Goal: Information Seeking & Learning: Learn about a topic

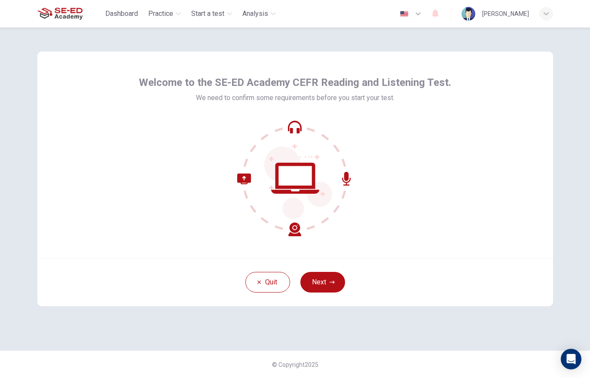
click at [340, 287] on button "Next" at bounding box center [322, 282] width 45 height 21
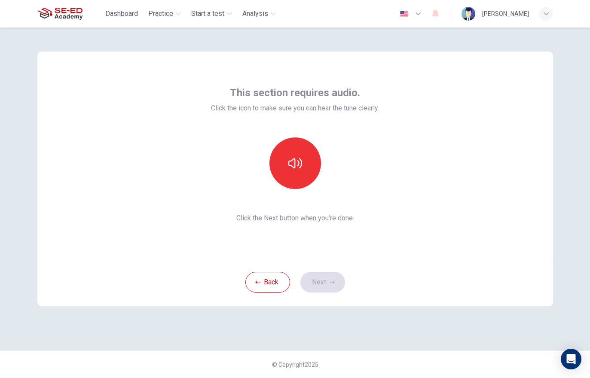
click at [276, 291] on button "Back" at bounding box center [267, 282] width 45 height 21
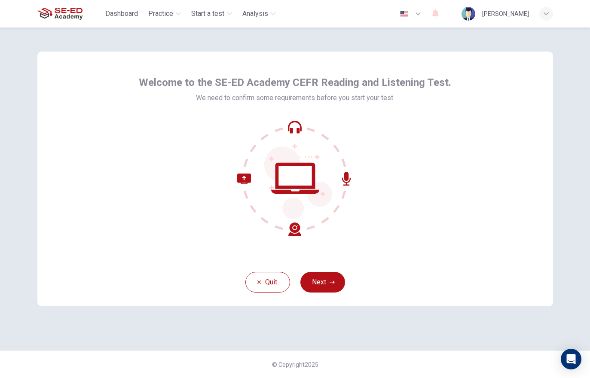
click at [338, 288] on button "Next" at bounding box center [322, 282] width 45 height 21
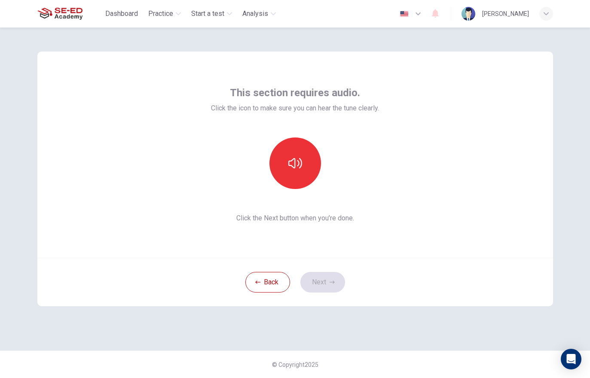
click at [306, 167] on button "button" at bounding box center [296, 164] width 52 height 52
click at [330, 283] on icon "button" at bounding box center [332, 282] width 5 height 5
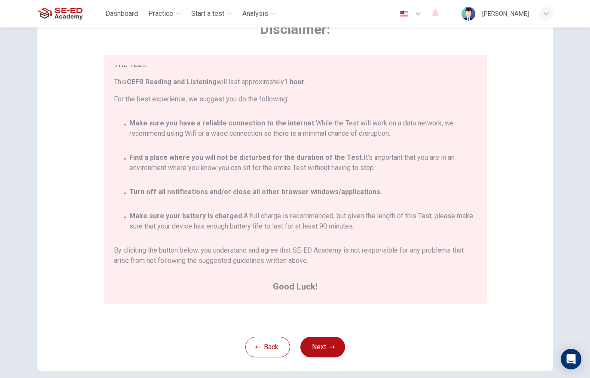
scroll to position [54, 0]
click at [273, 339] on button "Back" at bounding box center [267, 348] width 45 height 21
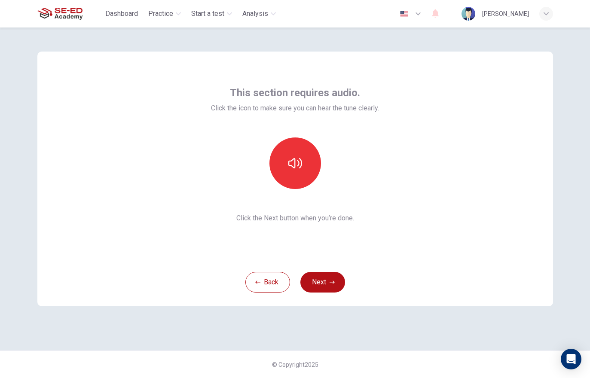
click at [293, 173] on button "button" at bounding box center [296, 164] width 52 height 52
click at [309, 170] on button "button" at bounding box center [296, 164] width 52 height 52
click at [309, 169] on button "button" at bounding box center [296, 164] width 52 height 52
click at [327, 284] on button "Next" at bounding box center [322, 282] width 45 height 21
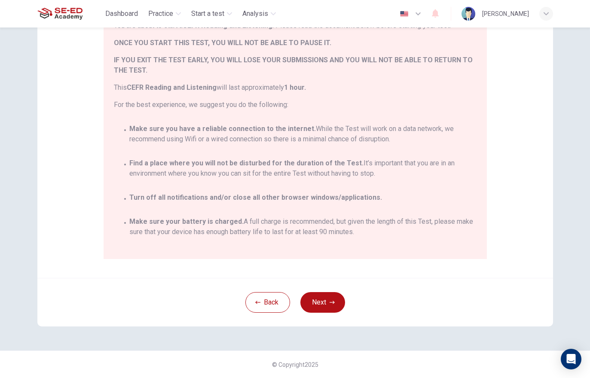
scroll to position [100, 0]
click at [334, 303] on icon "button" at bounding box center [332, 302] width 5 height 5
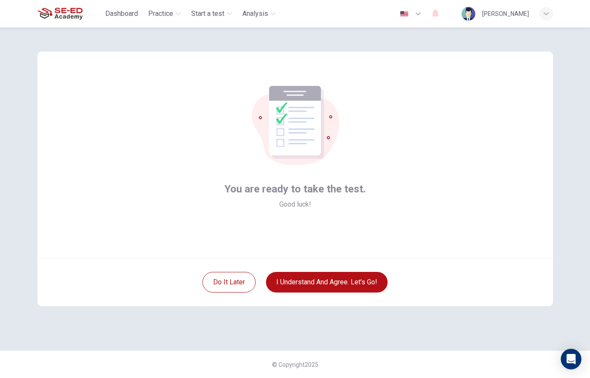
scroll to position [0, 0]
click at [350, 282] on button "I understand and agree. Let’s go!" at bounding box center [327, 282] width 122 height 21
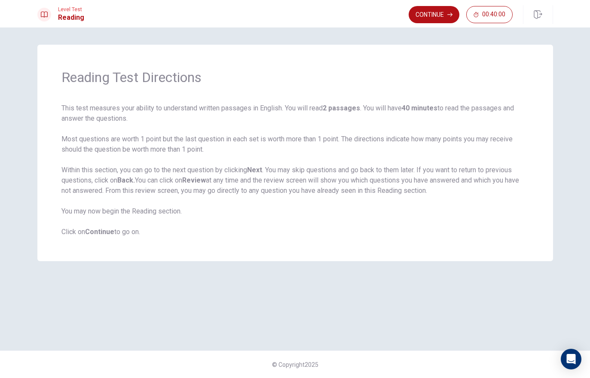
click at [424, 15] on button "Continue" at bounding box center [434, 14] width 51 height 17
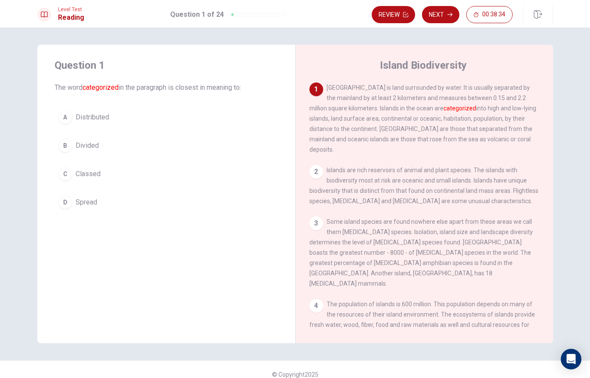
click at [63, 144] on div "B" at bounding box center [65, 146] width 14 height 14
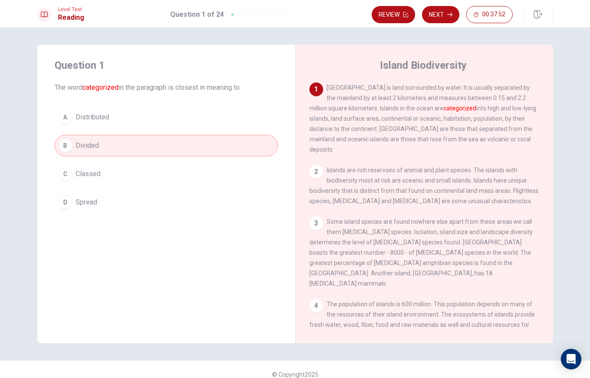
click at [424, 16] on button "Next" at bounding box center [440, 14] width 37 height 17
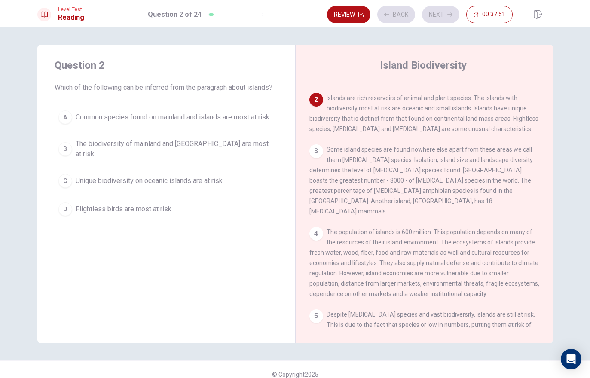
scroll to position [75, 0]
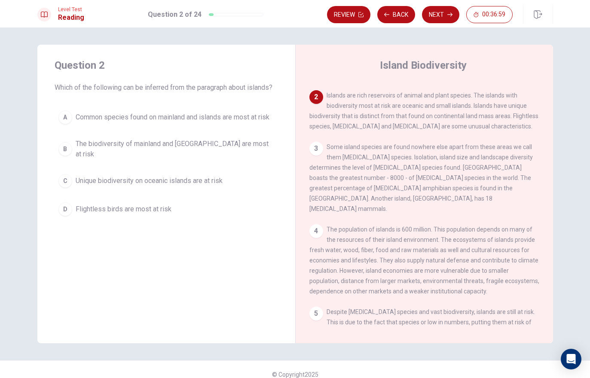
click at [68, 182] on div "C" at bounding box center [65, 181] width 14 height 14
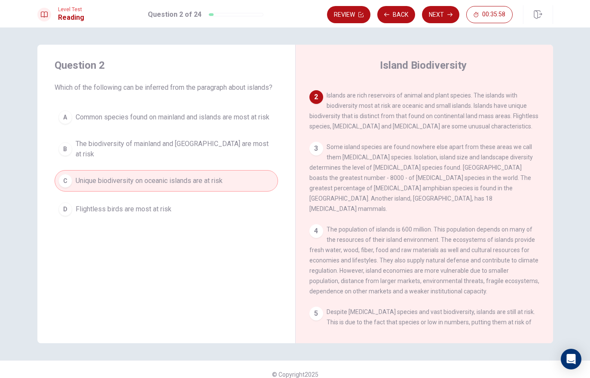
click at [424, 16] on button "Next" at bounding box center [440, 14] width 37 height 17
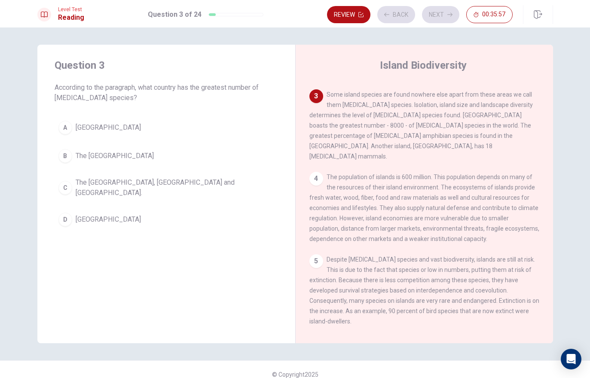
scroll to position [128, 0]
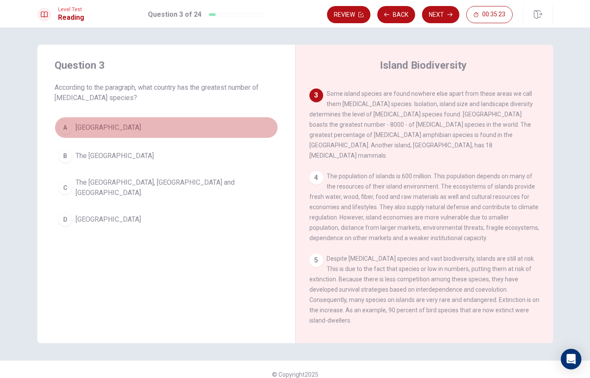
click at [72, 130] on button "A [GEOGRAPHIC_DATA]" at bounding box center [167, 127] width 224 height 21
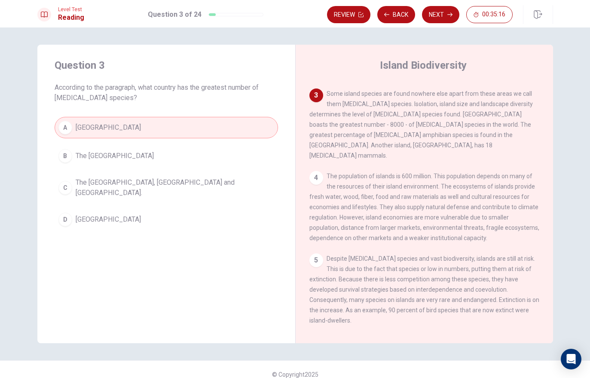
click at [424, 21] on button "Next" at bounding box center [440, 14] width 37 height 17
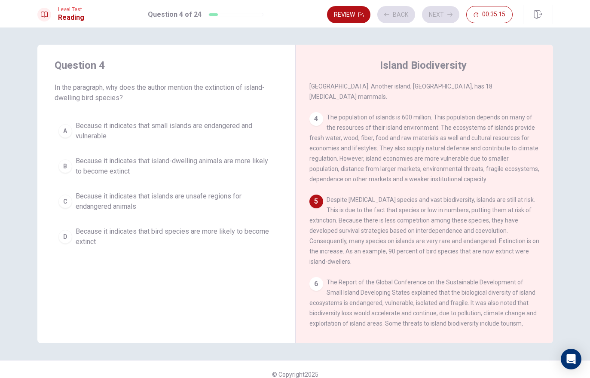
scroll to position [192, 0]
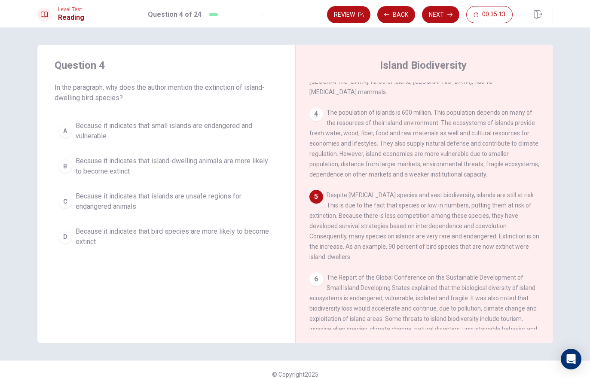
click at [399, 15] on button "Back" at bounding box center [396, 14] width 38 height 17
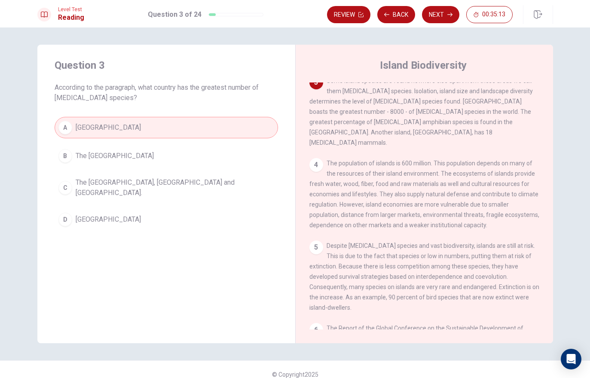
scroll to position [128, 0]
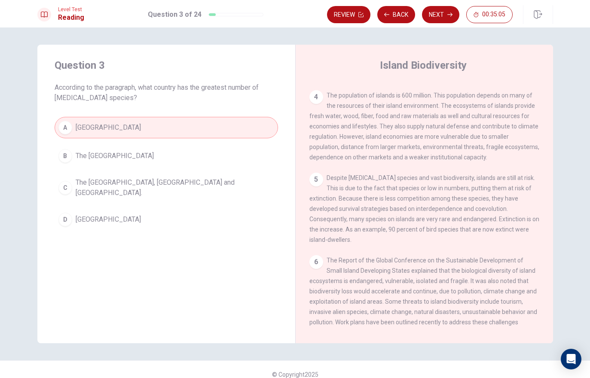
click at [424, 17] on button "Next" at bounding box center [440, 14] width 37 height 17
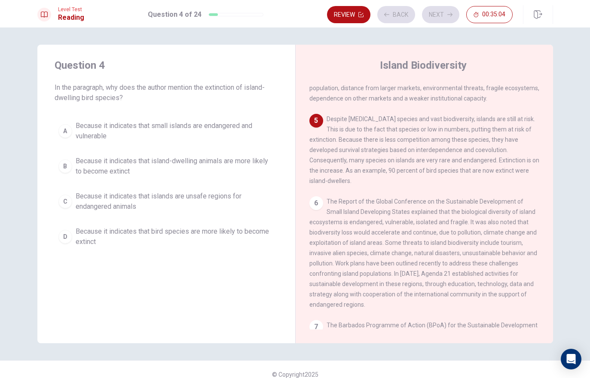
scroll to position [288, 0]
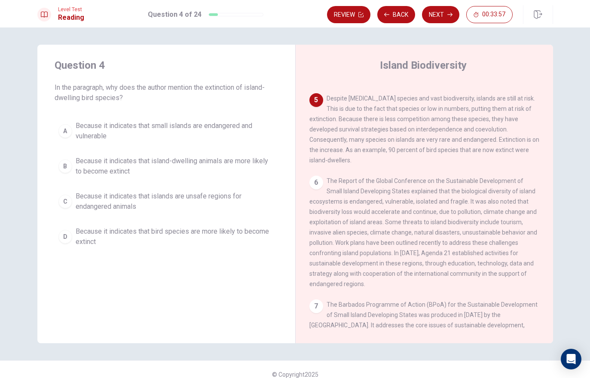
click at [64, 171] on div "B" at bounding box center [65, 166] width 14 height 14
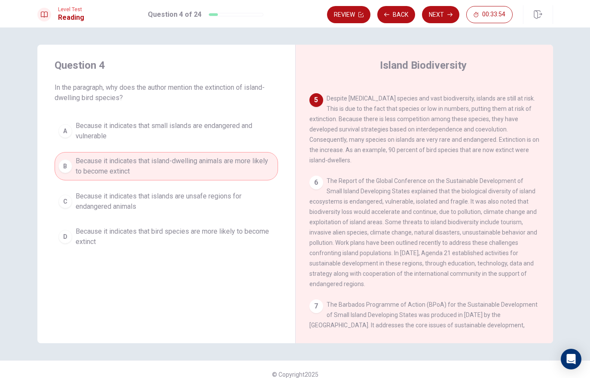
click at [424, 15] on button "Next" at bounding box center [440, 14] width 37 height 17
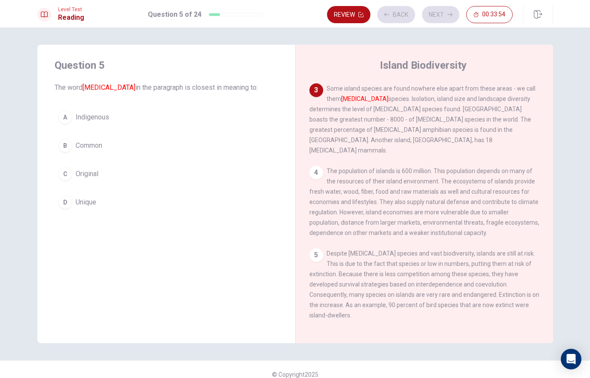
scroll to position [128, 0]
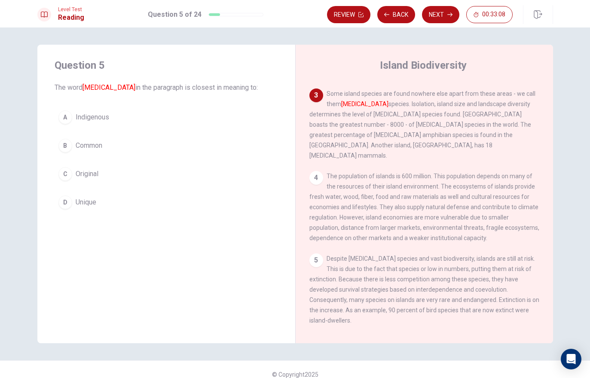
click at [122, 203] on button "D Unique" at bounding box center [167, 202] width 224 height 21
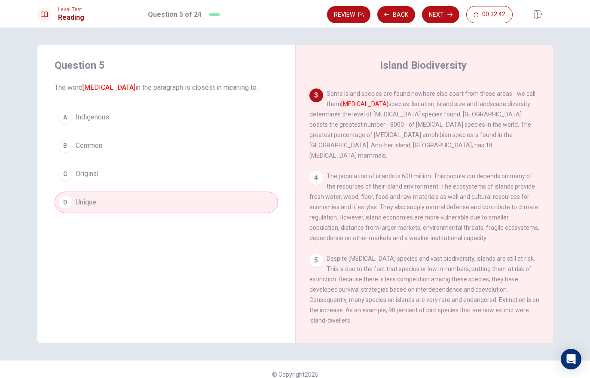
click at [424, 16] on icon "button" at bounding box center [449, 14] width 5 height 5
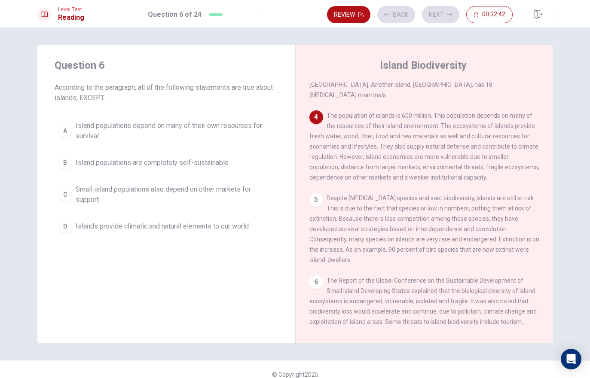
scroll to position [203, 0]
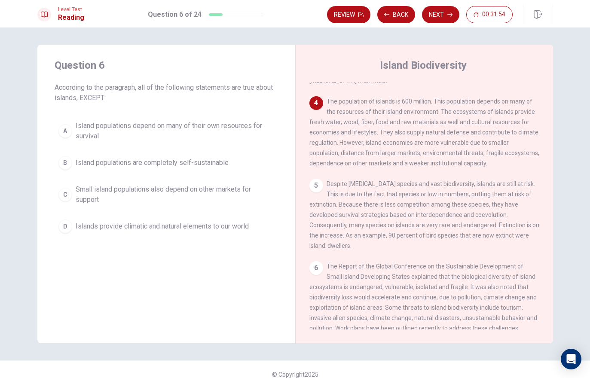
click at [182, 168] on button "B Island populations are completely self-sustainable" at bounding box center [167, 162] width 224 height 21
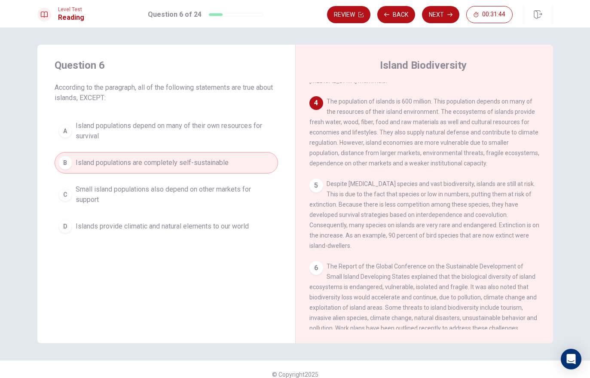
click at [424, 14] on button "Next" at bounding box center [440, 14] width 37 height 17
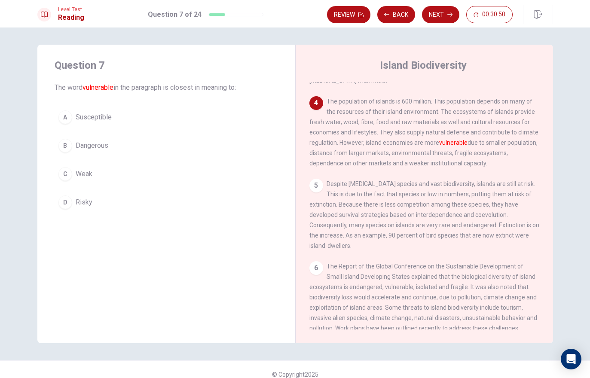
click at [82, 199] on span "Risky" at bounding box center [84, 202] width 17 height 10
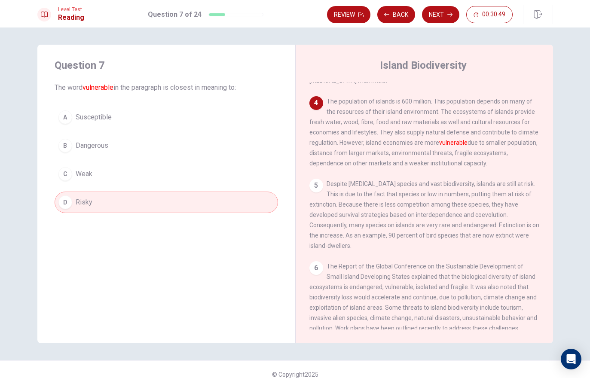
click at [424, 16] on icon "button" at bounding box center [449, 14] width 5 height 5
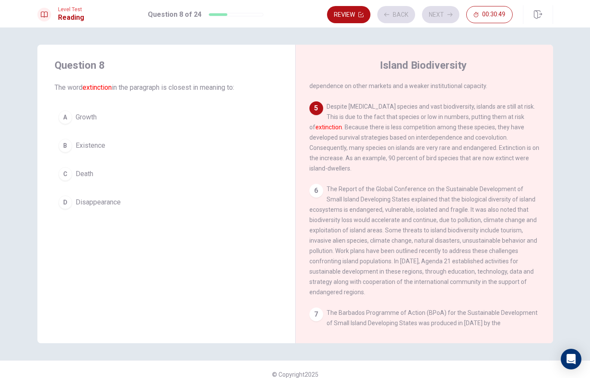
scroll to position [288, 0]
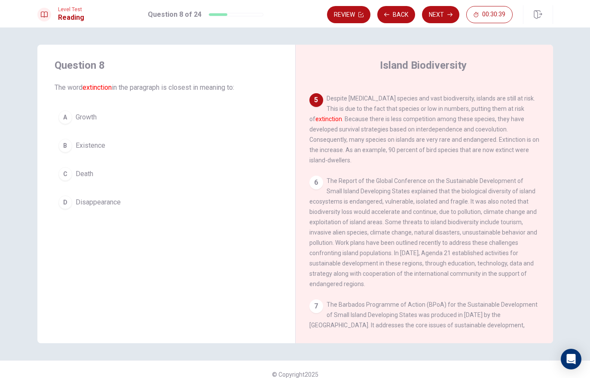
click at [129, 209] on button "D Disappearance" at bounding box center [167, 202] width 224 height 21
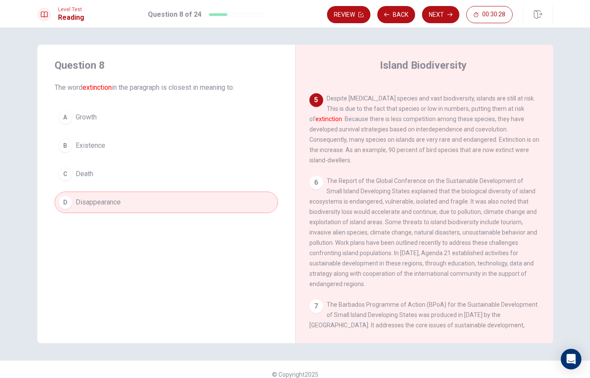
click at [424, 16] on icon "button" at bounding box center [449, 14] width 5 height 5
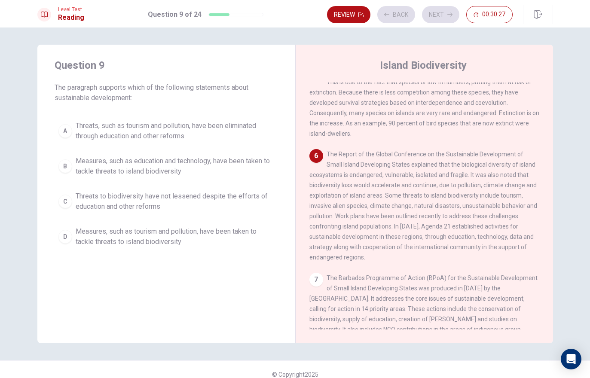
scroll to position [320, 0]
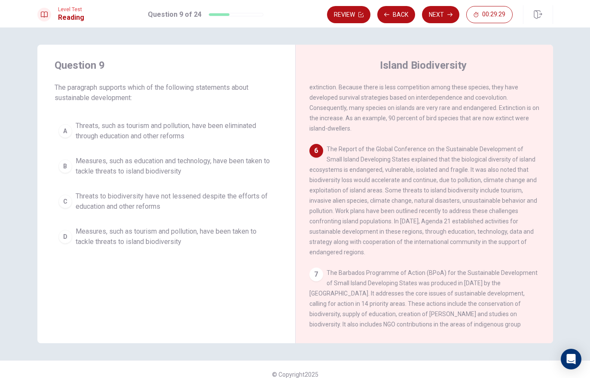
click at [147, 207] on span "Threats to biodiversity have not lessened despite the efforts of education and …" at bounding box center [175, 201] width 199 height 21
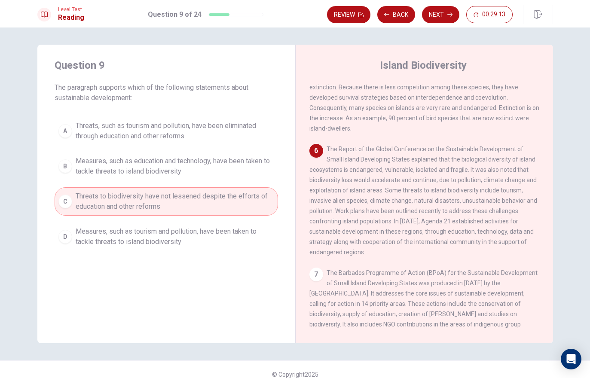
click at [202, 239] on span "Measures, such as tourism and pollution, have been taken to tackle threats to i…" at bounding box center [175, 237] width 199 height 21
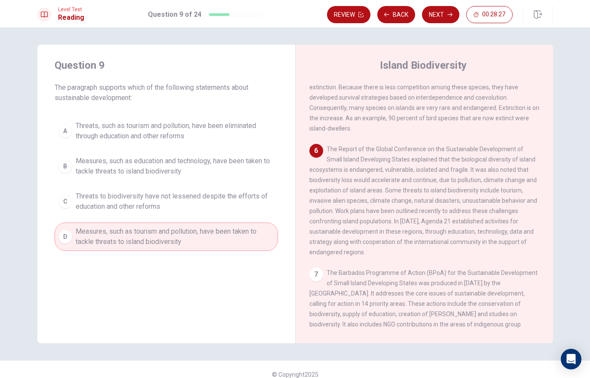
click at [156, 180] on button "B Measures, such as education and technology, have been taken to tackle threats…" at bounding box center [167, 166] width 224 height 28
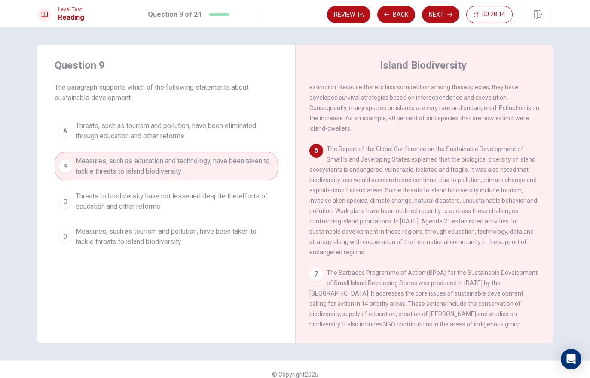
click at [424, 20] on button "Next" at bounding box center [440, 14] width 37 height 17
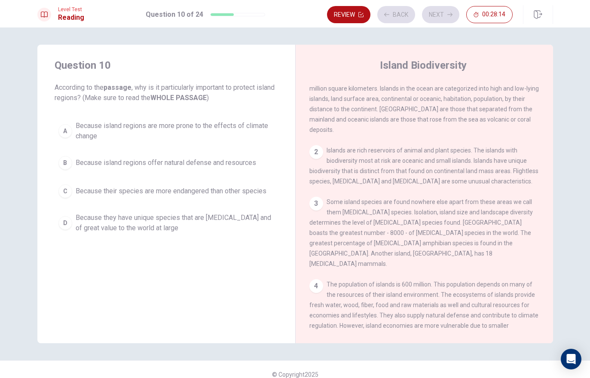
scroll to position [0, 0]
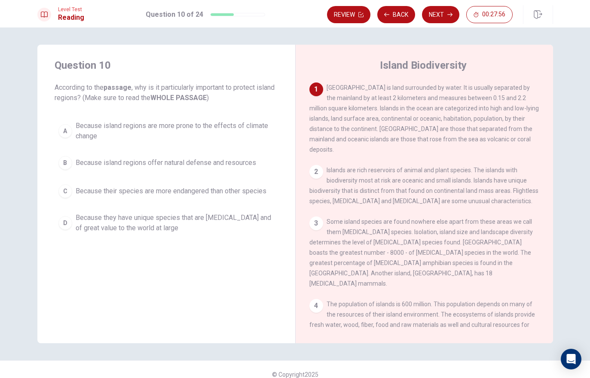
click at [345, 15] on button "Review" at bounding box center [348, 14] width 43 height 17
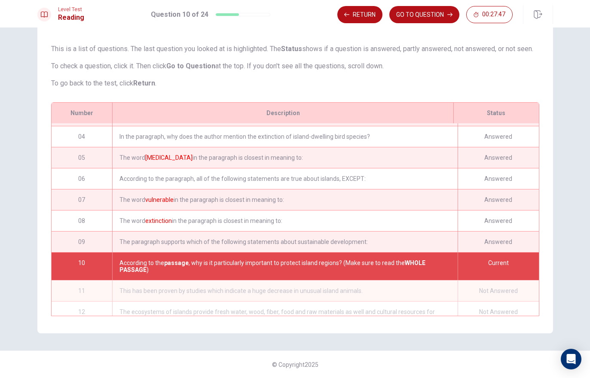
scroll to position [60, 0]
click at [352, 14] on button "Return" at bounding box center [359, 14] width 45 height 17
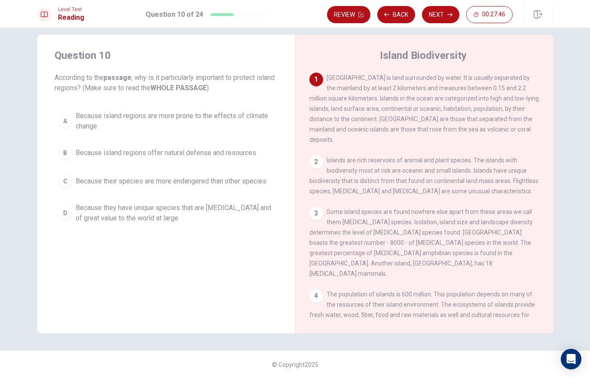
scroll to position [10, 0]
click at [123, 202] on button "D Because they have unique species that are [MEDICAL_DATA] and of great value t…" at bounding box center [167, 213] width 224 height 28
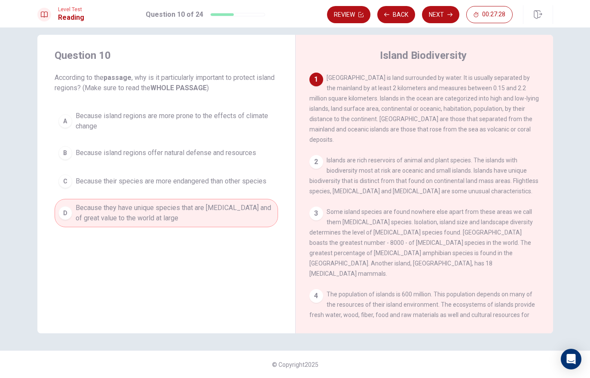
click at [424, 16] on button "Next" at bounding box center [440, 14] width 37 height 17
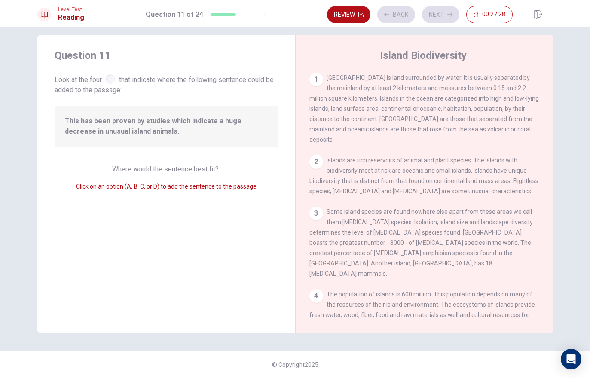
scroll to position [213, 0]
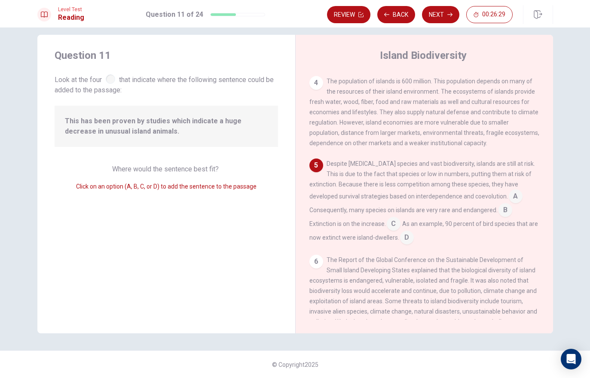
click at [424, 178] on div "Despite [MEDICAL_DATA] species and vast biodiversity, islands are still at risk…" at bounding box center [424, 202] width 230 height 86
click at [424, 190] on input at bounding box center [516, 197] width 14 height 14
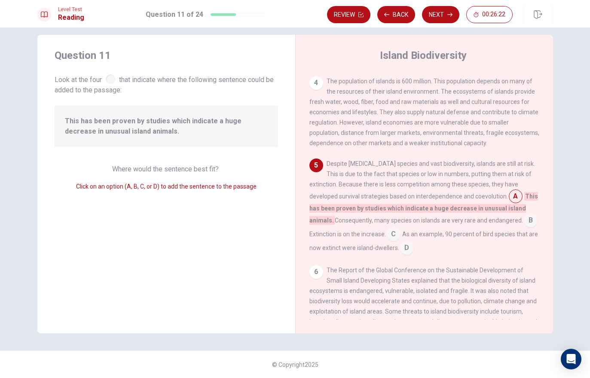
click at [424, 214] on input at bounding box center [531, 221] width 14 height 14
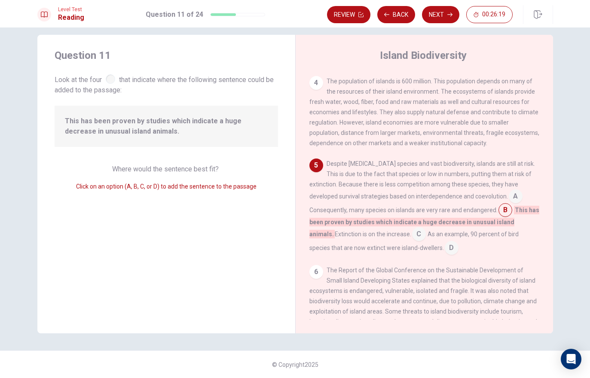
click at [424, 190] on input at bounding box center [516, 197] width 14 height 14
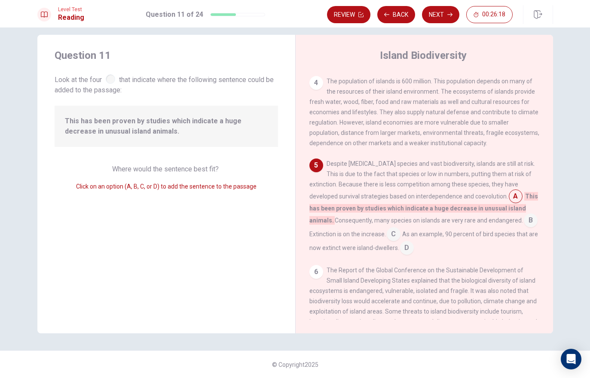
click at [424, 214] on input at bounding box center [531, 221] width 14 height 14
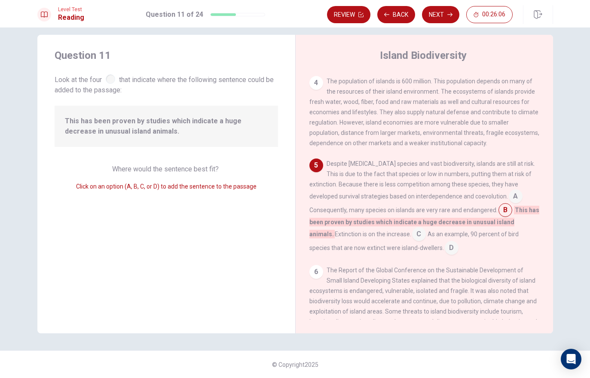
click at [424, 241] on span "D" at bounding box center [452, 248] width 14 height 14
click at [412, 231] on input at bounding box center [419, 235] width 14 height 14
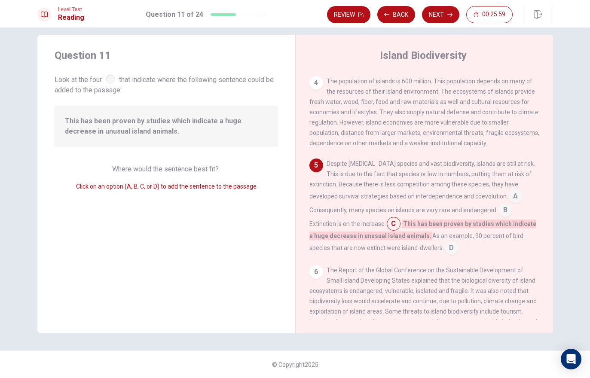
click at [424, 204] on input at bounding box center [506, 211] width 14 height 14
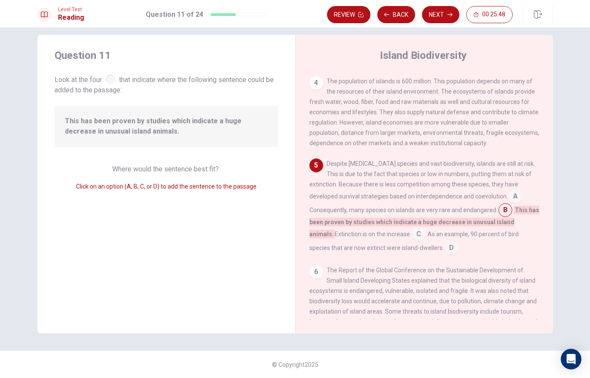
click at [424, 242] on input at bounding box center [452, 249] width 14 height 14
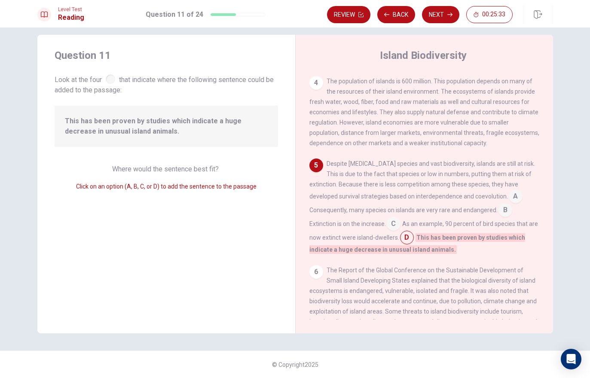
click at [424, 204] on input at bounding box center [506, 211] width 14 height 14
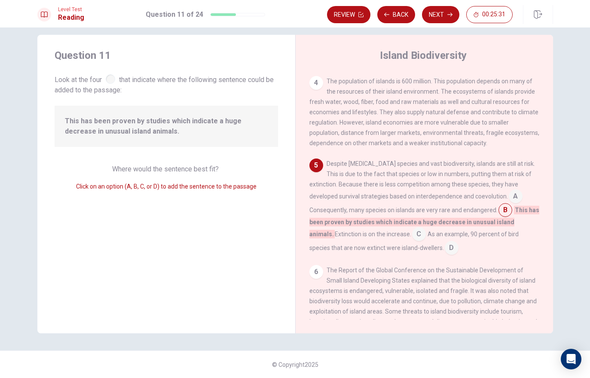
click at [424, 16] on icon "button" at bounding box center [449, 14] width 5 height 5
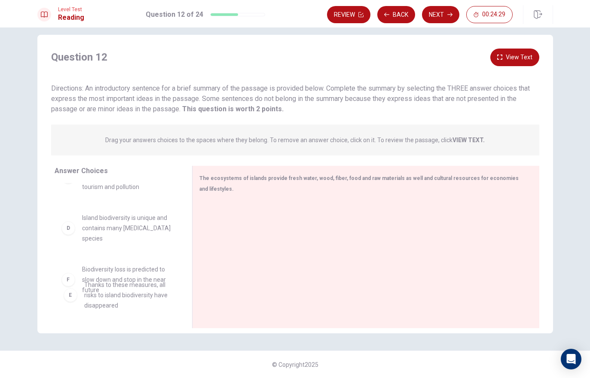
scroll to position [150, 0]
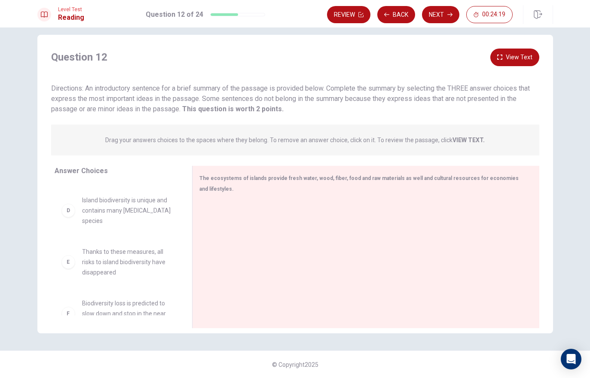
click at [117, 325] on div "Answer Choices A Most [MEDICAL_DATA] species have become extinct in recent year…" at bounding box center [114, 249] width 155 height 167
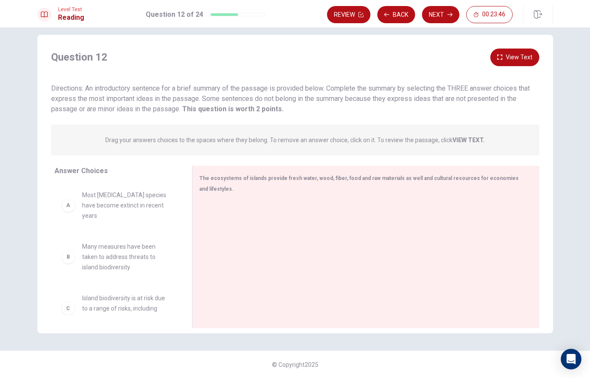
scroll to position [0, 0]
click at [424, 138] on strong "VIEW TEXT." at bounding box center [469, 140] width 32 height 7
click at [424, 140] on strong "VIEW TEXT." at bounding box center [469, 140] width 32 height 7
click at [424, 141] on strong "VIEW TEXT." at bounding box center [469, 140] width 32 height 7
click at [424, 140] on strong "VIEW TEXT." at bounding box center [469, 140] width 32 height 7
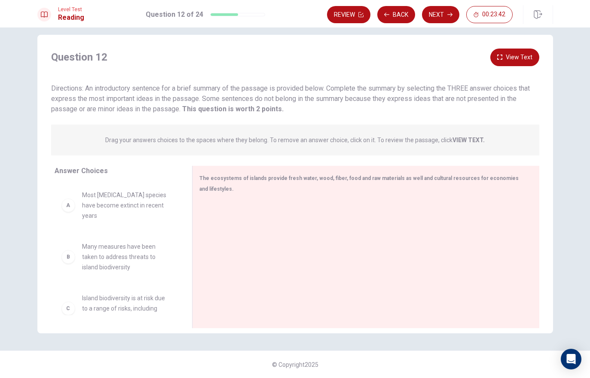
click at [424, 140] on strong "VIEW TEXT." at bounding box center [469, 140] width 32 height 7
click at [424, 144] on span "Drag your answers choices to the spaces where they belong. To remove an answer …" at bounding box center [295, 140] width 380 height 10
click at [424, 54] on button "View Text" at bounding box center [514, 58] width 49 height 18
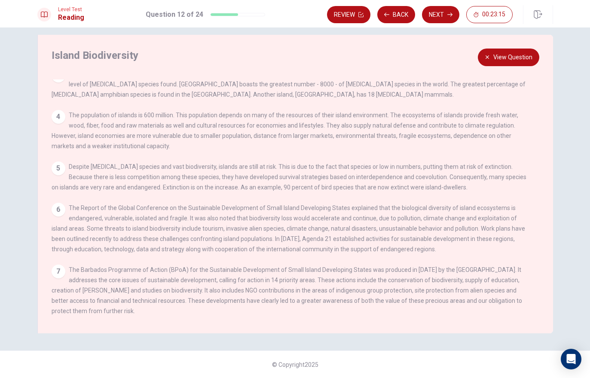
scroll to position [83, 0]
click at [424, 65] on button "View Question" at bounding box center [508, 58] width 61 height 18
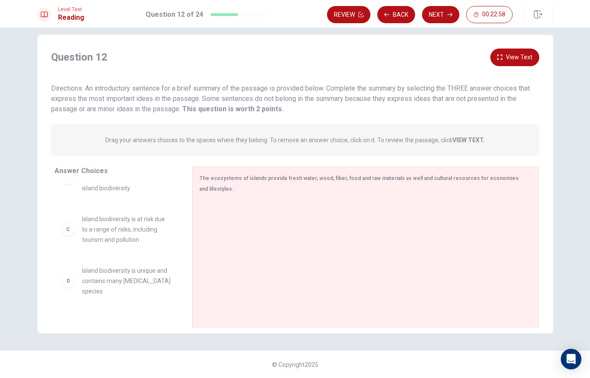
scroll to position [77, 0]
click at [68, 224] on div "C" at bounding box center [68, 231] width 14 height 14
click at [62, 224] on div "C" at bounding box center [68, 231] width 14 height 14
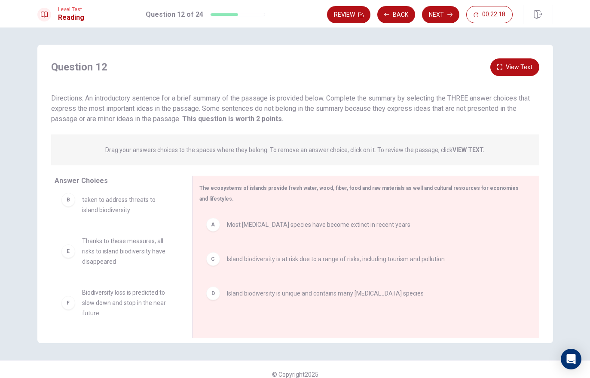
scroll to position [15, 0]
click at [424, 15] on button "Next" at bounding box center [440, 14] width 37 height 17
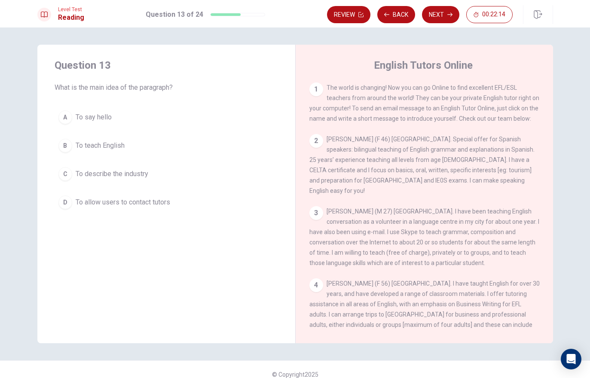
click at [403, 12] on button "Back" at bounding box center [396, 14] width 38 height 17
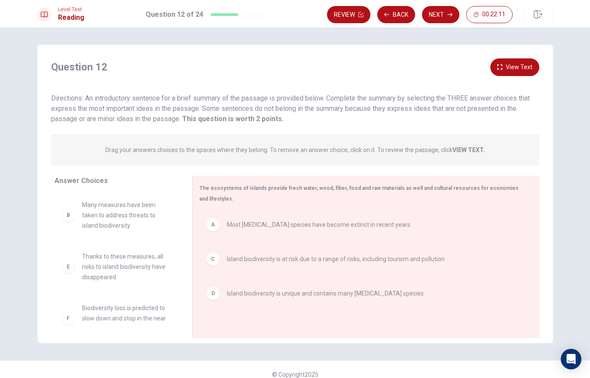
click at [424, 16] on button "Next" at bounding box center [440, 14] width 37 height 17
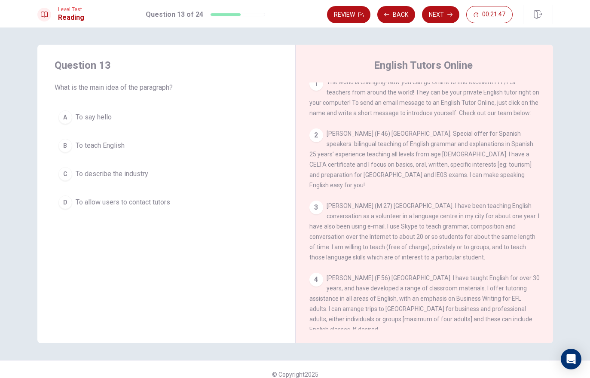
scroll to position [6, 0]
click at [66, 201] on div "D" at bounding box center [65, 203] width 14 height 14
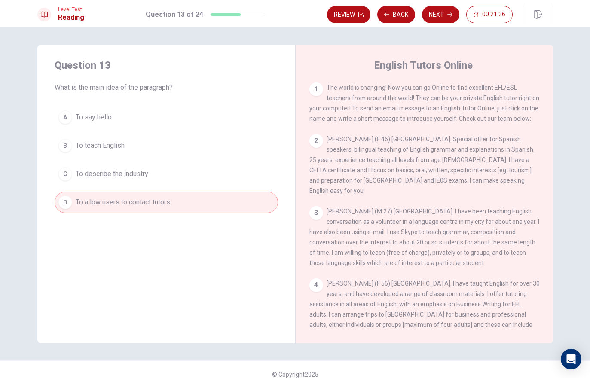
scroll to position [0, 0]
click at [79, 152] on button "B To teach English" at bounding box center [167, 145] width 224 height 21
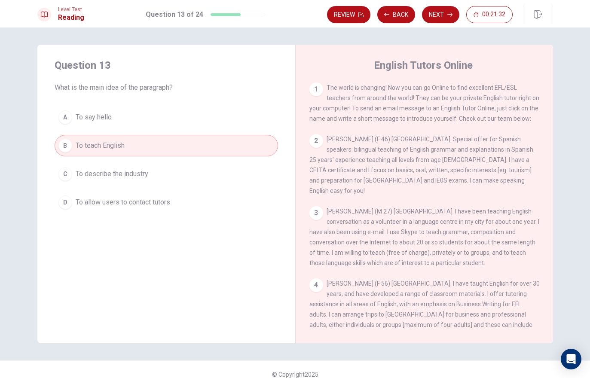
click at [74, 179] on button "C To describe the industry" at bounding box center [167, 173] width 224 height 21
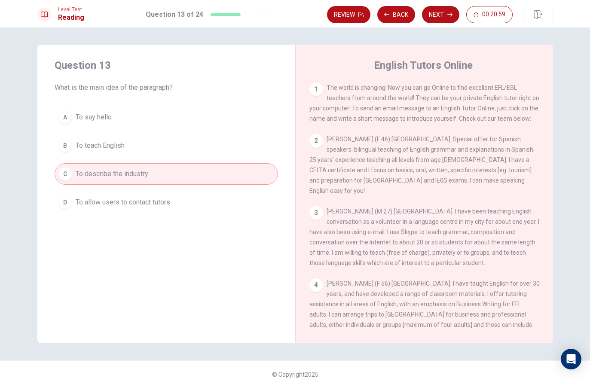
click at [142, 208] on button "D To allow users to contact tutors" at bounding box center [167, 202] width 224 height 21
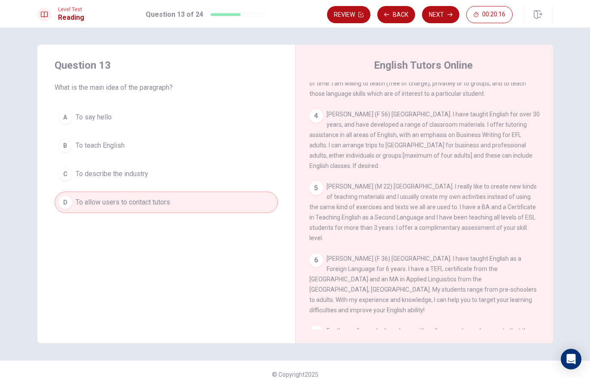
scroll to position [169, 0]
click at [69, 168] on button "C To describe the industry" at bounding box center [167, 173] width 224 height 21
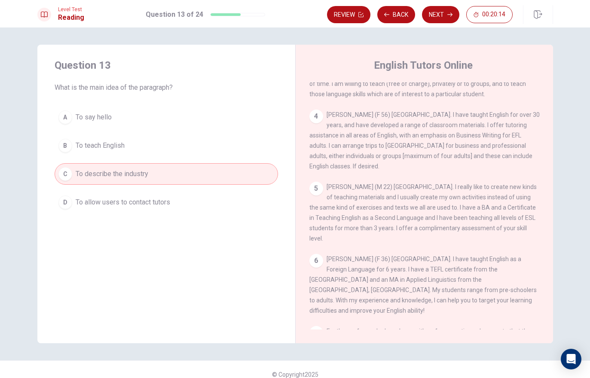
click at [424, 21] on button "Next" at bounding box center [440, 14] width 37 height 17
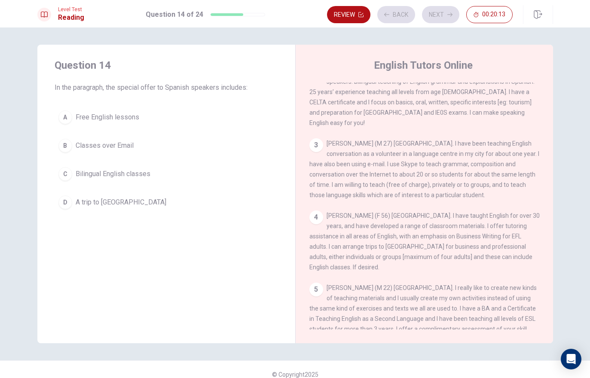
scroll to position [53, 0]
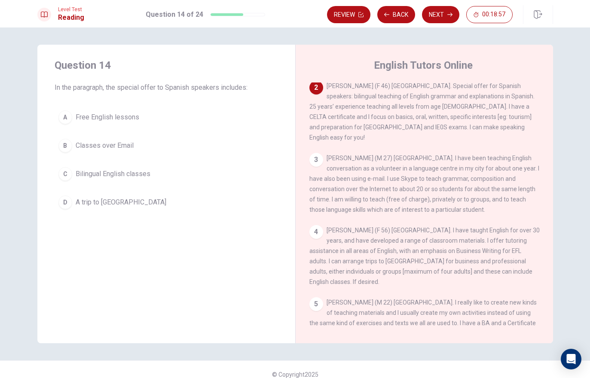
click at [72, 175] on button "C Bilingual English classes" at bounding box center [167, 173] width 224 height 21
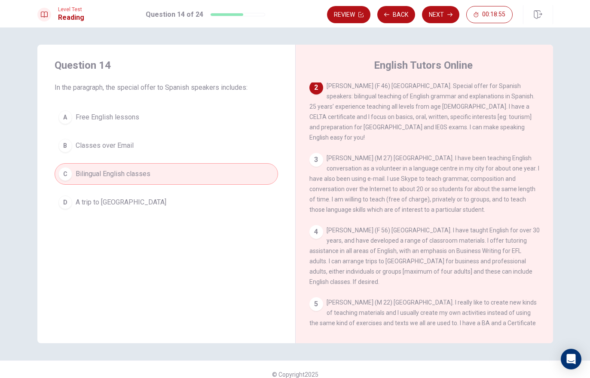
click at [424, 17] on button "Next" at bounding box center [440, 14] width 37 height 17
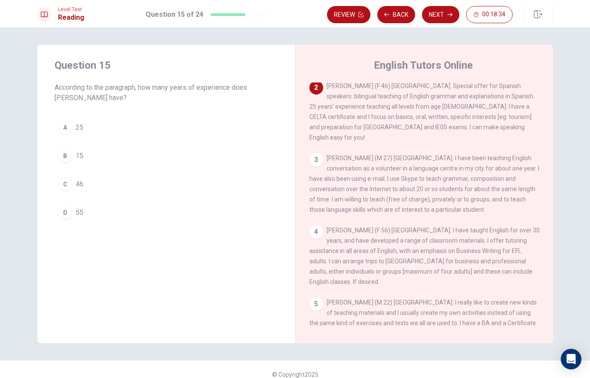
click at [68, 125] on div "A" at bounding box center [65, 128] width 14 height 14
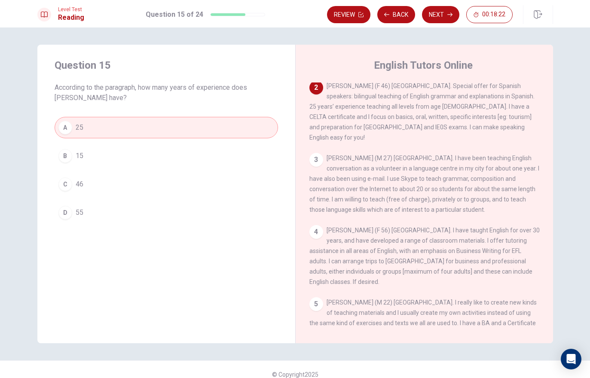
click at [424, 17] on button "Next" at bounding box center [440, 14] width 37 height 17
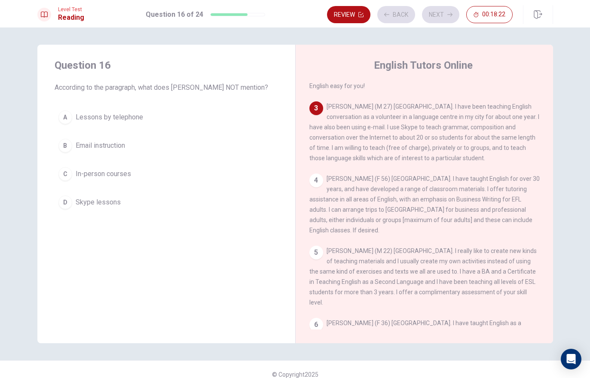
scroll to position [117, 0]
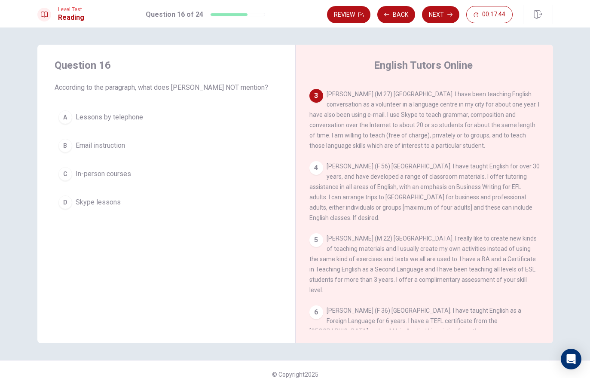
click at [76, 117] on button "A Lessons by telephone" at bounding box center [167, 117] width 224 height 21
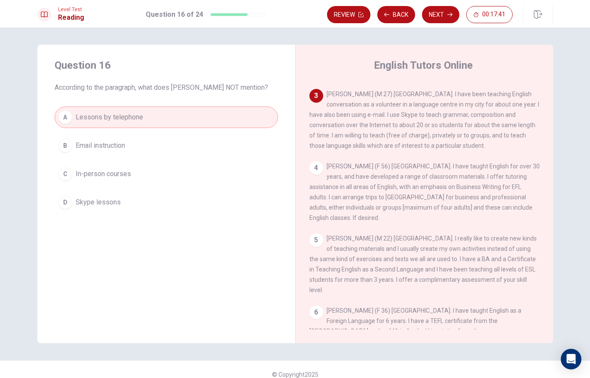
click at [424, 12] on button "Next" at bounding box center [440, 14] width 37 height 17
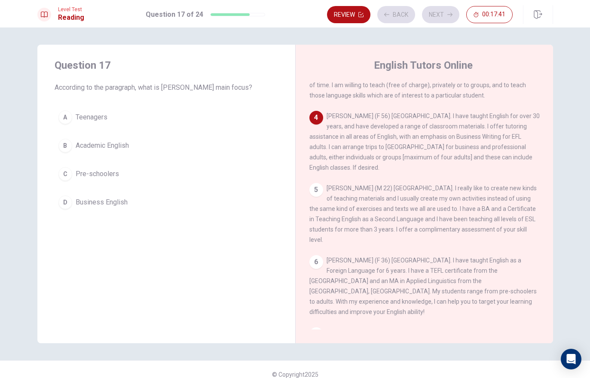
scroll to position [169, 0]
click at [85, 210] on button "D Business English" at bounding box center [167, 202] width 224 height 21
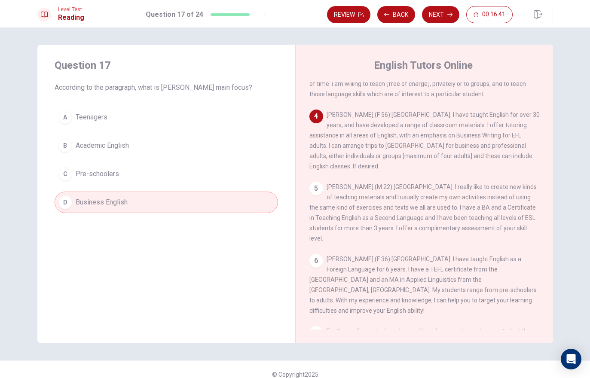
click at [424, 16] on button "Next" at bounding box center [440, 14] width 37 height 17
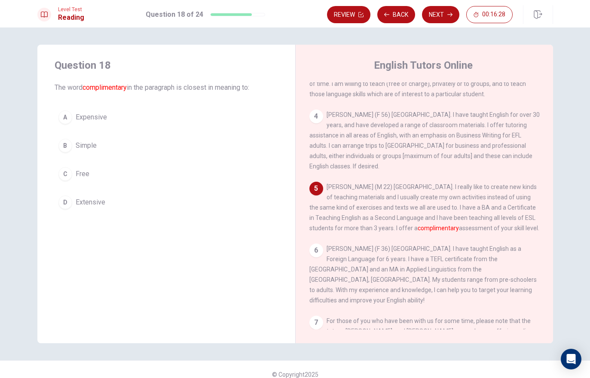
click at [76, 206] on span "Extensive" at bounding box center [91, 202] width 30 height 10
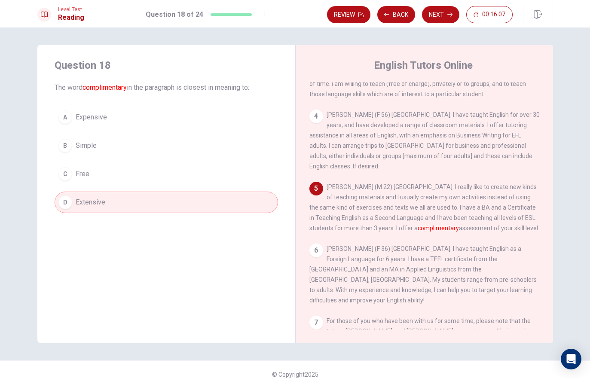
click at [76, 172] on span "Free" at bounding box center [83, 174] width 14 height 10
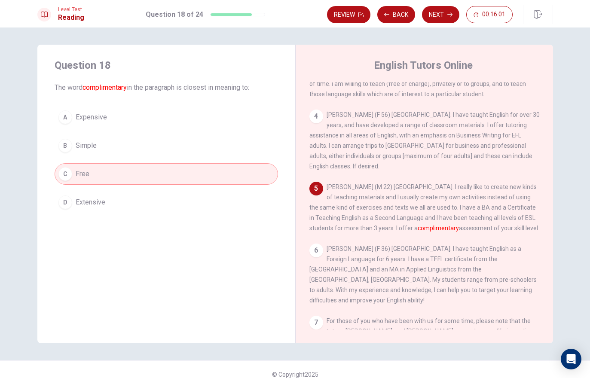
click at [424, 15] on button "Next" at bounding box center [440, 14] width 37 height 17
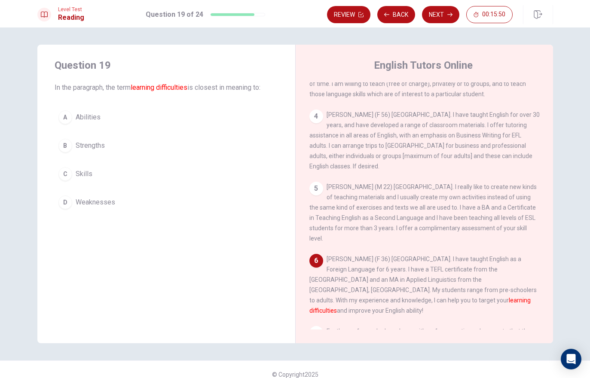
click at [65, 168] on div "C" at bounding box center [65, 174] width 14 height 14
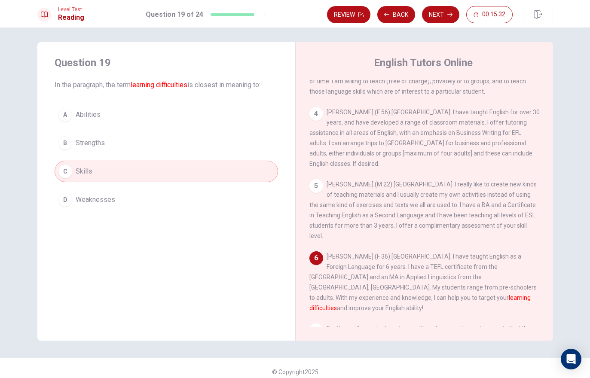
scroll to position [3, 0]
click at [424, 17] on button "Next" at bounding box center [440, 14] width 37 height 17
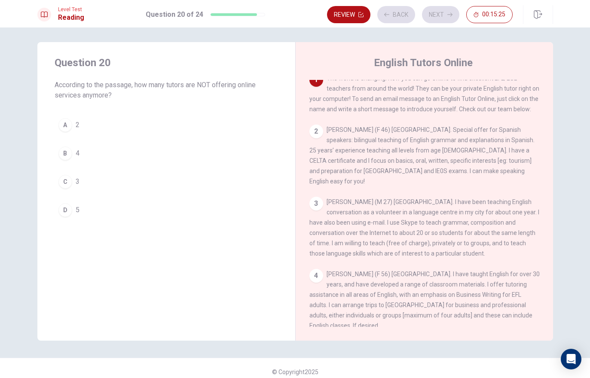
scroll to position [0, 0]
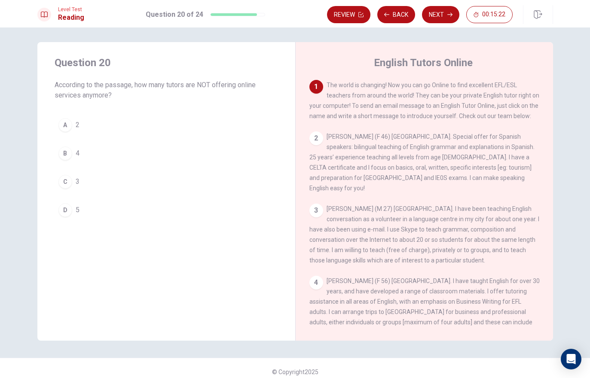
click at [396, 18] on button "Back" at bounding box center [396, 14] width 38 height 17
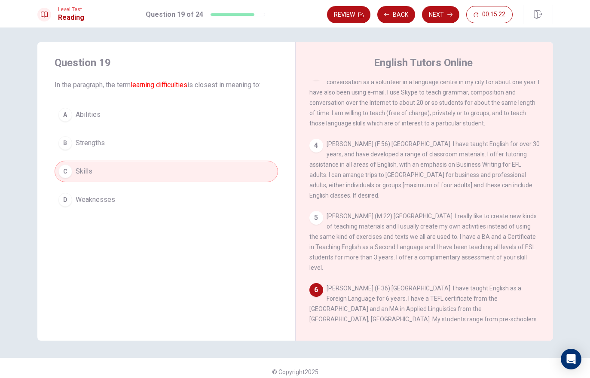
scroll to position [169, 0]
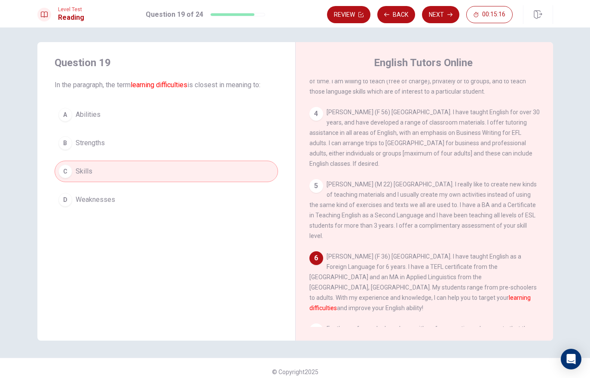
click at [73, 208] on button "D Weaknesses" at bounding box center [167, 199] width 224 height 21
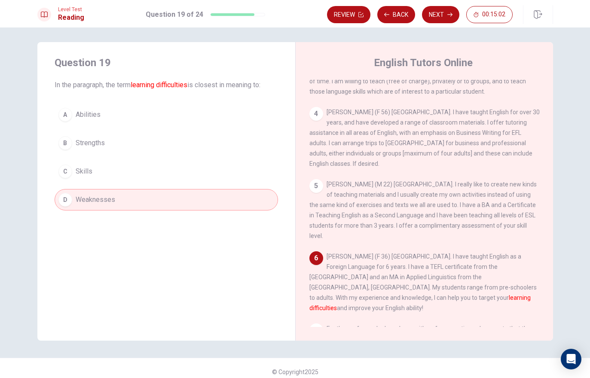
click at [424, 22] on button "Next" at bounding box center [440, 14] width 37 height 17
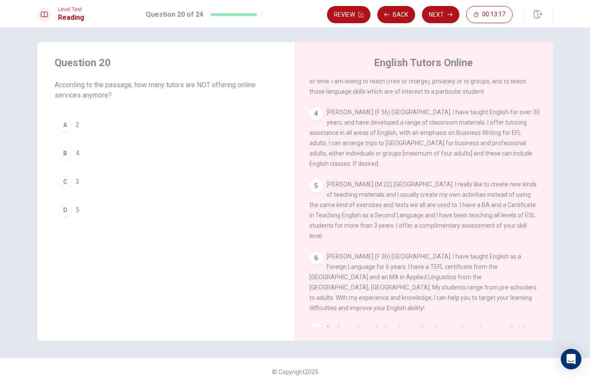
click at [176, 187] on button "C 3" at bounding box center [167, 181] width 224 height 21
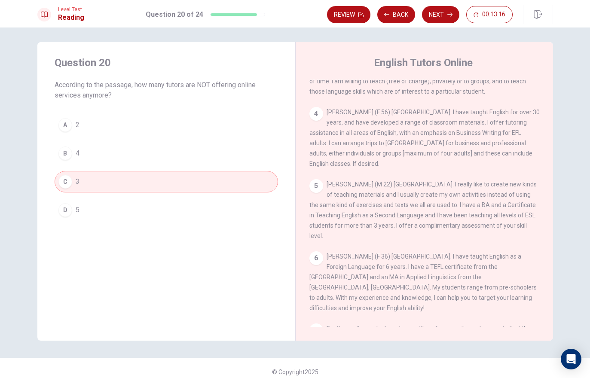
click at [424, 19] on button "Next" at bounding box center [440, 14] width 37 height 17
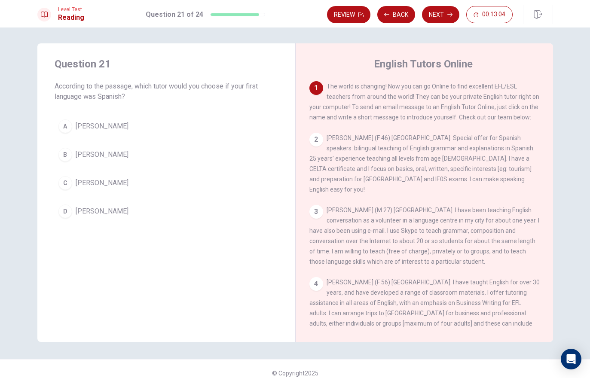
scroll to position [0, 0]
click at [168, 187] on button "C [PERSON_NAME]" at bounding box center [167, 182] width 224 height 21
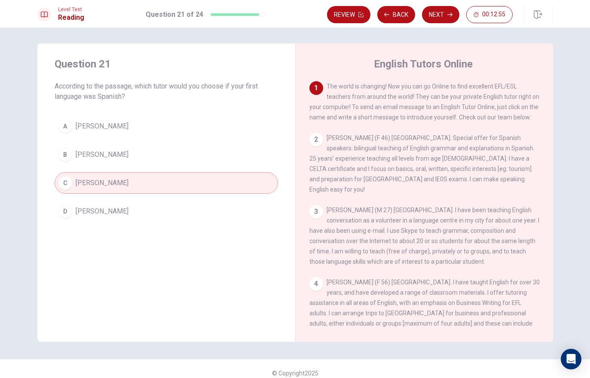
click at [424, 15] on icon "button" at bounding box center [449, 15] width 5 height 4
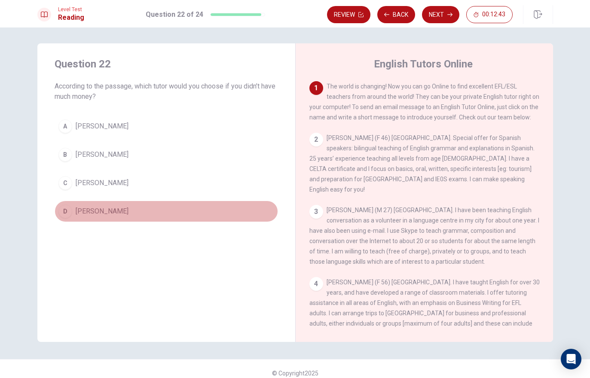
click at [199, 218] on button "D [PERSON_NAME]" at bounding box center [167, 211] width 224 height 21
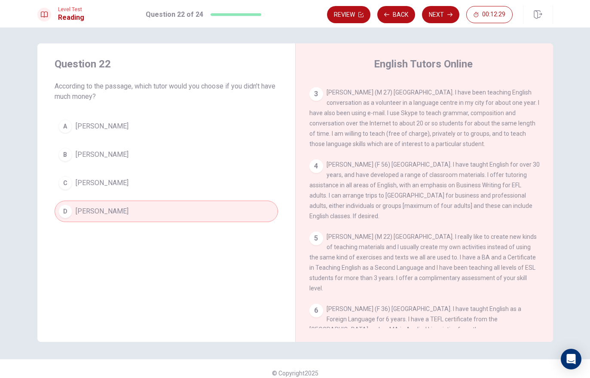
scroll to position [118, 0]
click at [424, 15] on icon "button" at bounding box center [449, 15] width 5 height 4
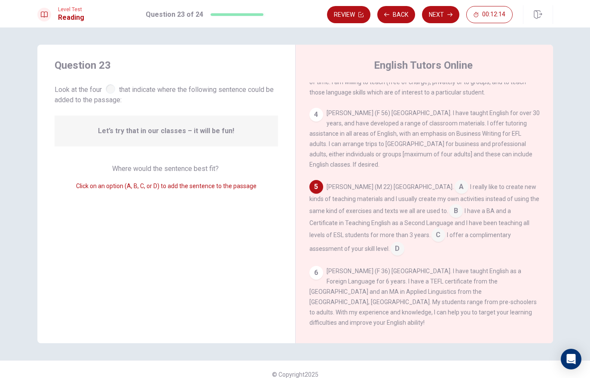
scroll to position [0, 0]
click at [424, 205] on input at bounding box center [456, 212] width 14 height 14
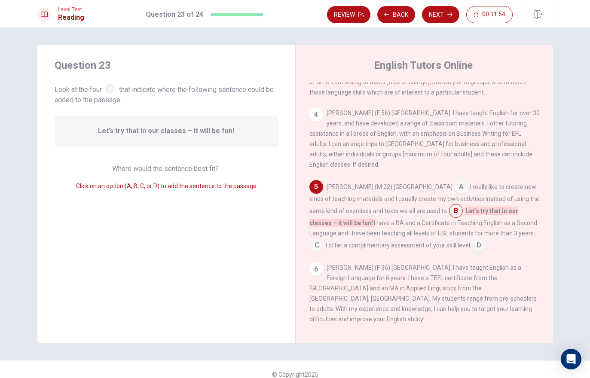
click at [424, 181] on input at bounding box center [462, 188] width 14 height 14
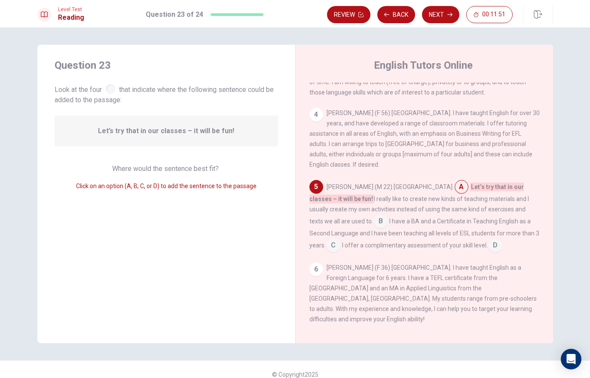
click at [374, 215] on input at bounding box center [381, 222] width 14 height 14
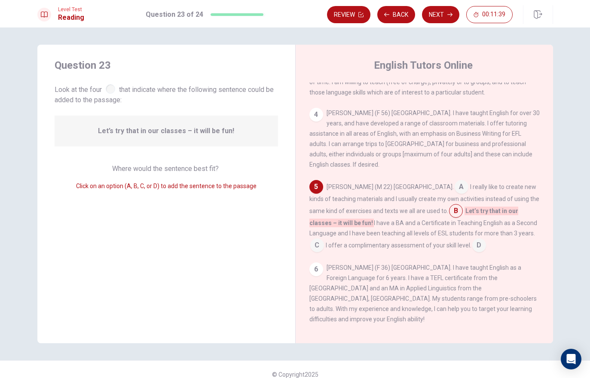
click at [424, 243] on span "D" at bounding box center [479, 246] width 14 height 14
click at [424, 241] on span "D" at bounding box center [479, 246] width 14 height 14
click at [424, 239] on span "D" at bounding box center [479, 246] width 14 height 14
click at [324, 239] on span "C" at bounding box center [317, 246] width 14 height 14
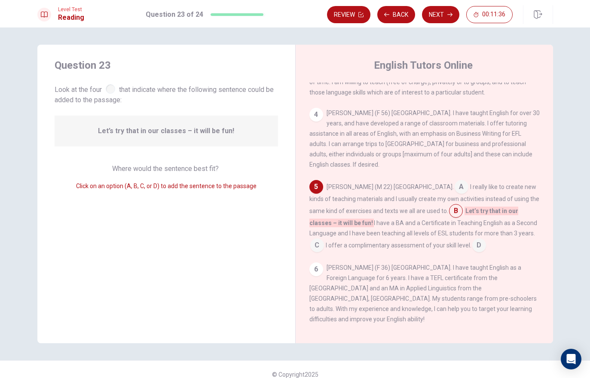
click at [424, 229] on div "[PERSON_NAME] (M 22) [GEOGRAPHIC_DATA]. A I really like to create new kinds of …" at bounding box center [424, 216] width 230 height 72
click at [424, 181] on input at bounding box center [462, 188] width 14 height 14
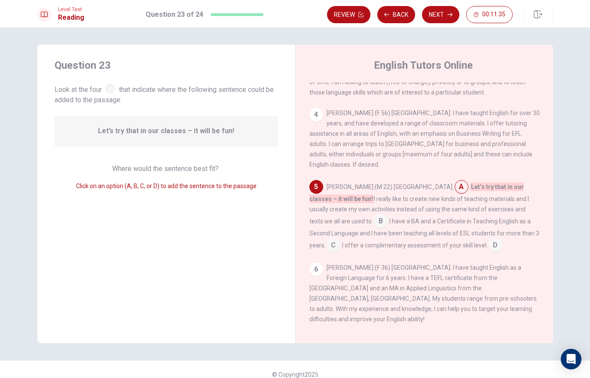
click at [424, 183] on span "Let’s try that in our classes – it will be fun!" at bounding box center [416, 193] width 214 height 21
click at [340, 239] on span "C" at bounding box center [334, 246] width 14 height 14
click at [424, 239] on span "D" at bounding box center [496, 246] width 14 height 14
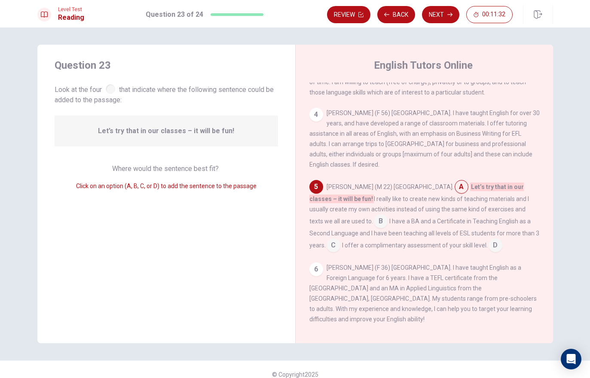
click at [424, 243] on div "[PERSON_NAME] (M 22) [GEOGRAPHIC_DATA]. A Let’s try that in our classes – it wi…" at bounding box center [424, 216] width 230 height 72
click at [374, 215] on input at bounding box center [381, 222] width 14 height 14
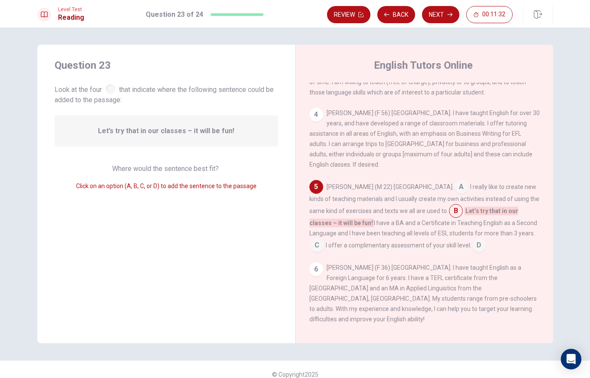
click at [316, 208] on span "Let’s try that in our classes – it will be fun!" at bounding box center [413, 217] width 209 height 21
click at [324, 239] on span "C" at bounding box center [317, 246] width 14 height 14
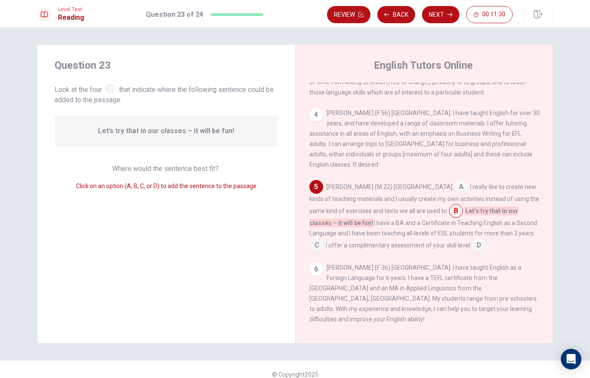
click at [424, 215] on div "[PERSON_NAME] (M 22) [GEOGRAPHIC_DATA]. A I really like to create new kinds of …" at bounding box center [424, 216] width 230 height 72
click at [424, 236] on div "[PERSON_NAME] (M 22) [GEOGRAPHIC_DATA]. A I really like to create new kinds of …" at bounding box center [424, 216] width 230 height 72
click at [424, 230] on div "[PERSON_NAME] (M 22) [GEOGRAPHIC_DATA]. A I really like to create new kinds of …" at bounding box center [424, 216] width 230 height 72
click at [424, 241] on span "D" at bounding box center [479, 246] width 14 height 14
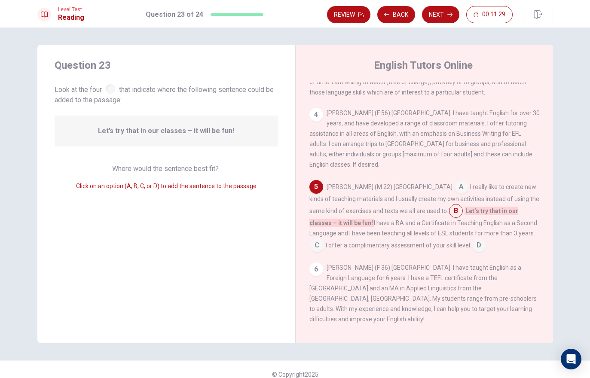
click at [424, 245] on div "1 The world is changing! Now you can go Online to find excellent EFL/ESL teache…" at bounding box center [430, 206] width 242 height 247
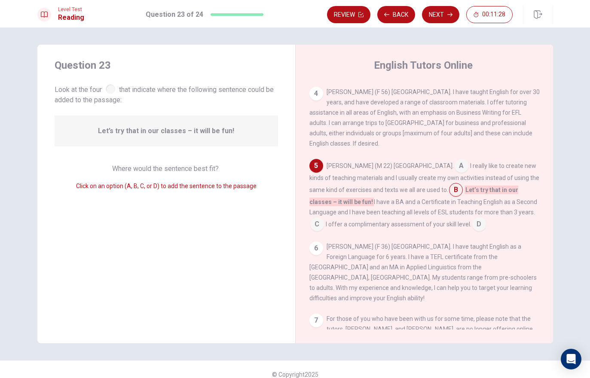
scroll to position [191, 0]
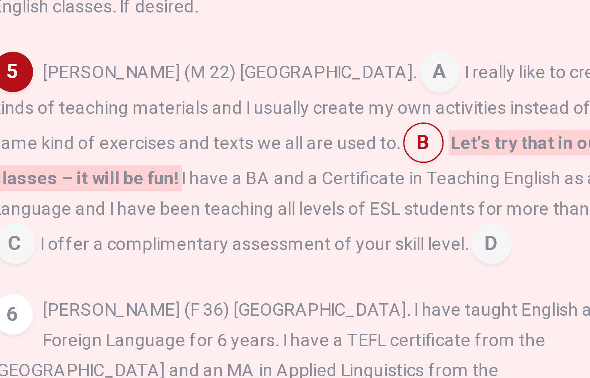
click at [424, 219] on input at bounding box center [479, 226] width 14 height 14
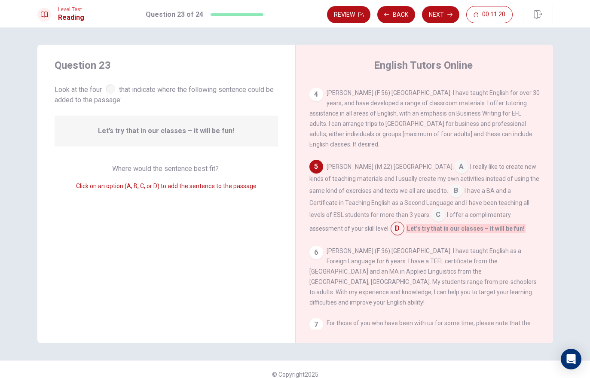
click at [424, 16] on button "Next" at bounding box center [440, 14] width 37 height 17
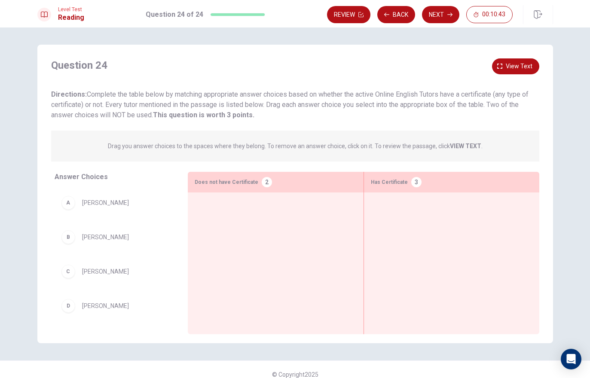
click at [424, 67] on span "View text" at bounding box center [519, 66] width 27 height 11
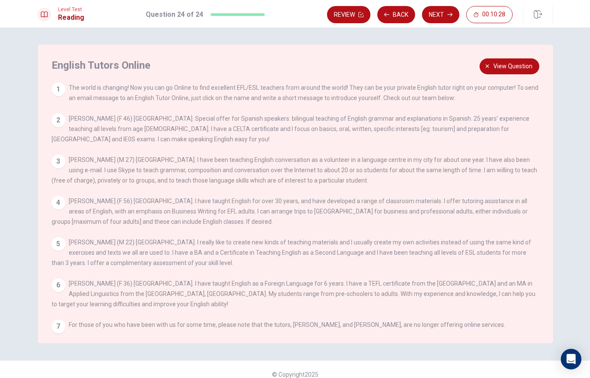
click at [424, 66] on span "View question" at bounding box center [512, 66] width 39 height 11
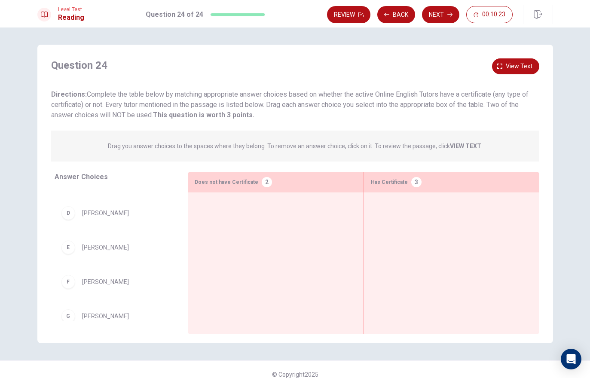
scroll to position [94, 0]
click at [424, 234] on div at bounding box center [452, 249] width 162 height 101
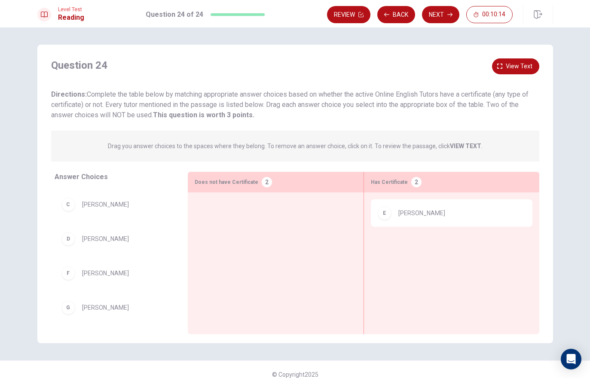
scroll to position [67, 0]
click at [424, 71] on button "View text" at bounding box center [515, 66] width 47 height 16
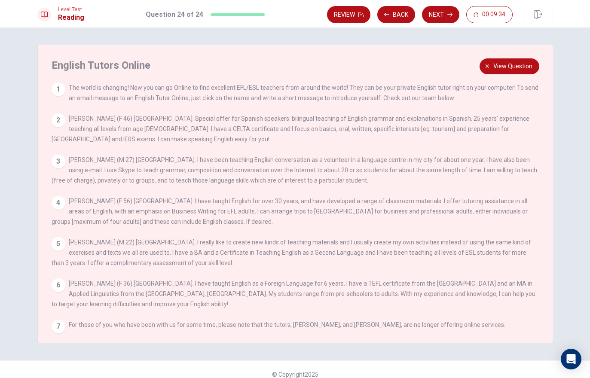
click at [424, 66] on span "View question" at bounding box center [512, 66] width 39 height 11
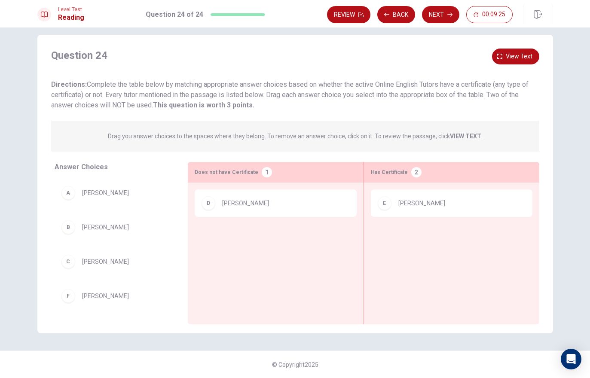
scroll to position [0, 0]
click at [70, 228] on div "B" at bounding box center [68, 228] width 14 height 14
click at [102, 233] on div "B [PERSON_NAME]" at bounding box center [114, 228] width 106 height 14
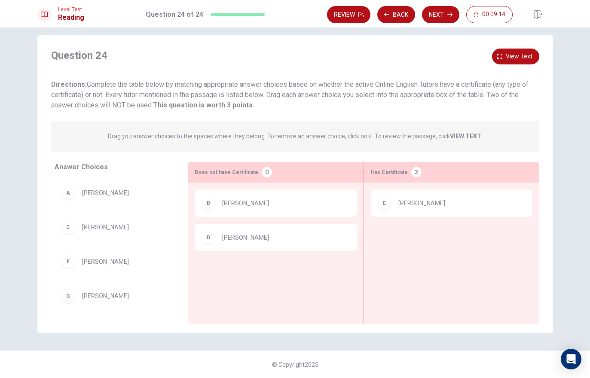
click at [424, 58] on span "View text" at bounding box center [519, 56] width 27 height 11
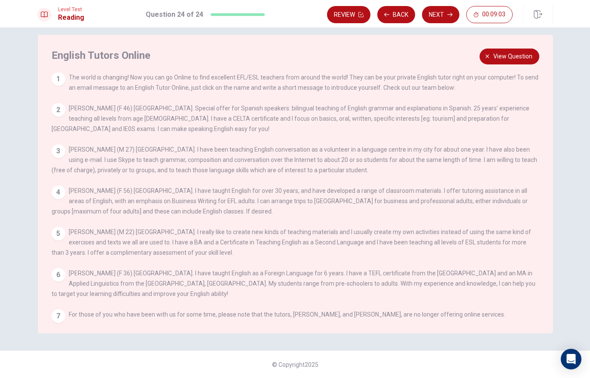
scroll to position [8, 0]
click at [424, 52] on span "View question" at bounding box center [512, 56] width 39 height 11
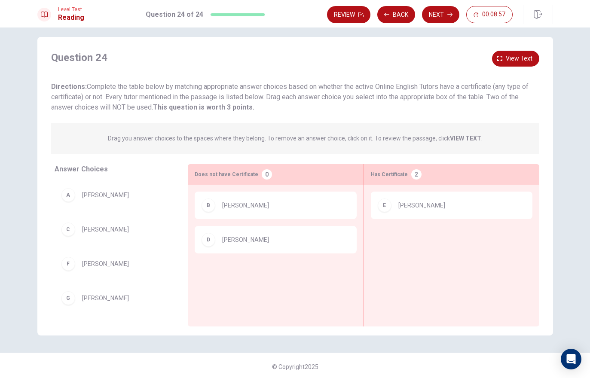
scroll to position [10, 0]
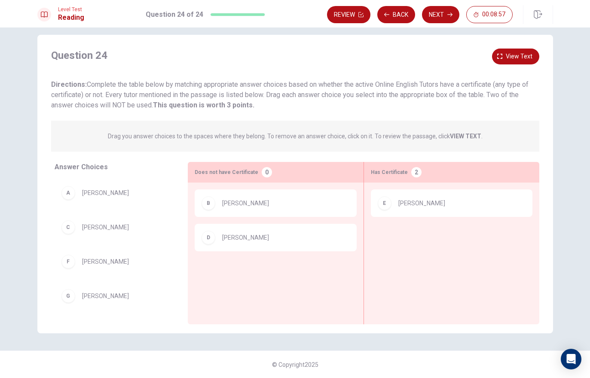
click at [100, 298] on span "[PERSON_NAME]" at bounding box center [105, 296] width 47 height 10
click at [70, 301] on div "G" at bounding box center [68, 296] width 14 height 14
click at [102, 301] on div "G [PERSON_NAME]" at bounding box center [114, 296] width 106 height 14
click at [102, 301] on span "[PERSON_NAME]" at bounding box center [105, 296] width 47 height 10
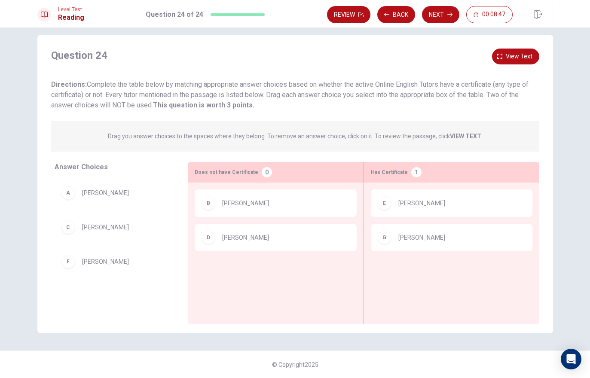
click at [424, 59] on button "View text" at bounding box center [515, 57] width 47 height 16
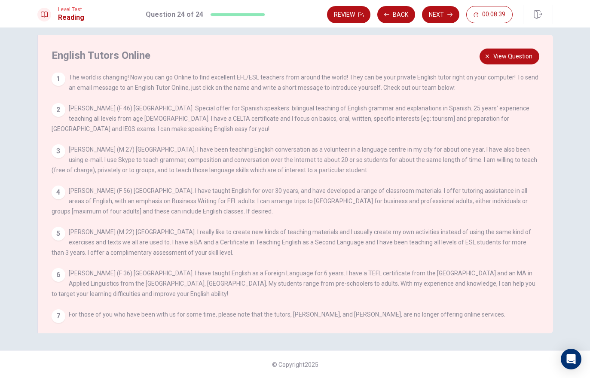
scroll to position [8, 0]
click at [424, 60] on span "View question" at bounding box center [512, 56] width 39 height 11
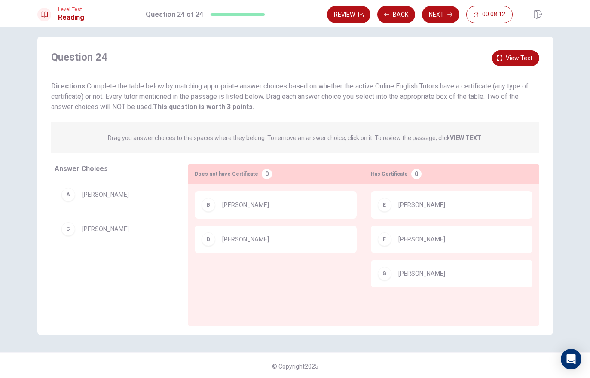
click at [424, 14] on button "Next" at bounding box center [440, 14] width 37 height 17
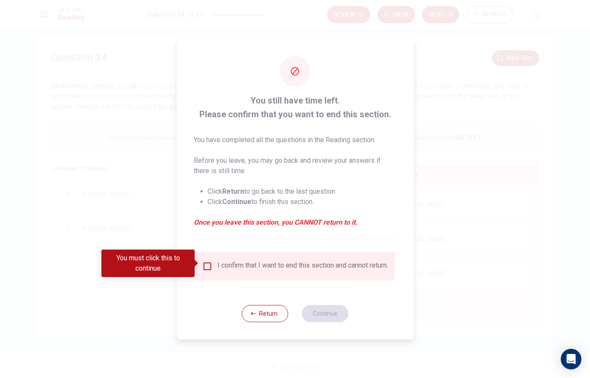
click at [206, 267] on input "You must click this to continue" at bounding box center [207, 266] width 10 height 10
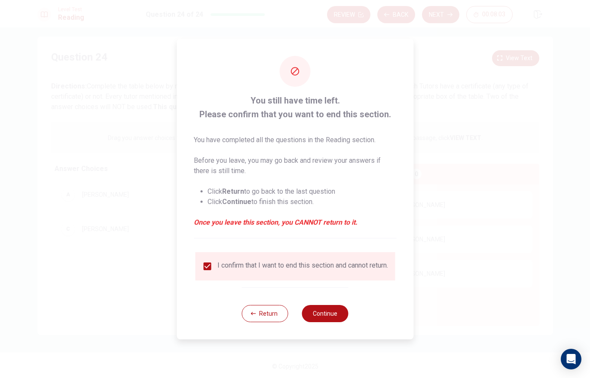
click at [334, 317] on button "Continue" at bounding box center [325, 313] width 46 height 17
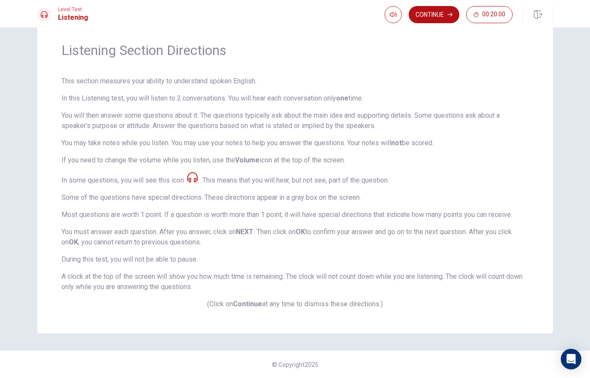
scroll to position [27, 0]
click at [424, 14] on button "Continue" at bounding box center [434, 14] width 51 height 17
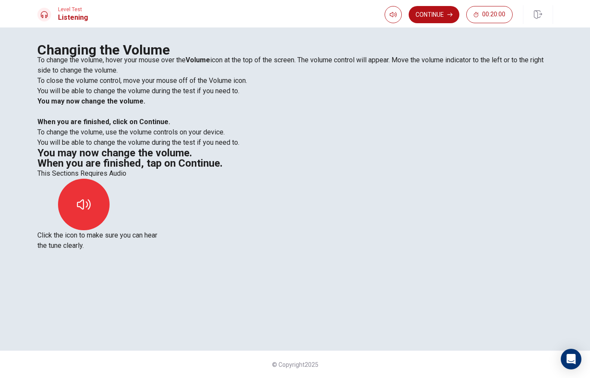
click at [110, 196] on button "button" at bounding box center [84, 205] width 52 height 52
click at [257, 127] on div "To change the volume, hover your mouse over the Volume icon at the top of the s…" at bounding box center [295, 91] width 516 height 72
click at [110, 186] on button "button" at bounding box center [84, 205] width 52 height 52
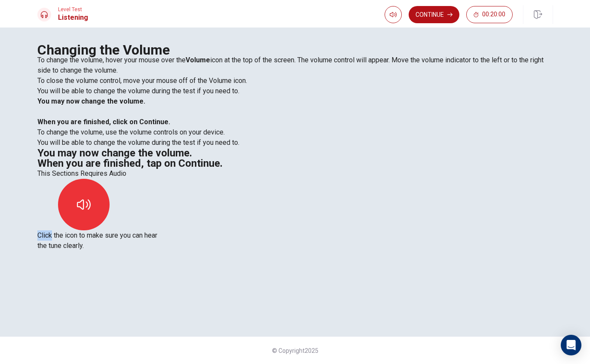
click at [424, 168] on div "This Sections Requires Audio Click the icon to make sure you can hear the tune …" at bounding box center [295, 209] width 516 height 83
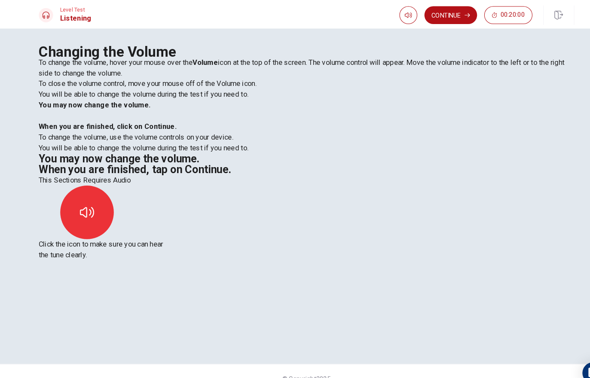
click at [424, 19] on button "Continue" at bounding box center [434, 14] width 51 height 17
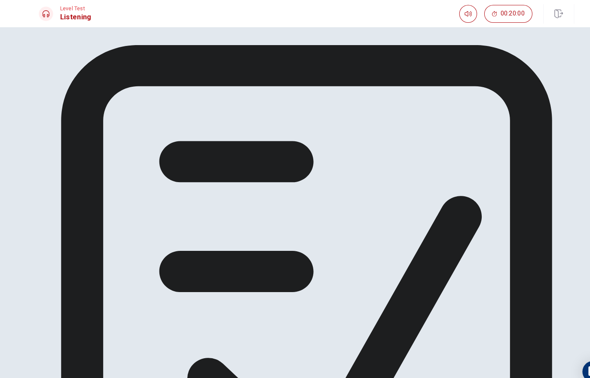
click at [424, 164] on div "Now get ready to answer the questions. You may use your notes to help you answe…" at bounding box center [295, 314] width 516 height 539
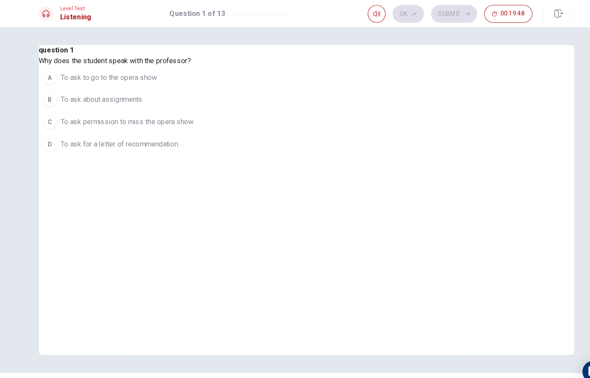
click at [151, 81] on span "To ask to go to the opera show" at bounding box center [104, 76] width 93 height 10
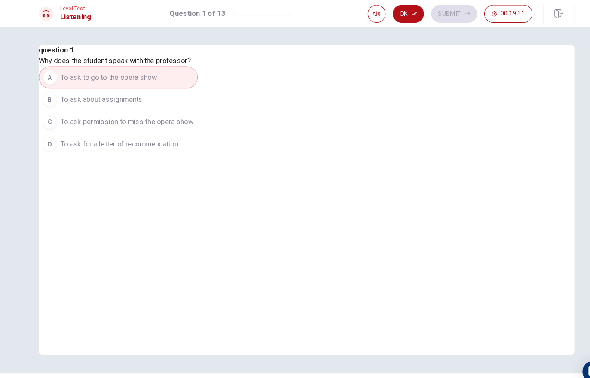
click at [399, 17] on button "Ok" at bounding box center [393, 14] width 30 height 17
click at [424, 11] on button "Submit" at bounding box center [437, 14] width 44 height 17
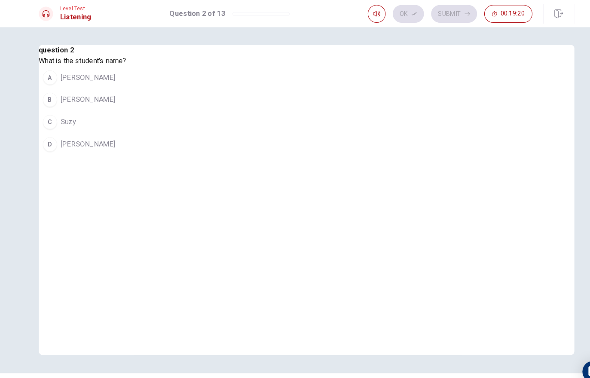
click at [122, 151] on button "D [PERSON_NAME]" at bounding box center [79, 140] width 84 height 21
click at [401, 15] on icon "button" at bounding box center [398, 14] width 5 height 5
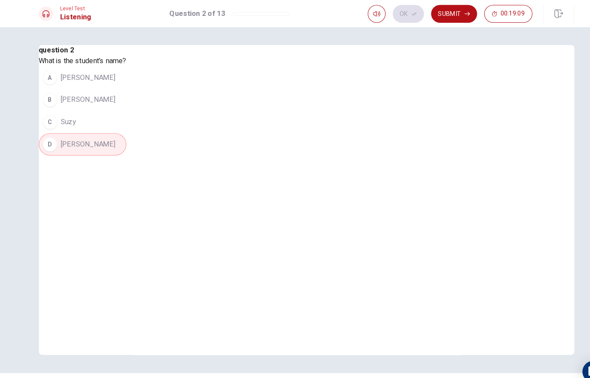
click at [424, 13] on button "Submit" at bounding box center [437, 14] width 44 height 17
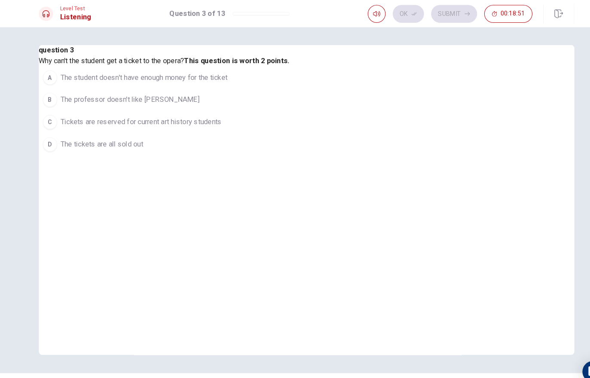
click at [214, 124] on span "Tickets are reserved for current art history students" at bounding box center [135, 119] width 155 height 10
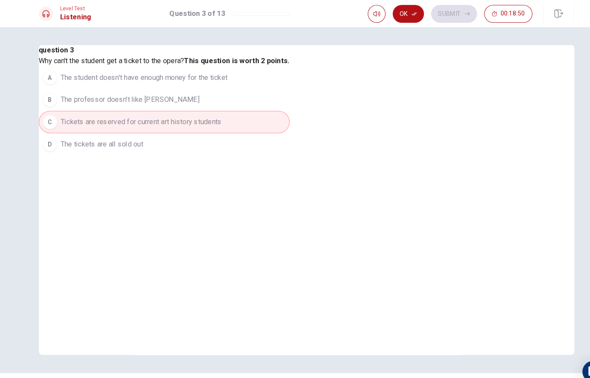
click at [397, 12] on icon "button" at bounding box center [398, 14] width 5 height 5
click at [424, 11] on button "Submit" at bounding box center [437, 14] width 44 height 17
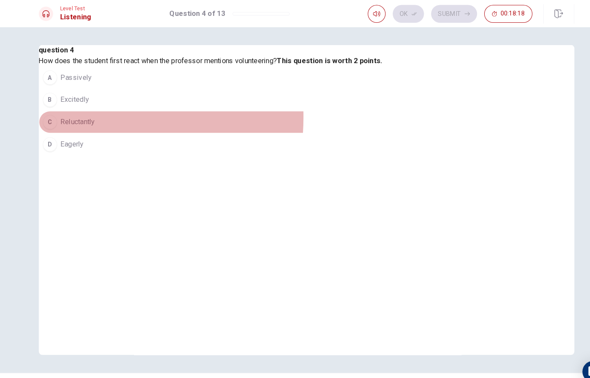
click at [55, 126] on div "C" at bounding box center [48, 119] width 14 height 14
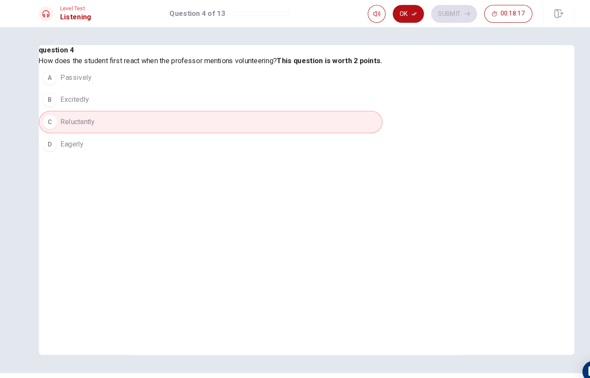
click at [397, 12] on icon "button" at bounding box center [398, 14] width 5 height 5
click at [424, 14] on button "Submit" at bounding box center [437, 14] width 44 height 17
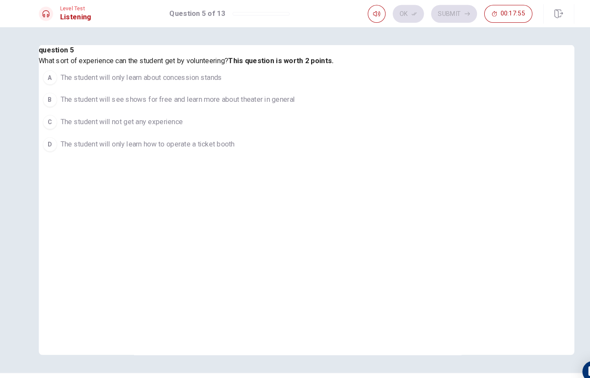
click at [55, 104] on div "B" at bounding box center [48, 98] width 14 height 14
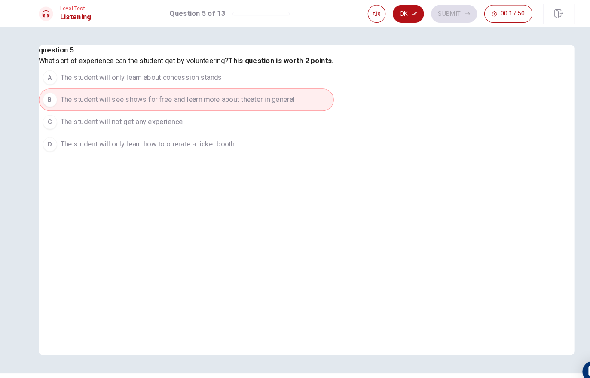
click at [384, 10] on button "Ok" at bounding box center [393, 14] width 30 height 17
click at [424, 11] on button "Submit" at bounding box center [437, 14] width 44 height 17
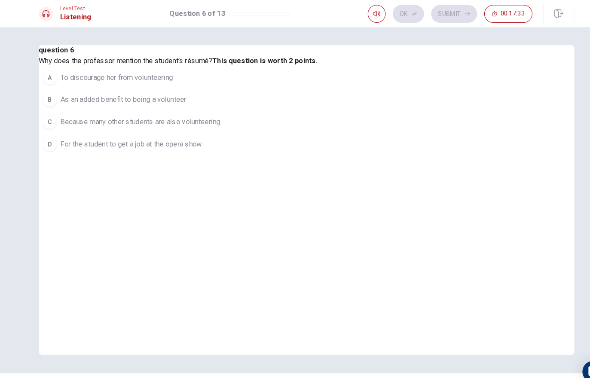
click at [180, 103] on span "As an added benefit to being a volunteer" at bounding box center [118, 97] width 121 height 10
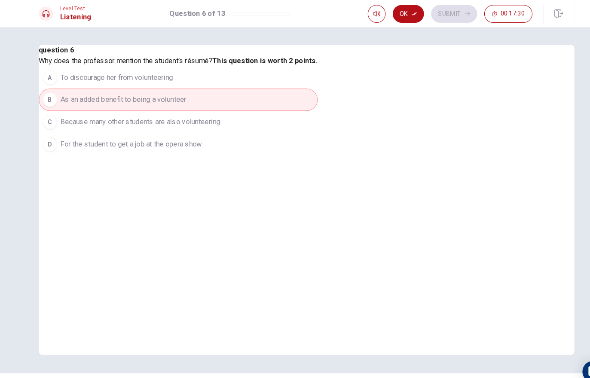
click at [390, 14] on button "Ok" at bounding box center [393, 14] width 30 height 17
click at [424, 16] on button "Submit" at bounding box center [437, 14] width 44 height 17
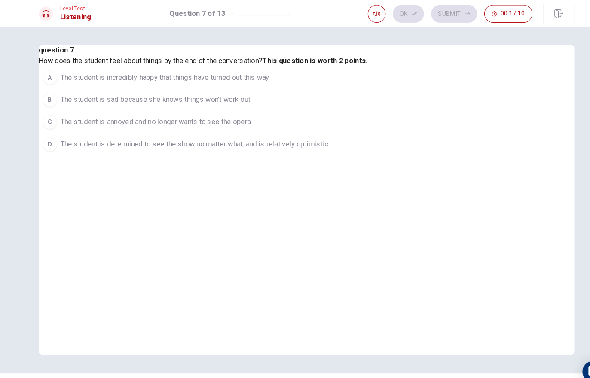
click at [170, 151] on button "D The student is determined to see the show no matter what, and is relatively o…" at bounding box center [195, 140] width 317 height 21
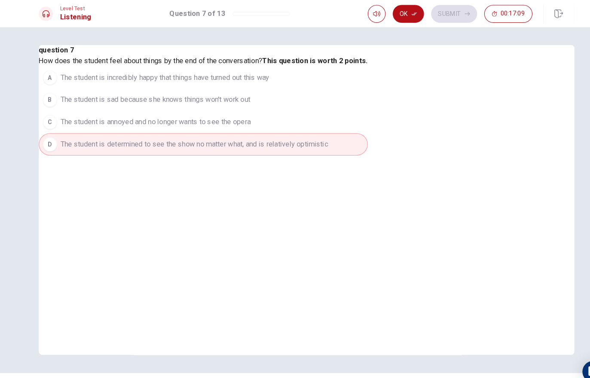
click at [388, 15] on button "Ok" at bounding box center [393, 14] width 30 height 17
click at [424, 16] on button "Submit" at bounding box center [437, 14] width 44 height 17
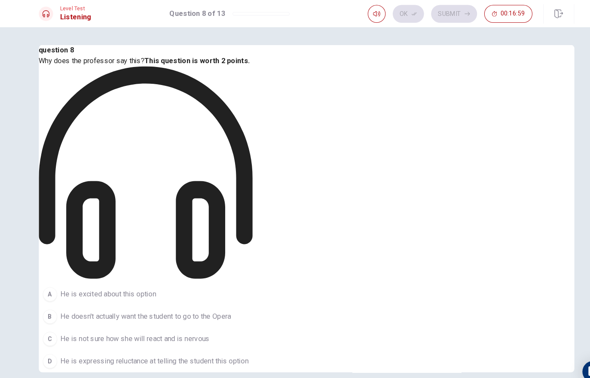
click at [194, 344] on span "He is expressing reluctance at telling the student this option" at bounding box center [148, 349] width 181 height 10
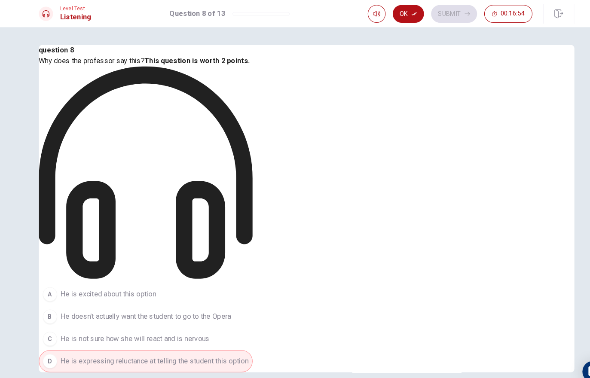
click at [392, 12] on button "Ok" at bounding box center [393, 14] width 30 height 17
click at [424, 12] on button "Submit" at bounding box center [437, 14] width 44 height 17
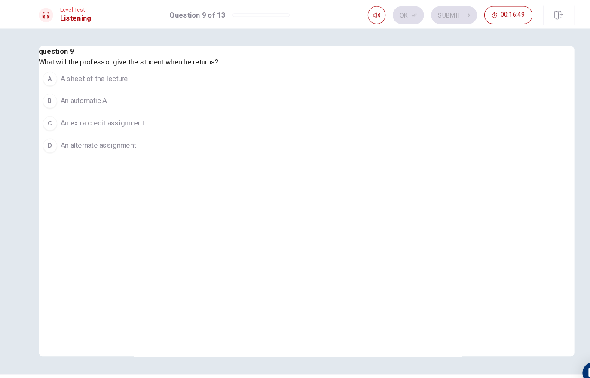
click at [123, 81] on span "A sheet of the lecture" at bounding box center [90, 76] width 65 height 10
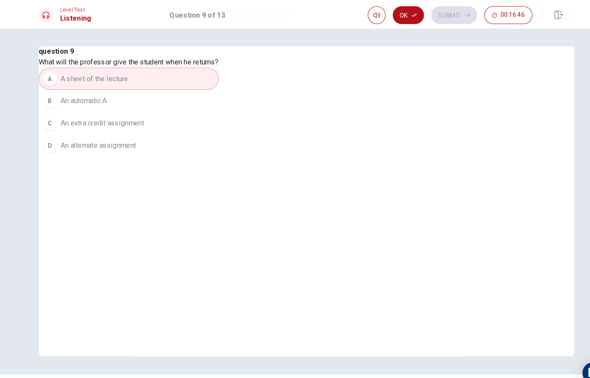
click at [394, 13] on button "Ok" at bounding box center [393, 14] width 30 height 17
click at [424, 17] on button "Submit" at bounding box center [437, 14] width 44 height 17
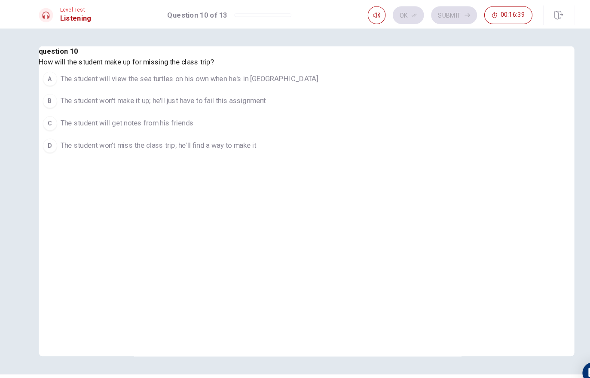
click at [185, 87] on button "A The student will view the sea turtles on his own when he's in [GEOGRAPHIC_DAT…" at bounding box center [173, 75] width 273 height 21
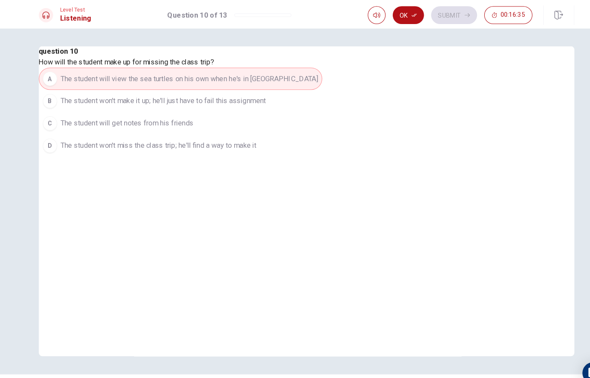
click at [392, 11] on button "Ok" at bounding box center [393, 14] width 30 height 17
click at [424, 15] on button "Submit" at bounding box center [437, 14] width 44 height 17
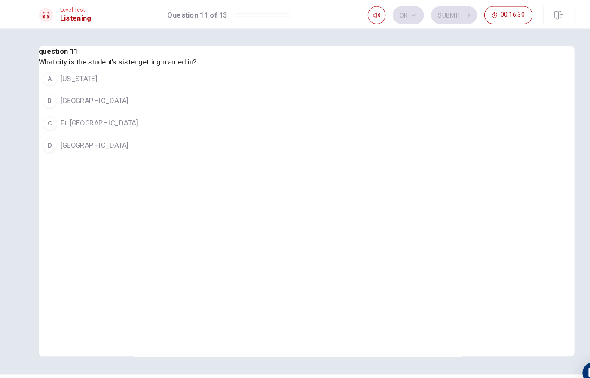
click at [124, 146] on span "[GEOGRAPHIC_DATA]" at bounding box center [90, 140] width 65 height 10
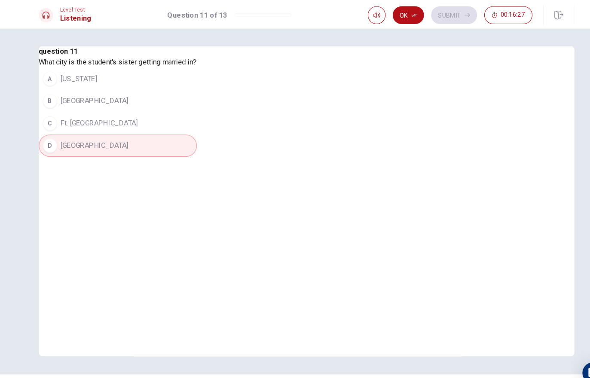
click at [397, 12] on icon "button" at bounding box center [398, 14] width 5 height 5
click at [424, 15] on button "Submit" at bounding box center [437, 14] width 44 height 17
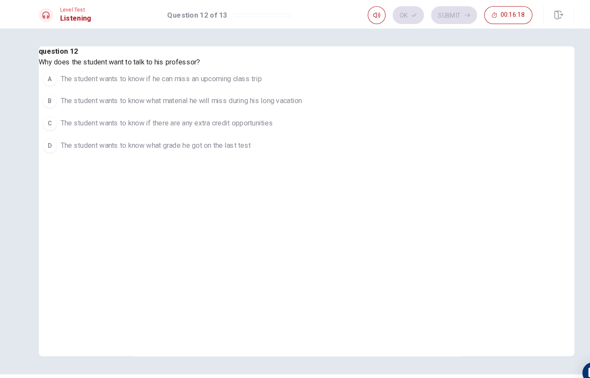
click at [252, 81] on span "The student wants to know if he can miss an upcoming class trip" at bounding box center [155, 76] width 194 height 10
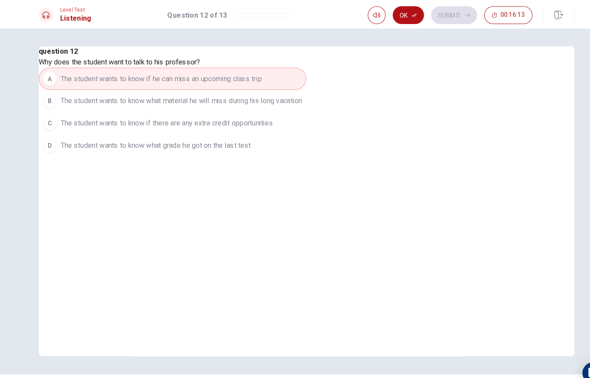
click at [398, 6] on button "Ok" at bounding box center [393, 14] width 30 height 17
click at [424, 18] on button "Submit" at bounding box center [437, 14] width 44 height 17
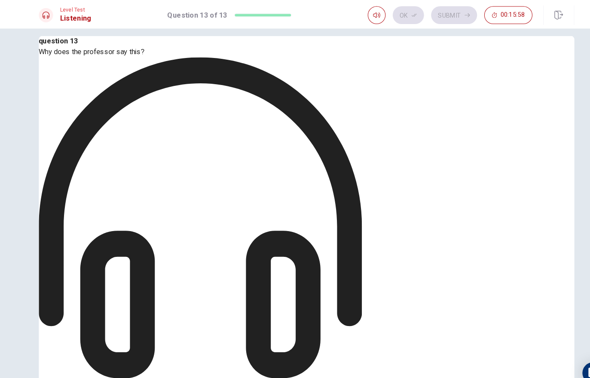
scroll to position [10, 0]
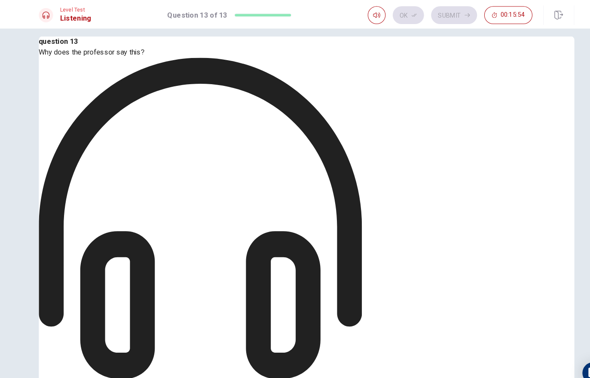
click at [187, 370] on button "A The professor is just trying to be helpful and make sure the student gets the…" at bounding box center [192, 380] width 311 height 21
click at [400, 20] on button "Ok" at bounding box center [393, 14] width 30 height 17
click at [424, 13] on button "Submit" at bounding box center [437, 14] width 44 height 17
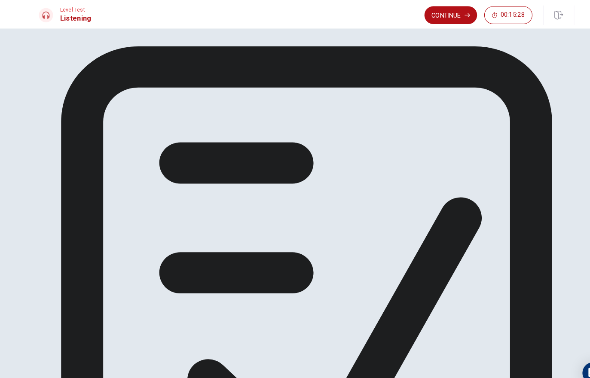
click at [424, 18] on button "Continue" at bounding box center [434, 14] width 51 height 17
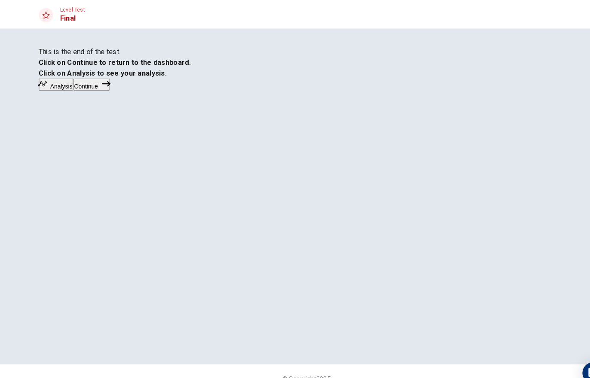
click at [71, 87] on button "Analysis" at bounding box center [54, 82] width 34 height 12
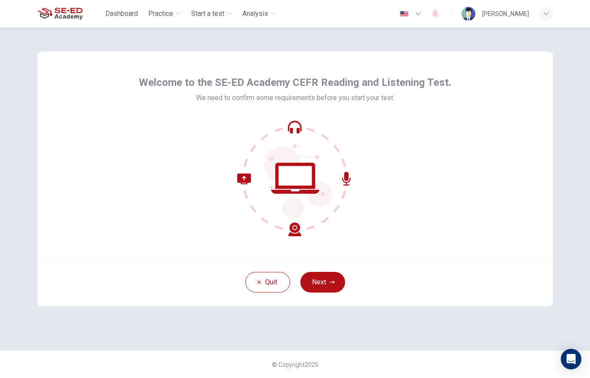
click at [257, 18] on span "Analysis" at bounding box center [255, 14] width 26 height 10
click at [254, 15] on span "Analysis" at bounding box center [255, 14] width 26 height 10
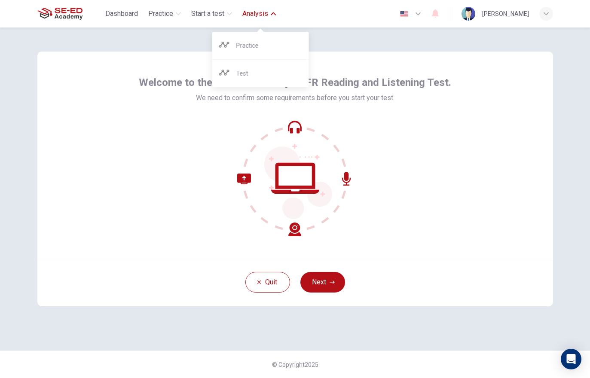
click at [239, 45] on div "Practice" at bounding box center [266, 45] width 73 height 10
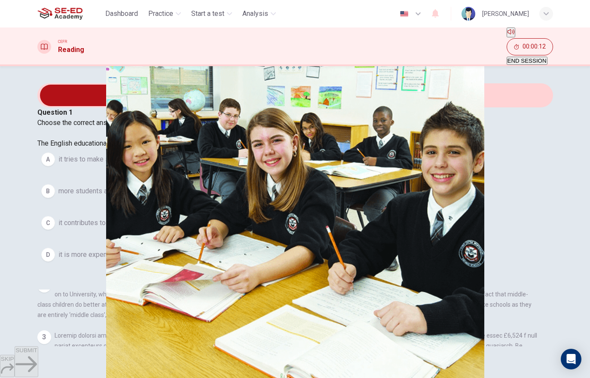
click at [192, 15] on span "Start a test" at bounding box center [207, 14] width 33 height 10
click at [178, 41] on div "CEFR Reading 00:00:14 END SESSION" at bounding box center [295, 47] width 543 height 38
click at [208, 16] on span "Start a test" at bounding box center [207, 14] width 33 height 10
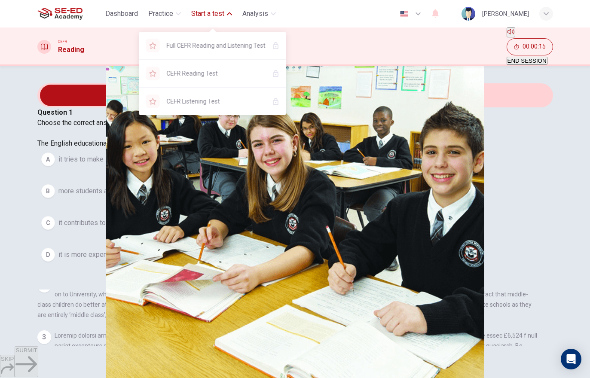
click at [206, 47] on span "Full CEFR Reading and Listening Test" at bounding box center [216, 45] width 99 height 10
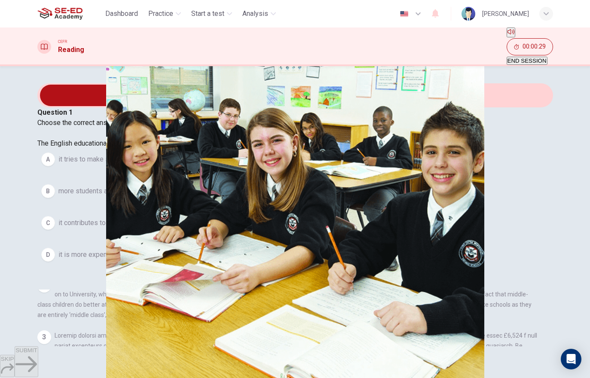
click at [527, 58] on span "END SESSION" at bounding box center [527, 61] width 39 height 6
click at [527, 57] on button "END SESSION" at bounding box center [527, 61] width 41 height 8
click at [536, 58] on span "END SESSION" at bounding box center [527, 61] width 39 height 6
click at [539, 57] on button "END SESSION" at bounding box center [527, 61] width 41 height 8
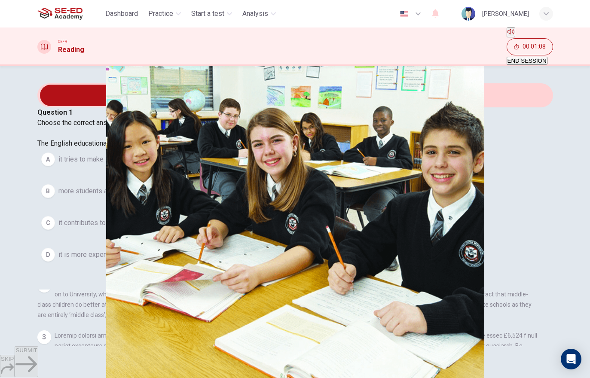
click at [113, 17] on span "Dashboard" at bounding box center [121, 14] width 33 height 10
click at [126, 17] on span "Dashboard" at bounding box center [121, 14] width 33 height 10
click at [125, 17] on span "Dashboard" at bounding box center [121, 14] width 33 height 10
click at [172, 20] on button "Practice" at bounding box center [165, 13] width 40 height 15
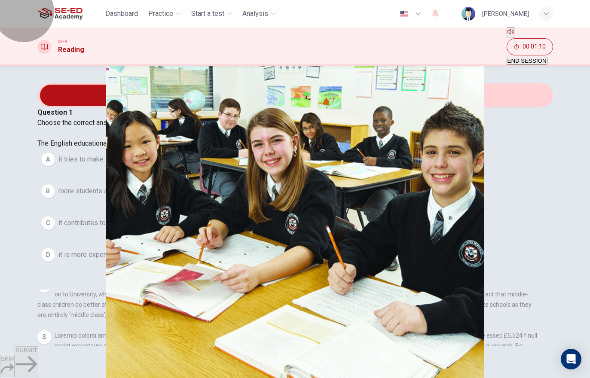
click at [526, 58] on span "END SESSION" at bounding box center [527, 61] width 39 height 6
click at [515, 58] on span "END SESSION" at bounding box center [527, 61] width 39 height 6
click at [160, 12] on span "Practice" at bounding box center [160, 14] width 25 height 10
click at [207, 15] on span "Start a test" at bounding box center [207, 14] width 33 height 10
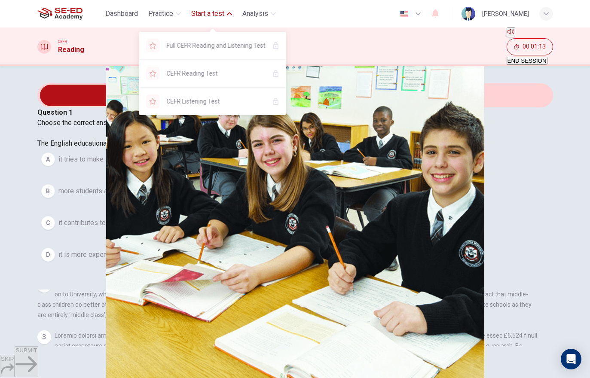
click at [160, 9] on span "Practice" at bounding box center [160, 14] width 25 height 10
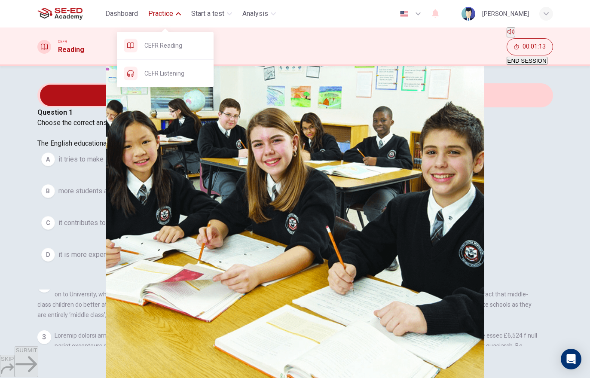
click at [155, 42] on span "CEFR Reading" at bounding box center [175, 45] width 62 height 10
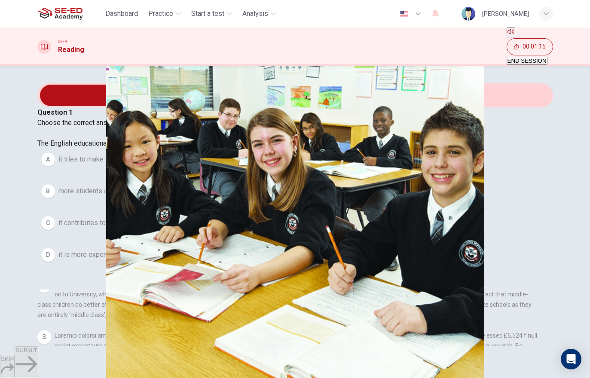
click at [161, 16] on span "Practice" at bounding box center [160, 14] width 25 height 10
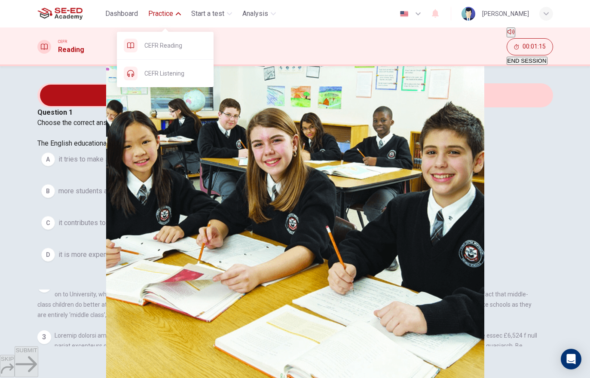
click at [142, 78] on div "CEFR Listening" at bounding box center [172, 73] width 69 height 10
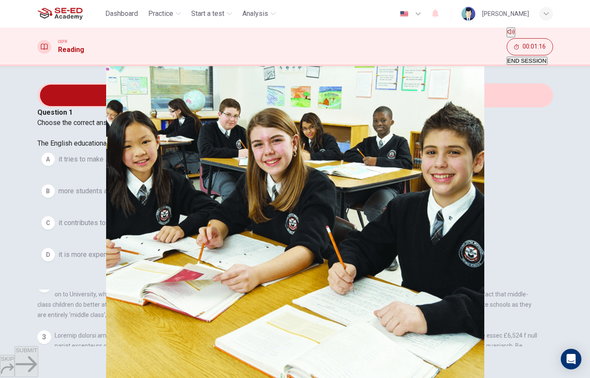
click at [152, 16] on span "Practice" at bounding box center [160, 14] width 25 height 10
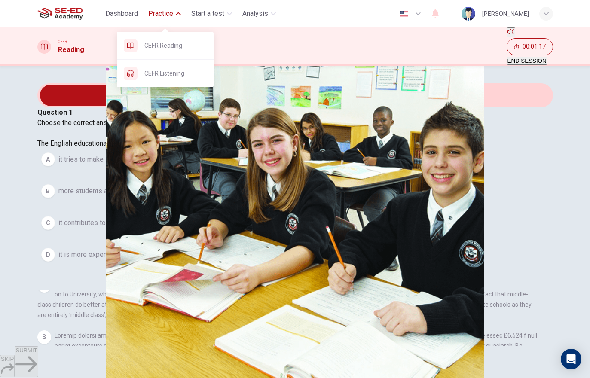
click at [134, 77] on div at bounding box center [131, 74] width 14 height 14
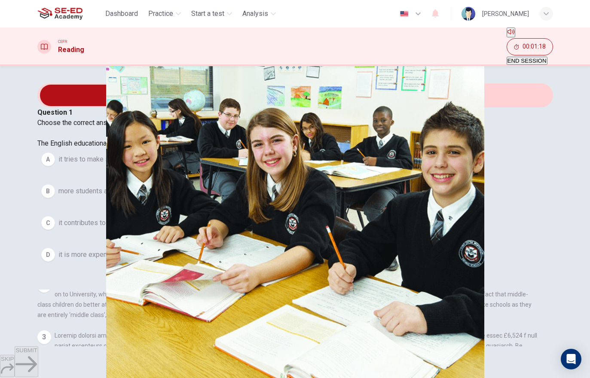
click at [250, 356] on div "SKIP SUBMIT" at bounding box center [295, 362] width 590 height 32
click at [55, 230] on div "C" at bounding box center [48, 223] width 14 height 14
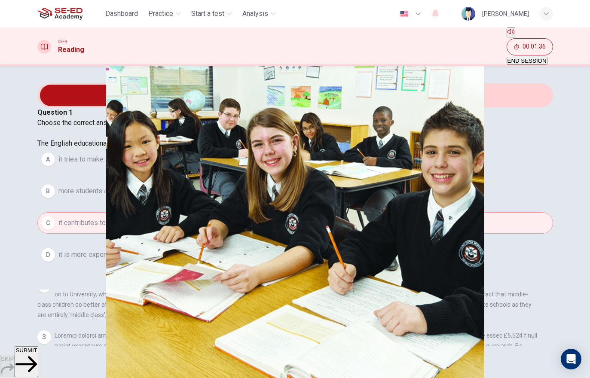
scroll to position [135, 0]
click at [37, 354] on span "SUBMIT" at bounding box center [25, 350] width 21 height 6
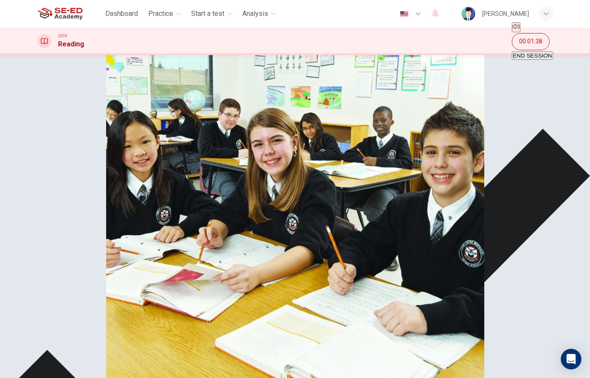
click at [516, 52] on span "END SESSION" at bounding box center [532, 55] width 39 height 6
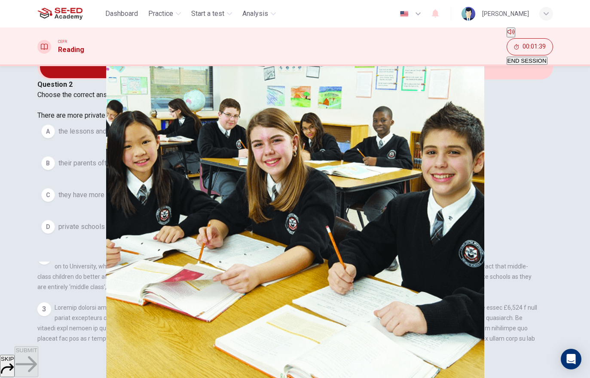
scroll to position [28, 0]
click at [254, 174] on button "B their parents often send their children to private schools." at bounding box center [295, 162] width 516 height 21
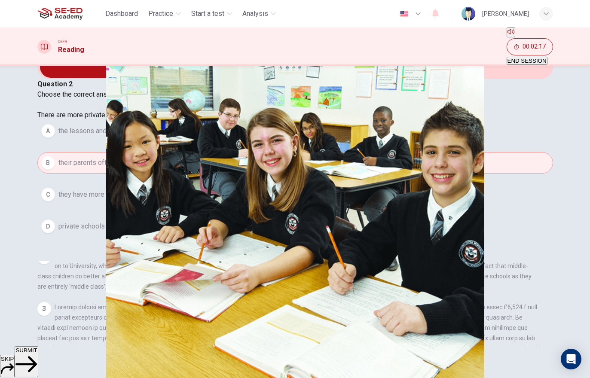
scroll to position [431, 0]
click at [273, 142] on button "A the lessons and teachers at the private schools are much better." at bounding box center [295, 130] width 516 height 21
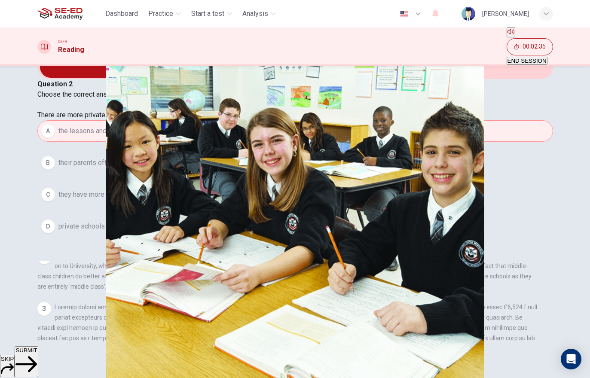
scroll to position [205, 0]
click at [232, 205] on button "C they have more teaching hours." at bounding box center [295, 194] width 516 height 21
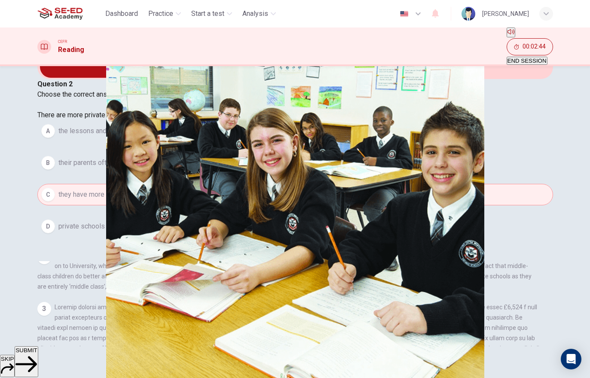
click at [256, 235] on button "D private schools create a successful environment." at bounding box center [295, 226] width 516 height 21
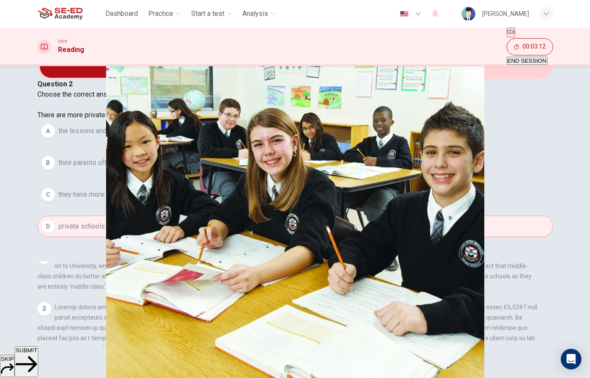
click at [37, 354] on span "SUBMIT" at bounding box center [25, 350] width 21 height 6
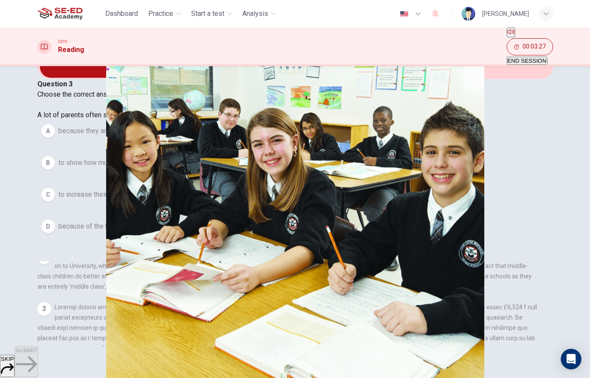
click at [239, 200] on span "to increase their chances of succeeding in the university exams." at bounding box center [154, 195] width 192 height 10
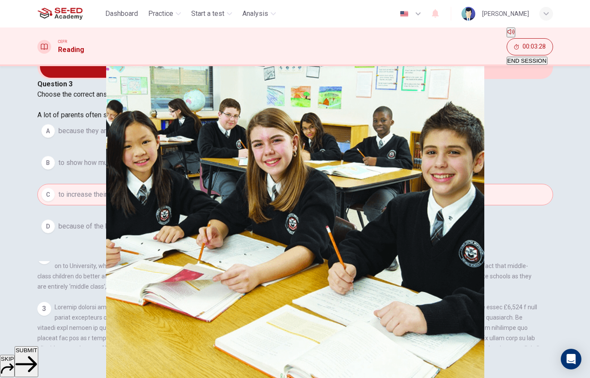
click at [37, 354] on span "SUBMIT" at bounding box center [25, 350] width 21 height 6
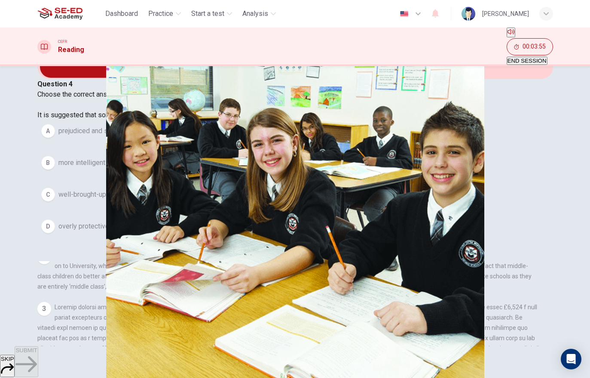
click at [153, 200] on button "C well-brought-up and cultivated." at bounding box center [295, 194] width 516 height 21
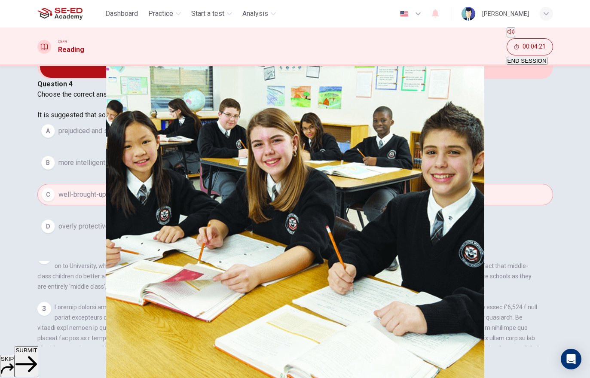
scroll to position [378, 0]
click at [174, 140] on button "A prejudiced and superficial." at bounding box center [295, 130] width 516 height 21
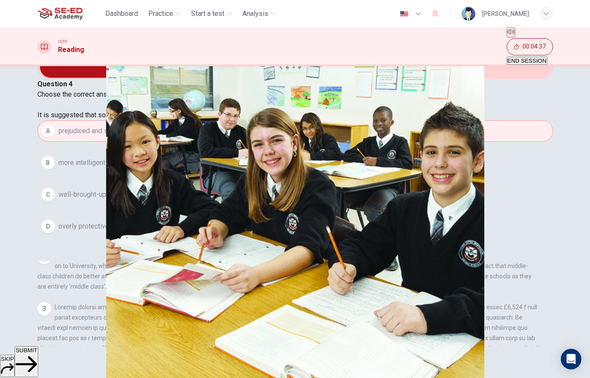
click at [38, 363] on button "SUBMIT" at bounding box center [26, 361] width 23 height 31
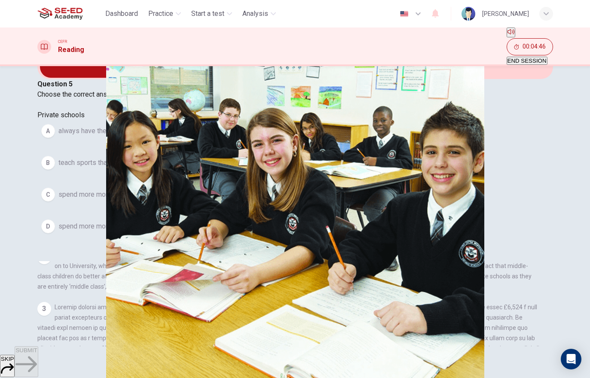
click at [211, 200] on span "spend more money per student than state schools." at bounding box center [134, 195] width 153 height 10
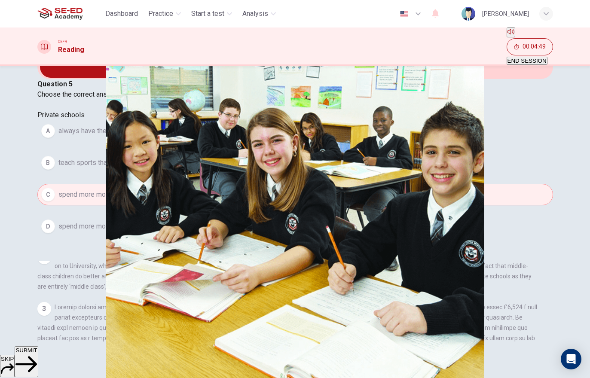
click at [37, 361] on icon "button" at bounding box center [25, 364] width 21 height 21
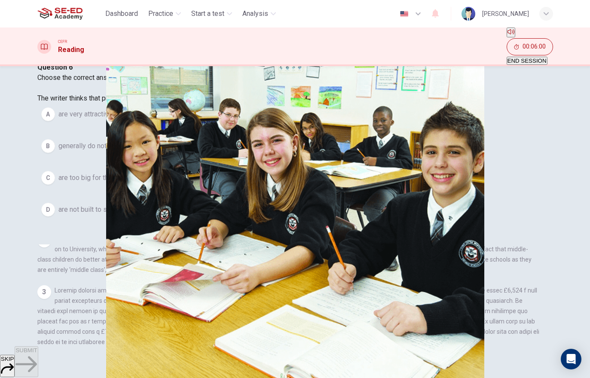
scroll to position [44, 0]
click at [55, 122] on div "A" at bounding box center [48, 115] width 14 height 14
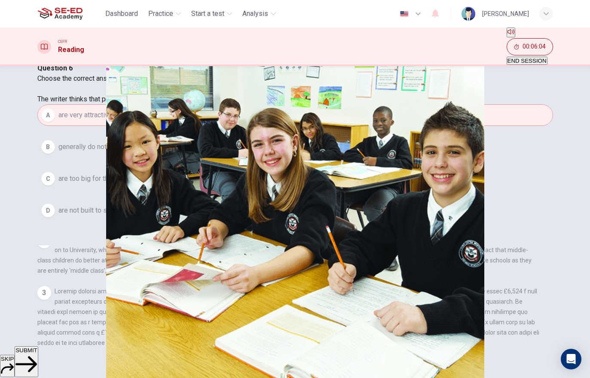
click at [37, 354] on span "SUBMIT" at bounding box center [25, 350] width 21 height 6
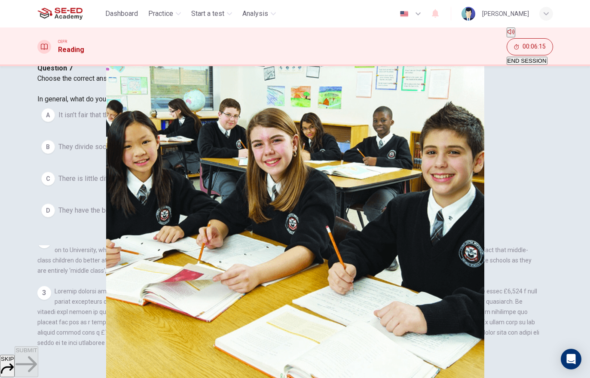
click at [171, 152] on span "They divide social classes but they offer better facilities and a more creative…" at bounding box center [193, 147] width 271 height 10
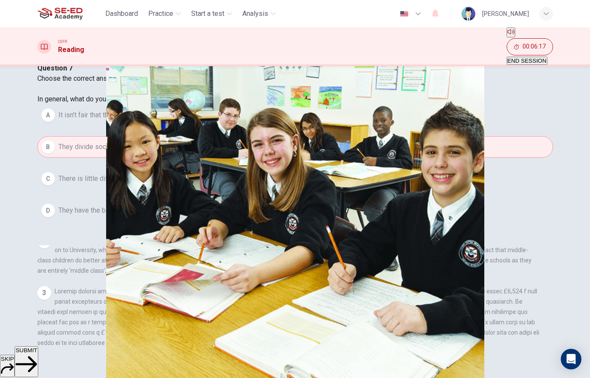
click at [37, 354] on span "SUBMIT" at bounding box center [25, 350] width 21 height 6
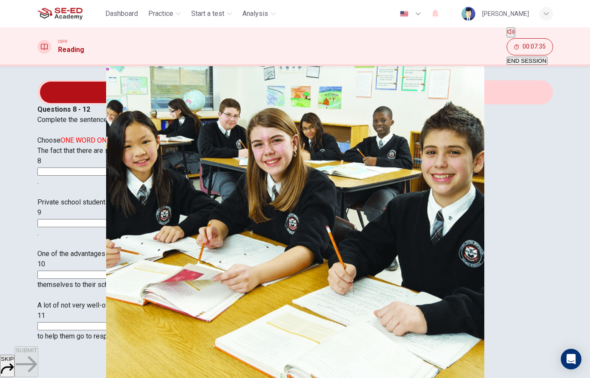
scroll to position [211, 0]
click at [112, 176] on input at bounding box center [74, 172] width 74 height 8
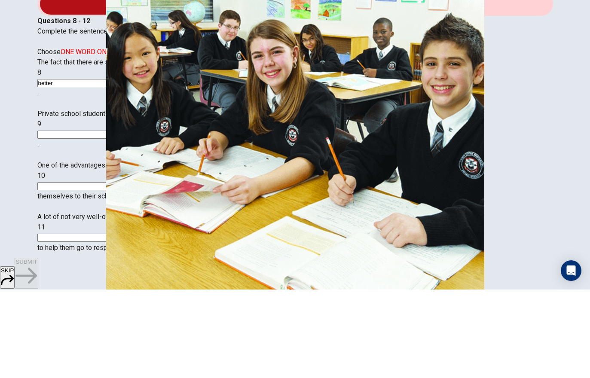
type input "better"
click at [198, 197] on div "Private school students seem to do better at exams although statistics can be 9…" at bounding box center [295, 217] width 516 height 41
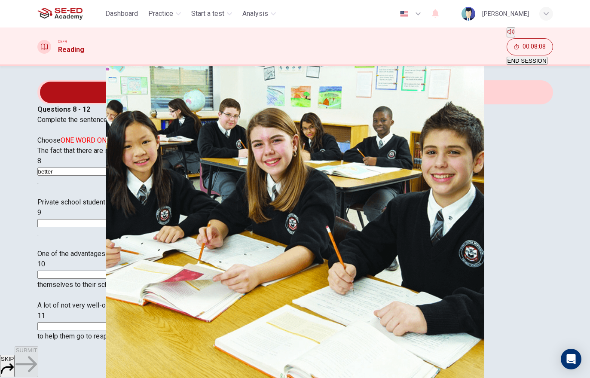
scroll to position [259, 0]
click at [112, 219] on input at bounding box center [74, 223] width 74 height 8
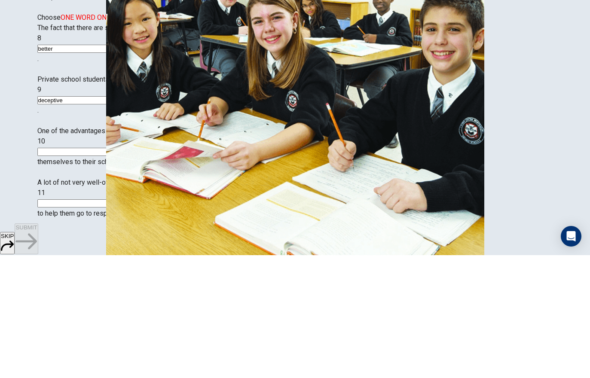
type input "deceptive"
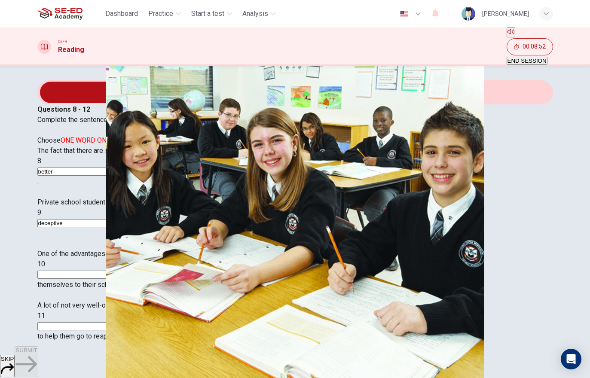
scroll to position [335, 0]
click at [112, 271] on input at bounding box center [74, 275] width 74 height 8
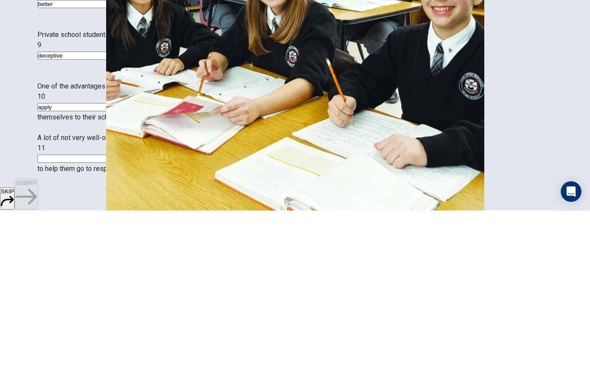
type input "apply"
click at [257, 146] on div "The fact that there are so many private schools in England, in comparison to ot…" at bounding box center [295, 270] width 516 height 248
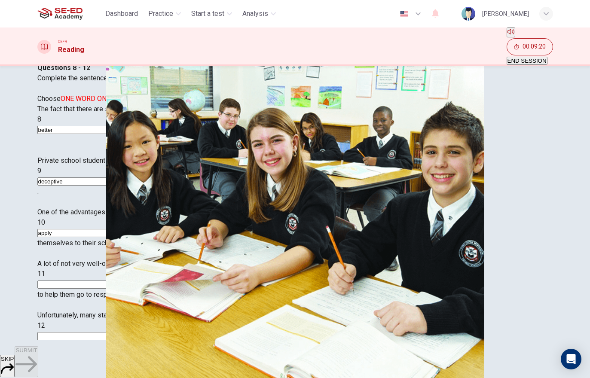
scroll to position [44, 0]
click at [107, 281] on input at bounding box center [74, 285] width 74 height 8
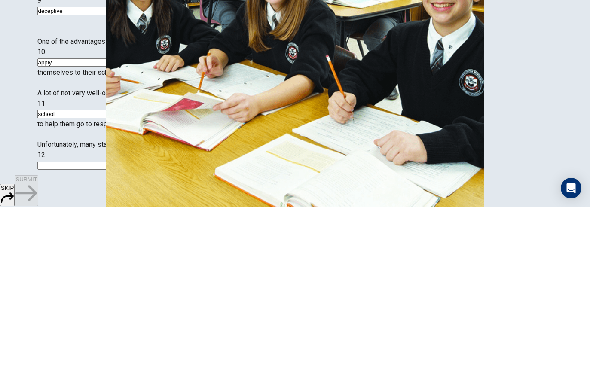
click at [261, 107] on div "The fact that there are so many private schools in England, in comparison to ot…" at bounding box center [295, 228] width 516 height 248
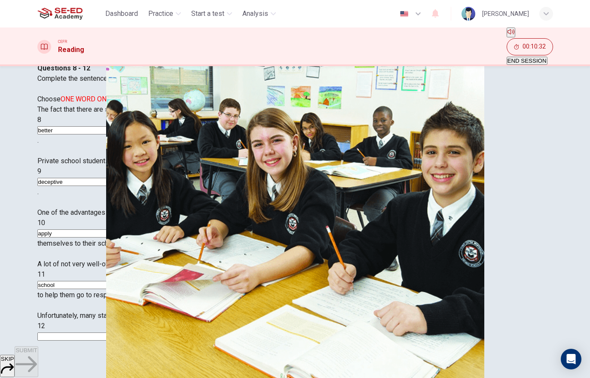
click at [112, 281] on input "school" at bounding box center [74, 285] width 74 height 8
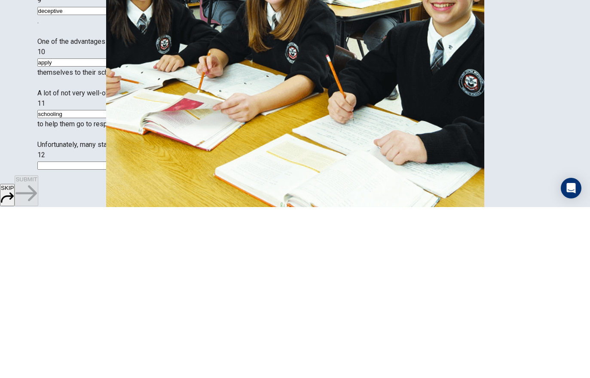
scroll to position [482, 0]
type input "schooling"
click at [112, 333] on input at bounding box center [74, 337] width 74 height 8
type input "shed"
click at [286, 259] on div "A lot of not very well-off parents make huge sacrifices for their children’s 11…" at bounding box center [295, 279] width 516 height 41
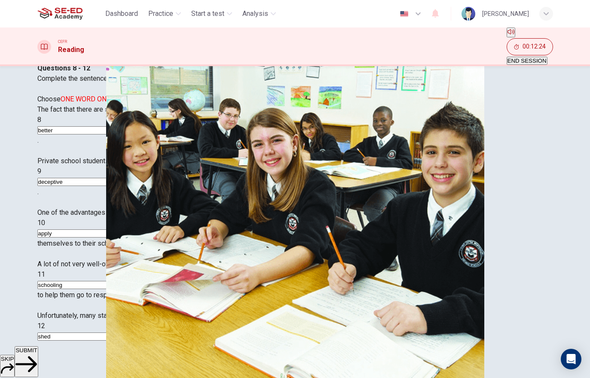
click at [37, 354] on span "SUBMIT" at bounding box center [25, 350] width 21 height 6
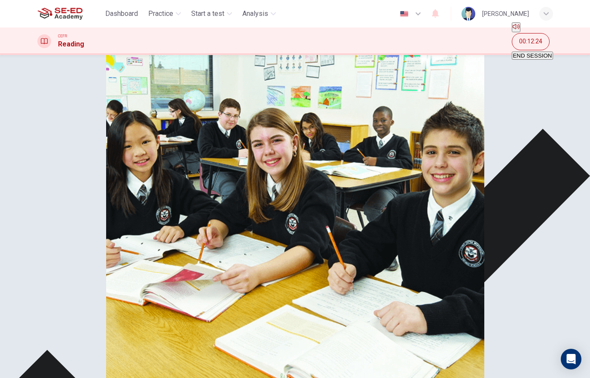
scroll to position [538, 0]
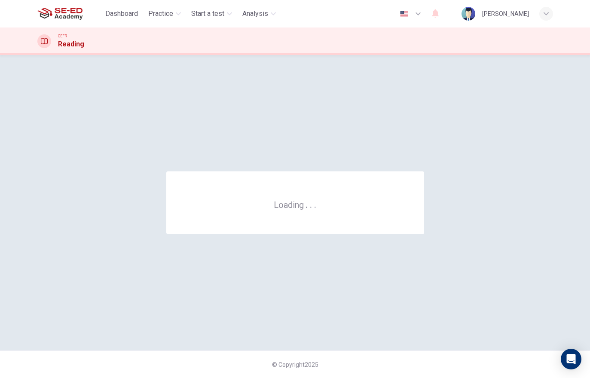
scroll to position [0, 0]
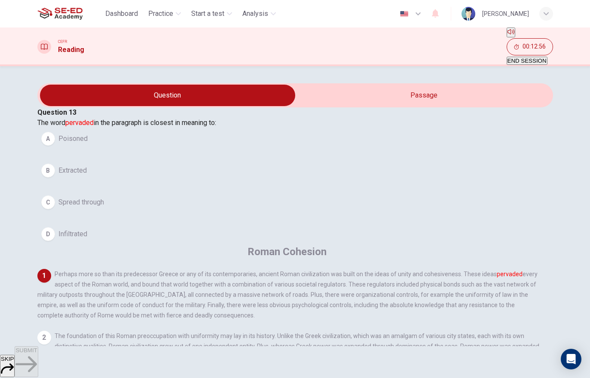
click at [74, 208] on span "Spread through" at bounding box center [81, 202] width 46 height 10
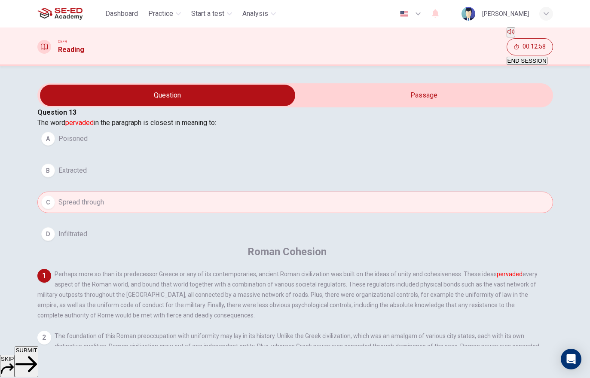
click at [37, 354] on span "SUBMIT" at bounding box center [25, 350] width 21 height 6
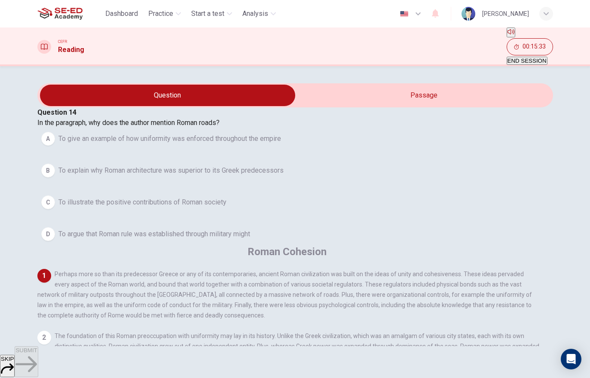
click at [224, 181] on button "B To explain why Roman architecture was superior to its Greek predecessors" at bounding box center [295, 170] width 516 height 21
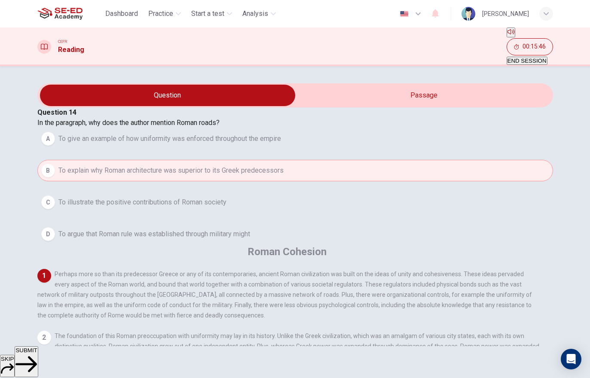
click at [38, 355] on button "SUBMIT" at bounding box center [26, 361] width 23 height 31
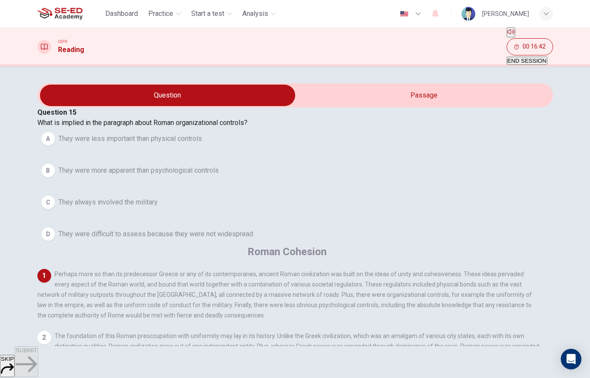
click at [219, 176] on span "They were more apparent than psychological controls" at bounding box center [138, 170] width 160 height 10
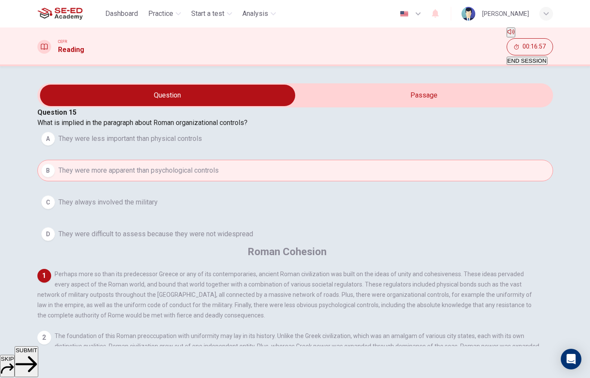
click at [37, 354] on span "SUBMIT" at bounding box center [25, 350] width 21 height 6
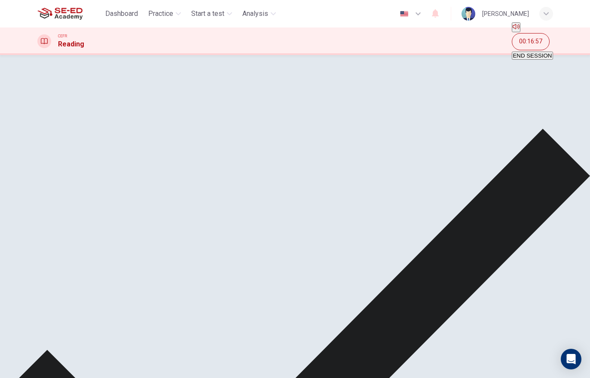
scroll to position [184, 0]
click at [530, 52] on span "END SESSION" at bounding box center [532, 55] width 39 height 6
click at [542, 52] on span "END SESSION" at bounding box center [532, 55] width 39 height 6
click at [173, 9] on span "Practice" at bounding box center [160, 14] width 25 height 10
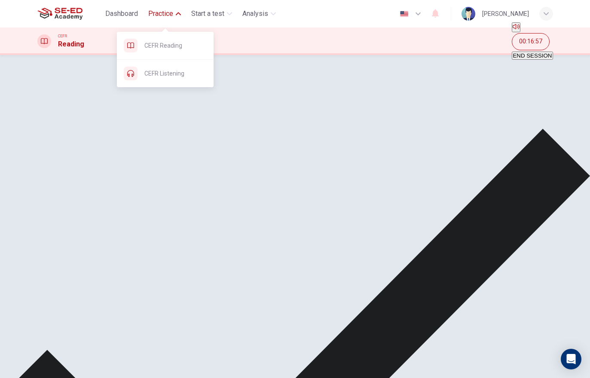
click at [173, 17] on span "Practice" at bounding box center [160, 14] width 25 height 10
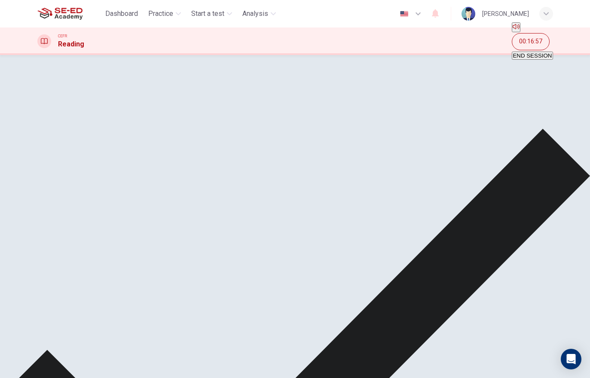
click at [220, 15] on span "Start a test" at bounding box center [207, 14] width 33 height 10
click at [268, 12] on span "Analysis" at bounding box center [255, 14] width 26 height 10
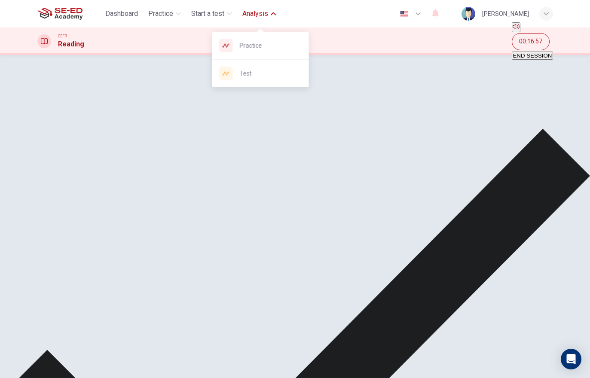
click at [275, 13] on icon "button" at bounding box center [273, 13] width 5 height 3
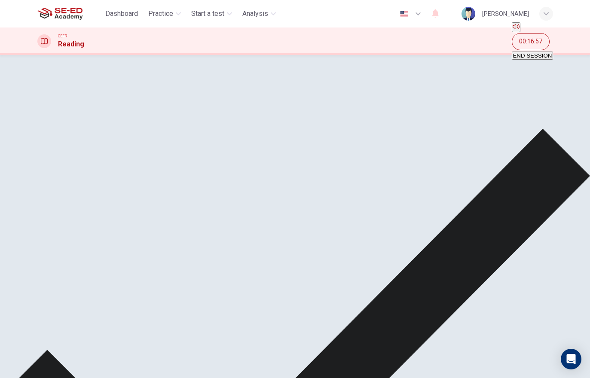
click at [165, 18] on span "Practice" at bounding box center [160, 14] width 25 height 10
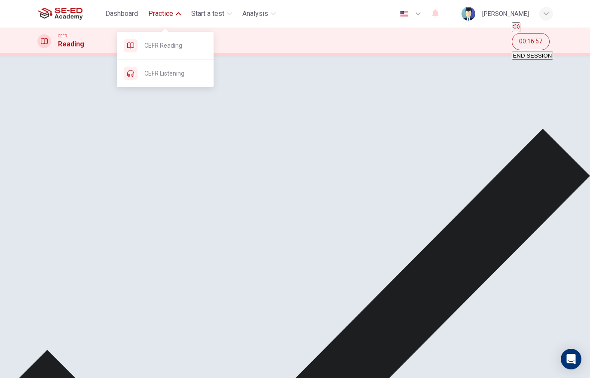
click at [171, 13] on span "Practice" at bounding box center [160, 14] width 25 height 10
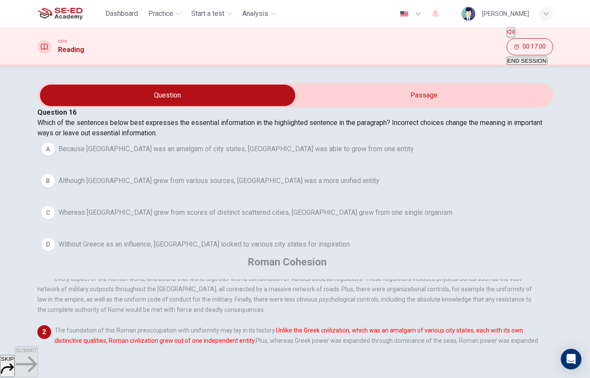
scroll to position [28, 0]
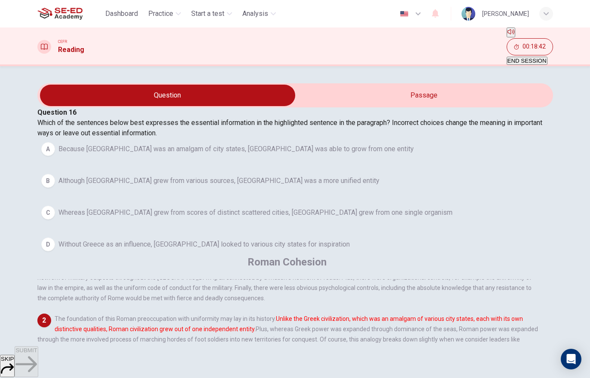
click at [55, 156] on div "A" at bounding box center [48, 149] width 14 height 14
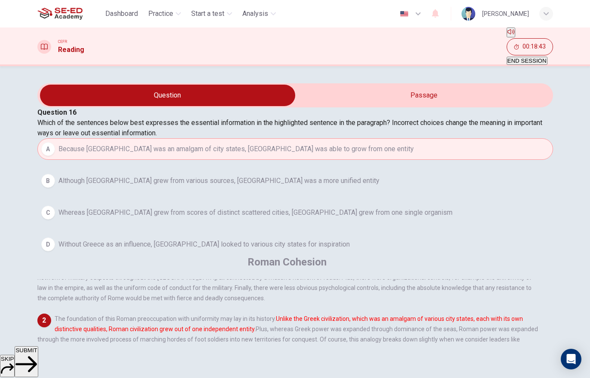
click at [37, 354] on span "SUBMIT" at bounding box center [25, 350] width 21 height 6
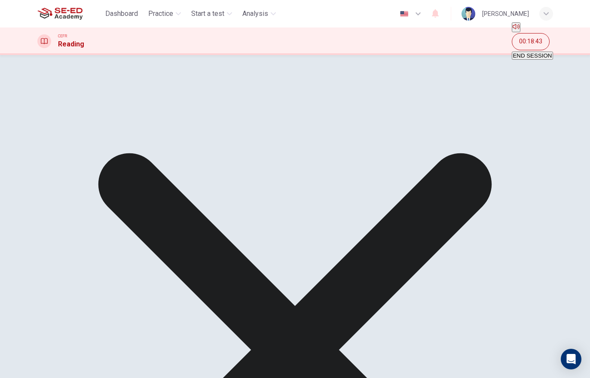
click at [222, 9] on span "Start a test" at bounding box center [207, 14] width 33 height 10
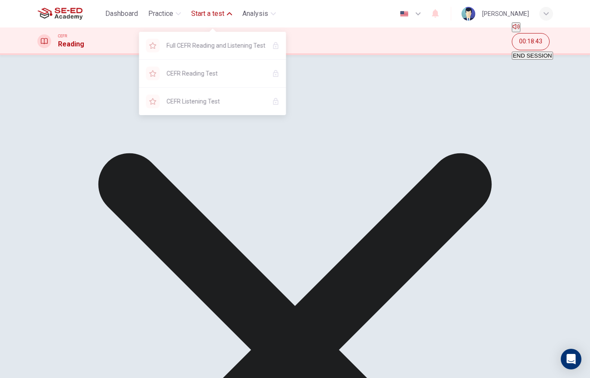
click at [218, 15] on span "Start a test" at bounding box center [207, 14] width 33 height 10
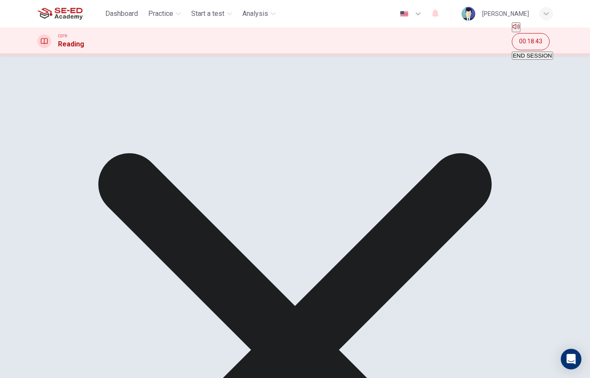
click at [219, 16] on span "Start a test" at bounding box center [207, 14] width 33 height 10
click at [223, 14] on span "Start a test" at bounding box center [207, 14] width 33 height 10
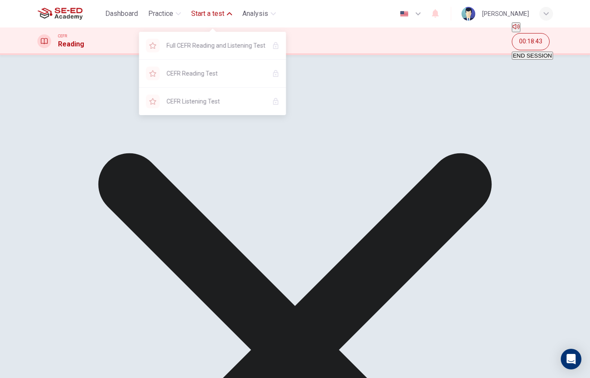
click at [241, 43] on span "Full CEFR Reading and Listening Test" at bounding box center [216, 45] width 99 height 10
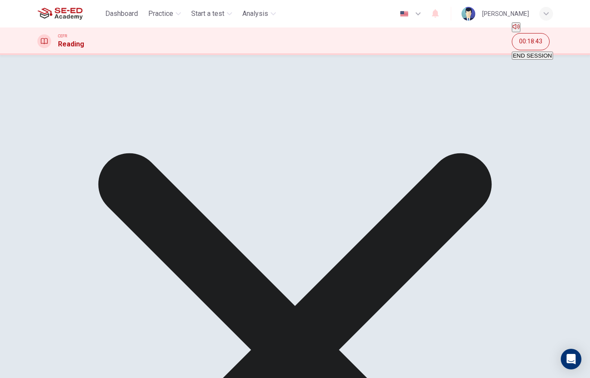
scroll to position [44, 0]
click at [123, 176] on div "Question 16 Which of the sentences below best expresses the essential informati…" at bounding box center [295, 114] width 516 height 124
click at [205, 176] on div "A Because Greece was an amalgam of city states, Rome was able to grow from one …" at bounding box center [295, 129] width 516 height 93
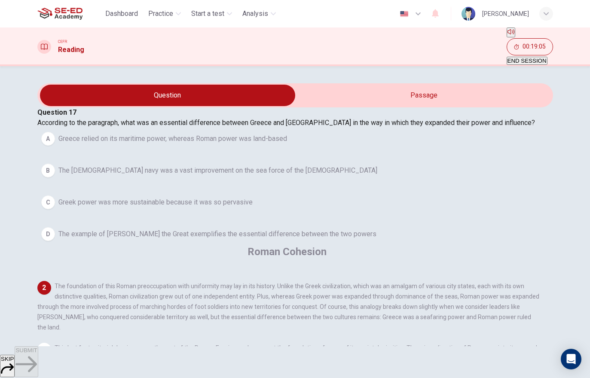
scroll to position [53, 0]
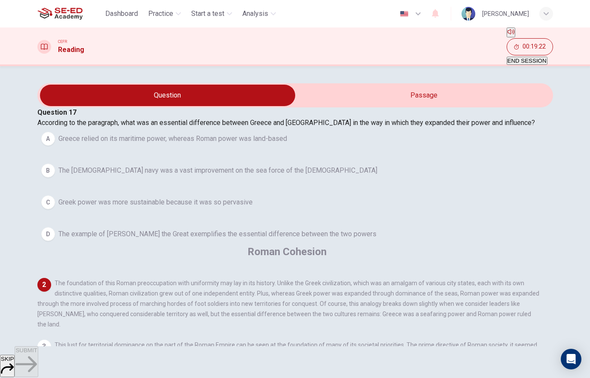
click at [248, 144] on span "Greece relied on its maritime power, whereas Roman power was land-based" at bounding box center [172, 139] width 229 height 10
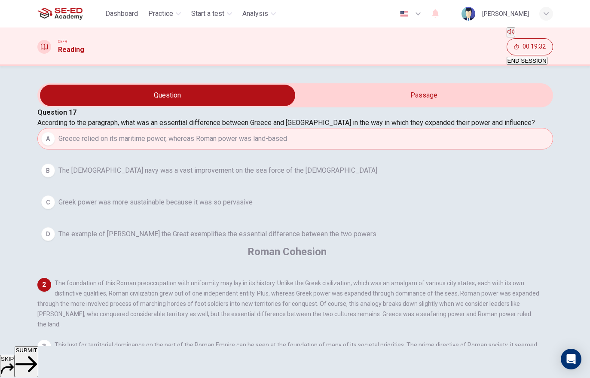
click at [38, 353] on button "SUBMIT" at bounding box center [26, 361] width 23 height 31
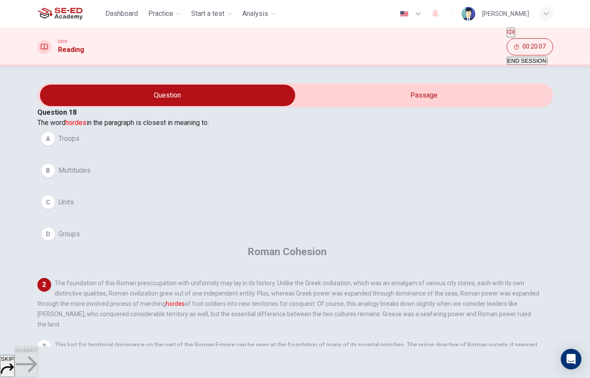
click at [55, 241] on div "D" at bounding box center [48, 234] width 14 height 14
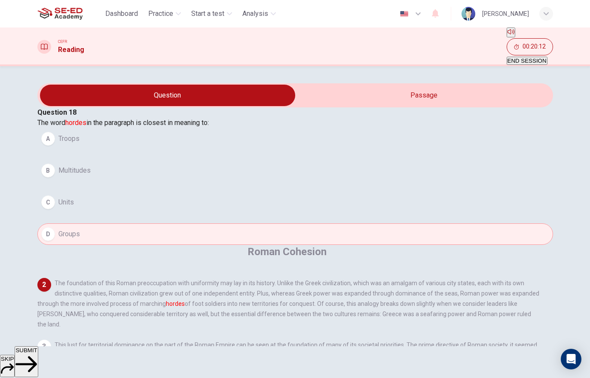
click at [55, 209] on div "C" at bounding box center [48, 203] width 14 height 14
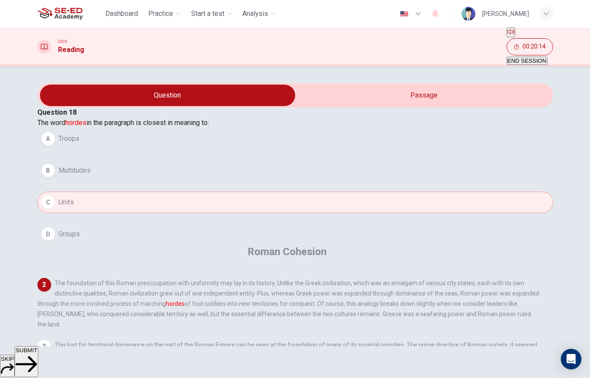
click at [55, 146] on div "A" at bounding box center [48, 139] width 14 height 14
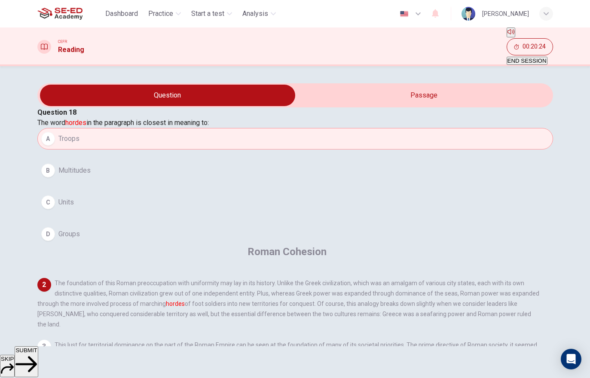
click at [38, 355] on button "SUBMIT" at bounding box center [26, 361] width 23 height 31
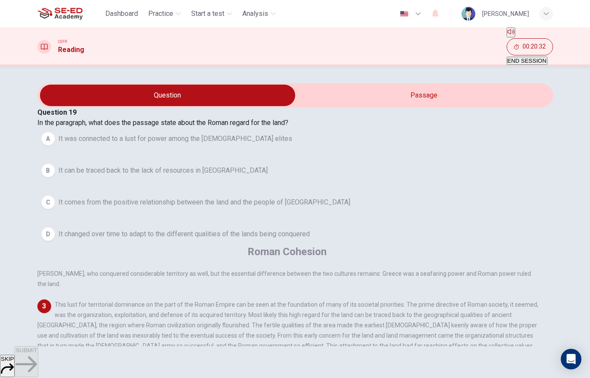
scroll to position [194, 0]
click at [76, 239] on span "It changed over time to adapt to the different qualities of the lands being con…" at bounding box center [183, 234] width 251 height 10
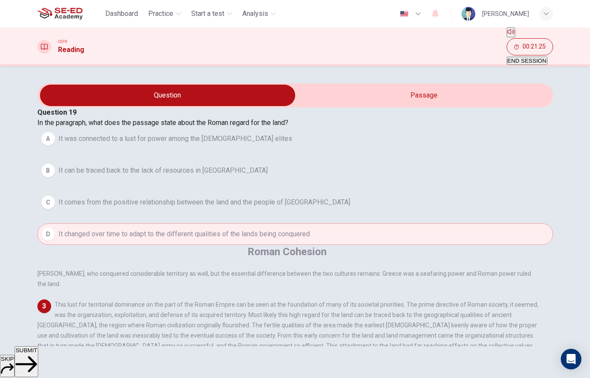
click at [38, 359] on button "SUBMIT" at bounding box center [26, 361] width 23 height 31
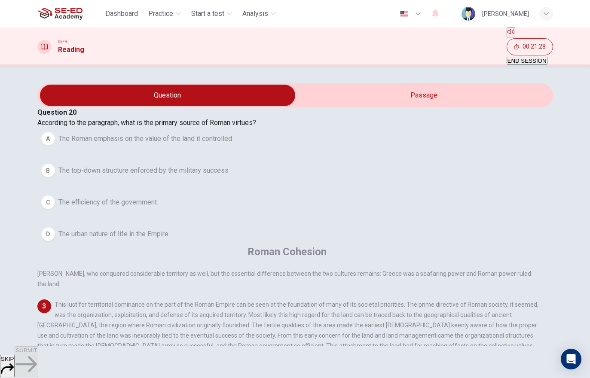
scroll to position [235, 0]
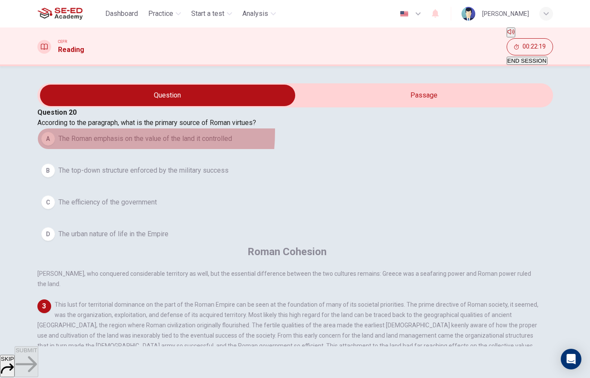
click at [70, 144] on button "A The Roman emphasis on the value of the land it controlled" at bounding box center [295, 138] width 516 height 21
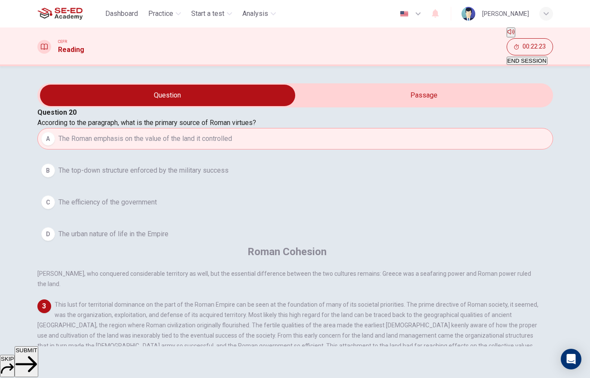
click at [37, 354] on span "SUBMIT" at bounding box center [25, 350] width 21 height 6
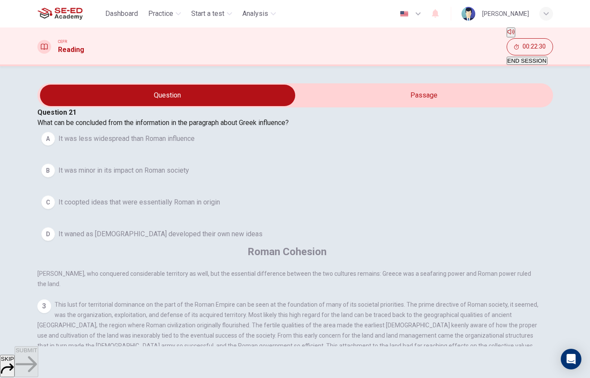
scroll to position [340, 0]
click at [55, 241] on div "D" at bounding box center [48, 234] width 14 height 14
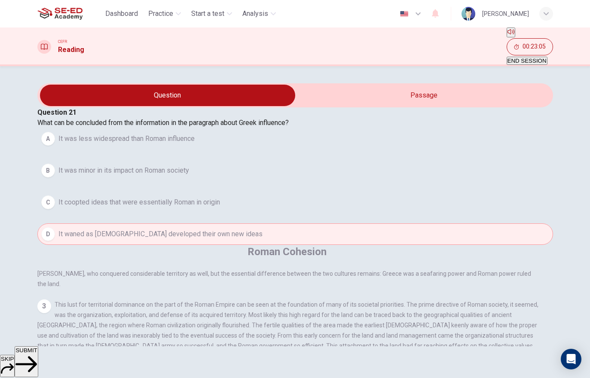
click at [37, 354] on span "SUBMIT" at bounding box center [25, 350] width 21 height 6
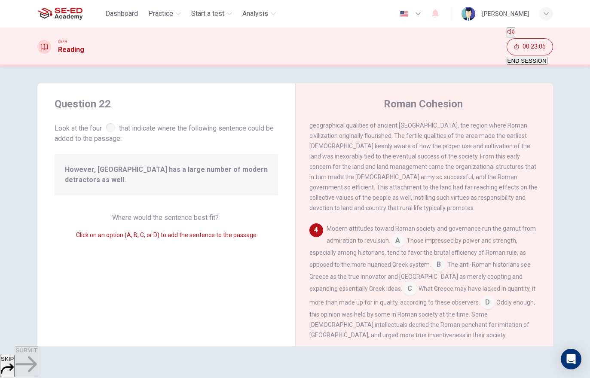
scroll to position [309, 0]
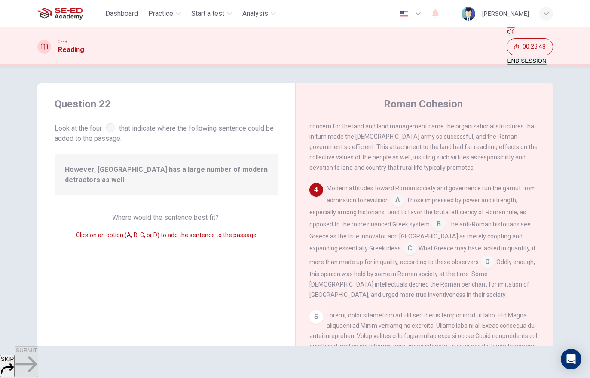
click at [442, 218] on input at bounding box center [439, 225] width 14 height 14
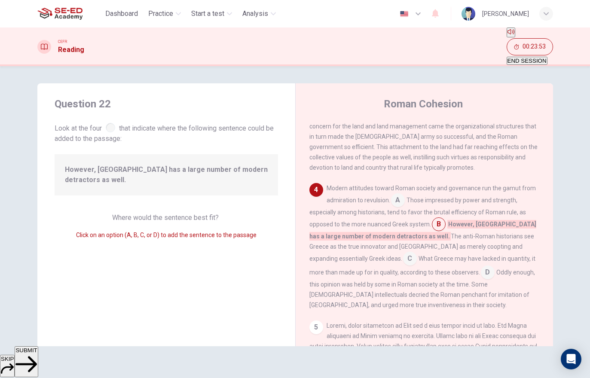
click at [38, 357] on button "SUBMIT" at bounding box center [26, 361] width 23 height 31
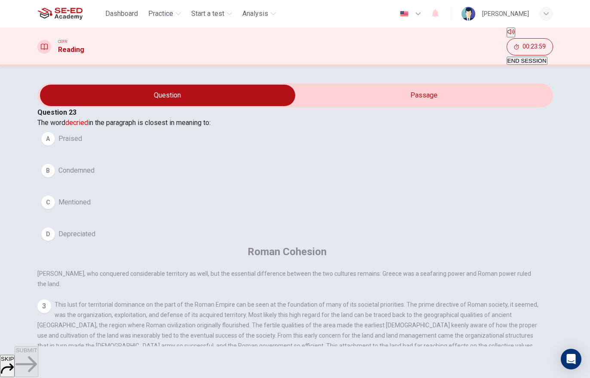
scroll to position [334, 0]
click at [68, 179] on button "B Condemned" at bounding box center [295, 170] width 516 height 21
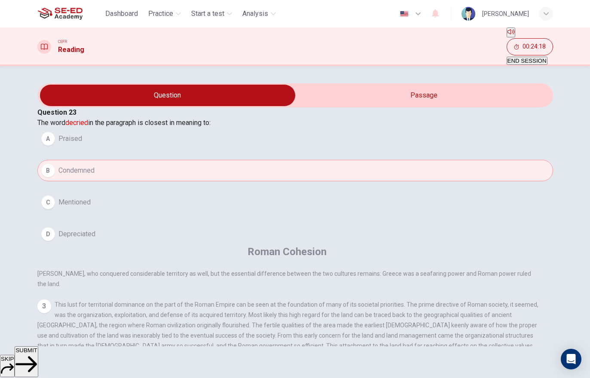
click at [37, 354] on span "SUBMIT" at bounding box center [25, 350] width 21 height 6
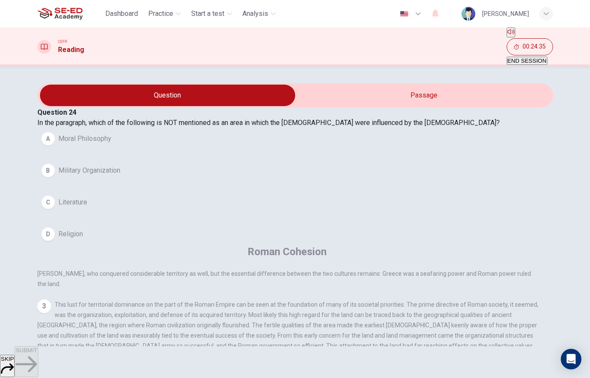
scroll to position [403, 0]
click at [213, 181] on button "B Military Organization" at bounding box center [295, 170] width 516 height 21
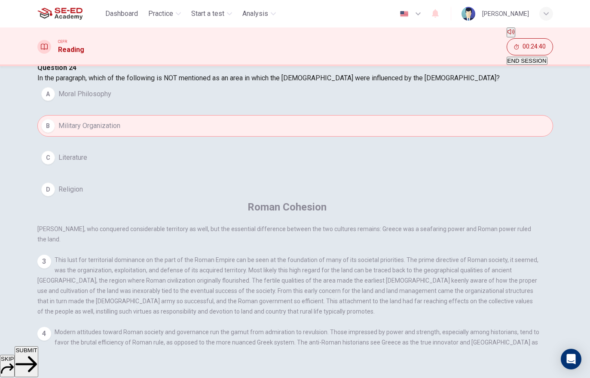
scroll to position [44, 0]
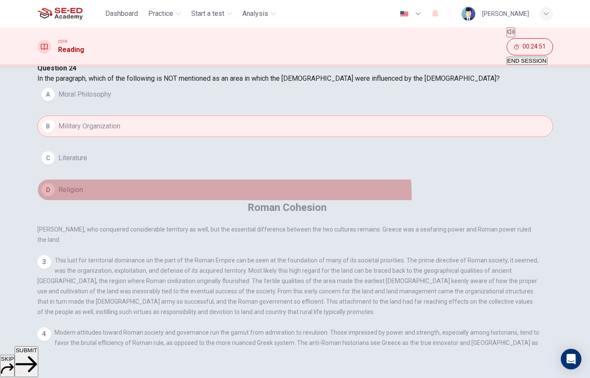
click at [238, 201] on button "D Religion" at bounding box center [295, 189] width 516 height 21
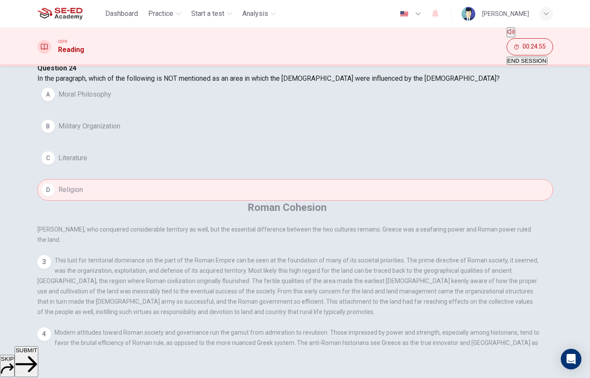
click at [38, 354] on button "SUBMIT" at bounding box center [26, 361] width 23 height 31
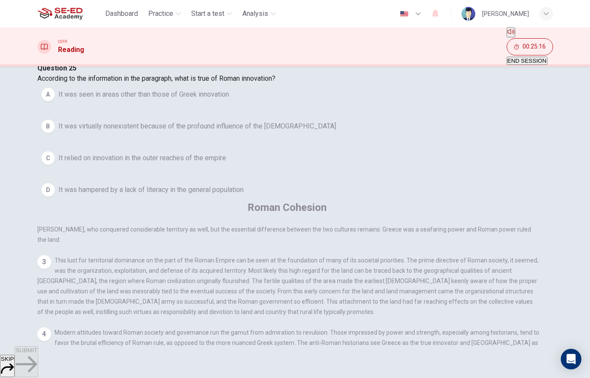
click at [55, 101] on div "A" at bounding box center [48, 95] width 14 height 14
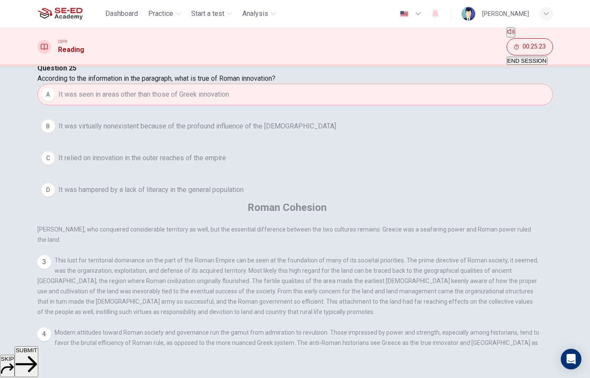
click at [38, 355] on button "SUBMIT" at bounding box center [26, 361] width 23 height 31
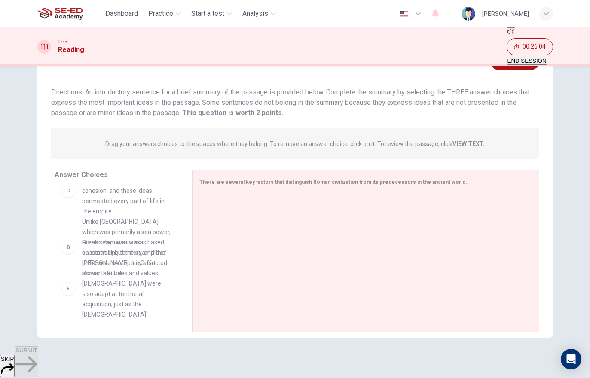
scroll to position [204, 0]
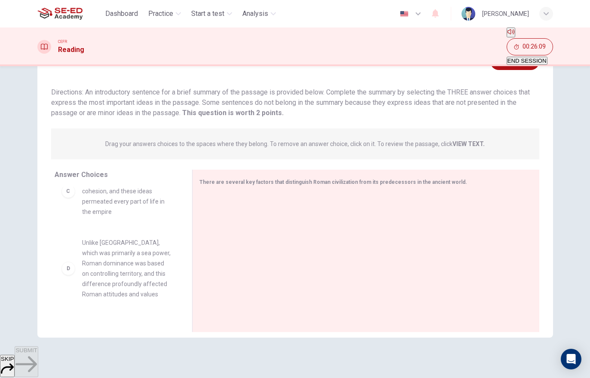
click at [112, 261] on div "D Unlike Greece, which was primarily a sea power, Roman dominance was based on …" at bounding box center [117, 269] width 124 height 76
click at [108, 244] on span "Unlike Greece, which was primarily a sea power, Roman dominance was based on co…" at bounding box center [126, 269] width 89 height 62
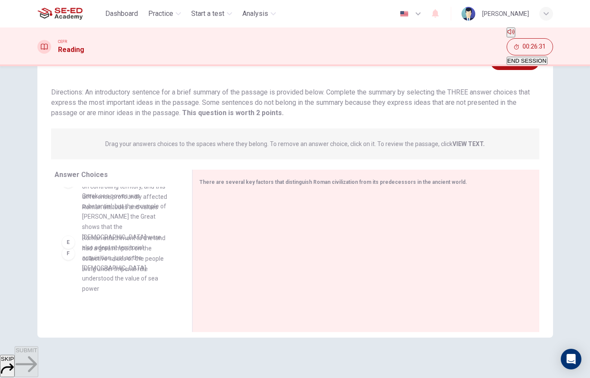
scroll to position [291, 0]
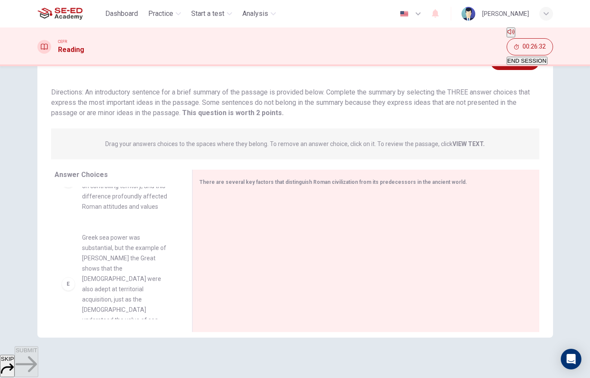
click at [273, 235] on div at bounding box center [362, 251] width 326 height 115
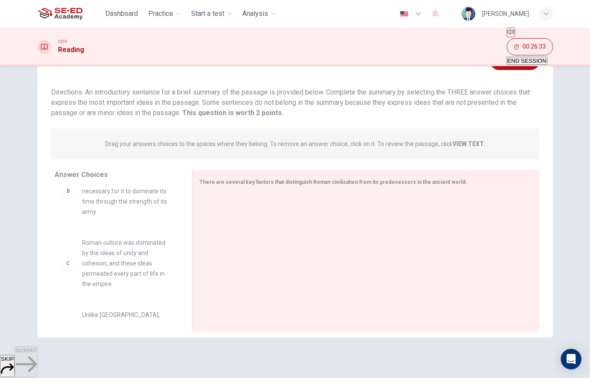
scroll to position [114, 0]
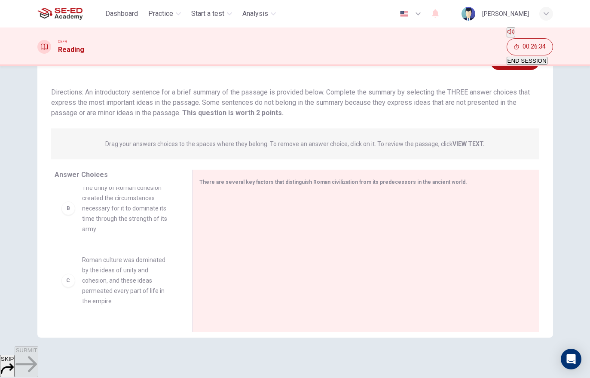
click at [159, 255] on span "Roman culture was dominated by the ideas of unity and cohesion, and these ideas…" at bounding box center [126, 281] width 89 height 52
click at [158, 255] on span "Roman culture was dominated by the ideas of unity and cohesion, and these ideas…" at bounding box center [126, 281] width 89 height 52
click at [163, 255] on span "Roman culture was dominated by the ideas of unity and cohesion, and these ideas…" at bounding box center [126, 281] width 89 height 52
click at [160, 262] on span "Roman culture was dominated by the ideas of unity and cohesion, and these ideas…" at bounding box center [126, 281] width 89 height 52
click at [158, 276] on div "A While Rome was greatly influenced by the Greeks in the areas of philosophy, r…" at bounding box center [120, 253] width 131 height 132
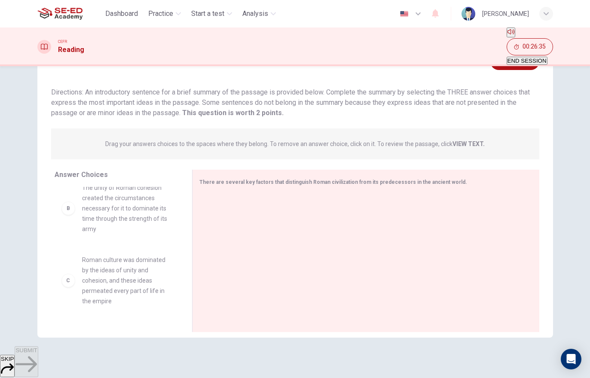
click at [157, 276] on div "A While Rome was greatly influenced by the Greeks in the areas of philosophy, r…" at bounding box center [120, 253] width 131 height 132
click at [157, 327] on span "Unlike Greece, which was primarily a sea power, Roman dominance was based on co…" at bounding box center [126, 358] width 89 height 62
click at [147, 255] on span "Roman culture was dominated by the ideas of unity and cohesion, and these ideas…" at bounding box center [126, 281] width 89 height 52
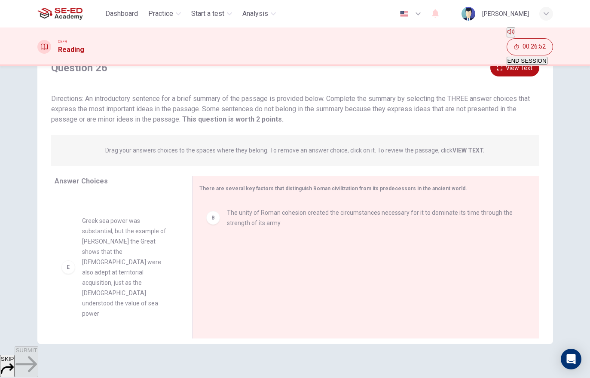
scroll to position [38, 0]
click at [239, 210] on span "The unity of Roman cohesion created the circumstances necessary for it to domin…" at bounding box center [373, 217] width 292 height 21
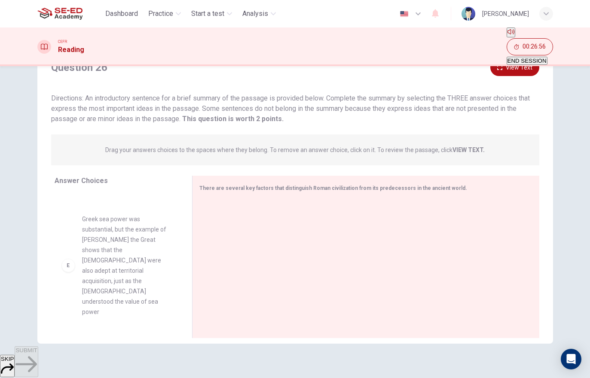
scroll to position [315, 0]
click at [106, 339] on span "Roman attachment to the land had a great impact on the collective values of the…" at bounding box center [126, 359] width 89 height 41
click at [69, 353] on div "F" at bounding box center [68, 360] width 14 height 14
click at [71, 353] on div "F" at bounding box center [68, 360] width 14 height 14
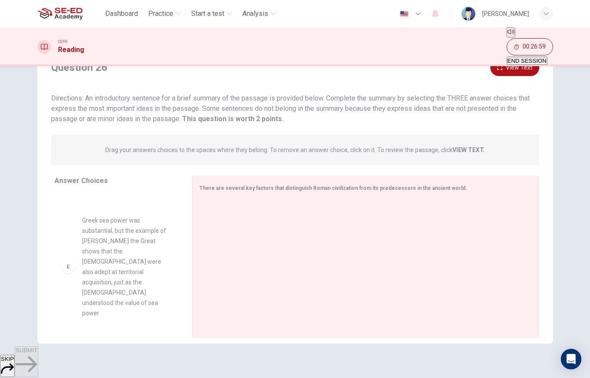
click at [76, 221] on div "E Greek sea power was substantial, but the example of Alexander the Great shows…" at bounding box center [116, 266] width 110 height 103
click at [85, 217] on span "Greek sea power was substantial, but the example of Alexander the Great shows t…" at bounding box center [126, 266] width 89 height 103
click at [114, 215] on span "Greek sea power was substantial, but the example of Alexander the Great shows t…" at bounding box center [126, 266] width 89 height 103
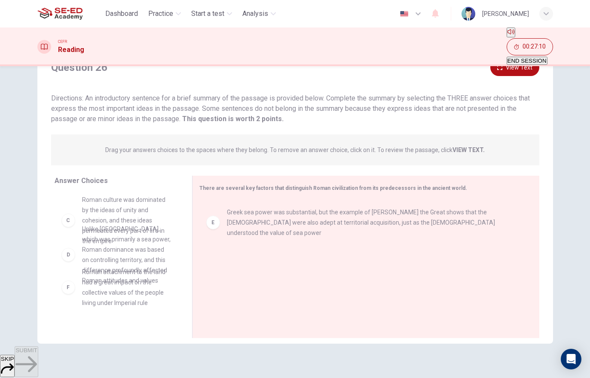
scroll to position [183, 0]
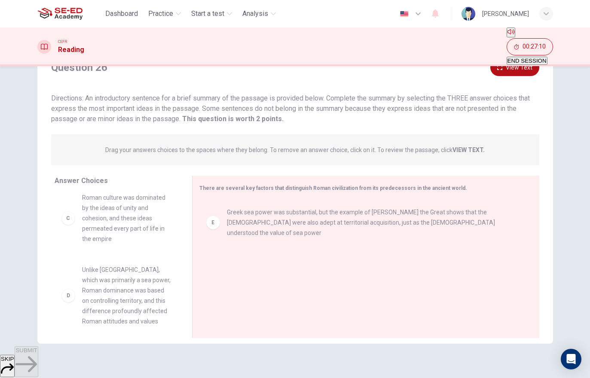
click at [258, 266] on div "E Greek sea power was substantial, but the example of Alexander the Great shows…" at bounding box center [362, 257] width 326 height 115
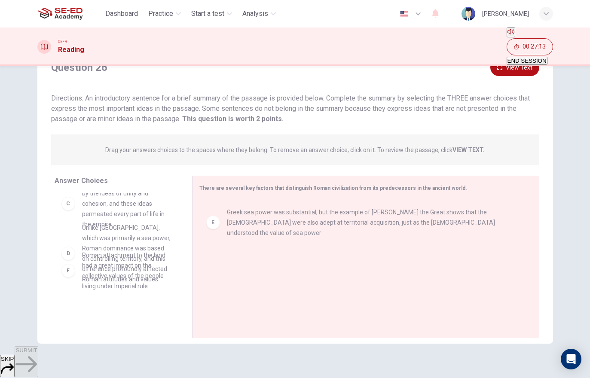
scroll to position [186, 0]
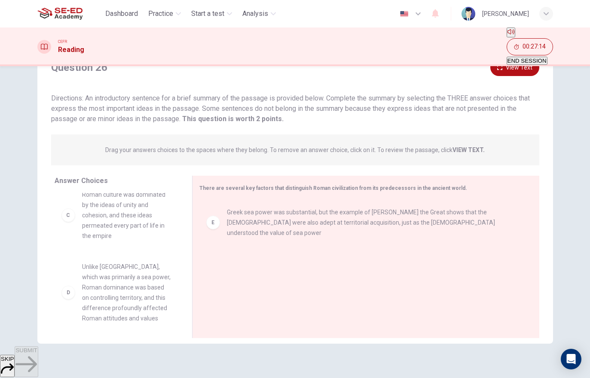
click at [239, 244] on div "E Greek sea power was substantial, but the example of Alexander the Great shows…" at bounding box center [362, 257] width 326 height 115
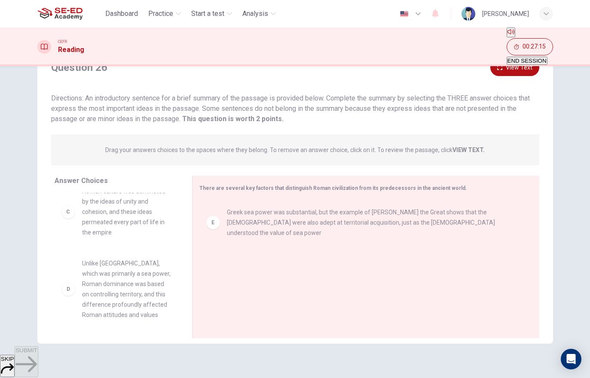
scroll to position [188, 0]
click at [70, 283] on div "D" at bounding box center [68, 290] width 14 height 14
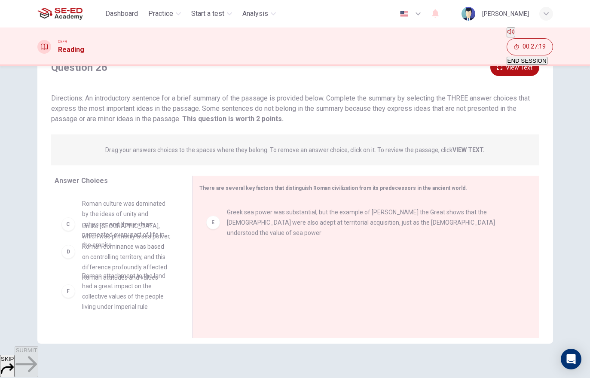
scroll to position [176, 0]
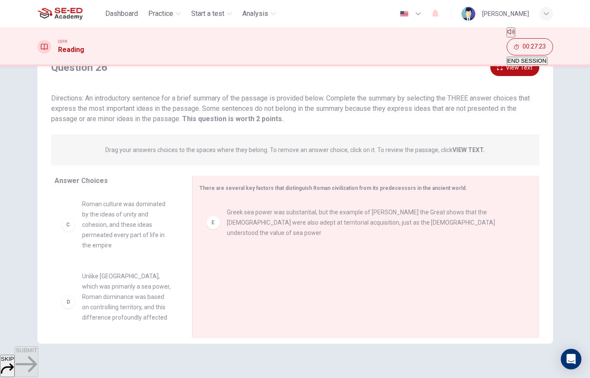
click at [115, 271] on span "Unlike Greece, which was primarily a sea power, Roman dominance was based on co…" at bounding box center [126, 302] width 89 height 62
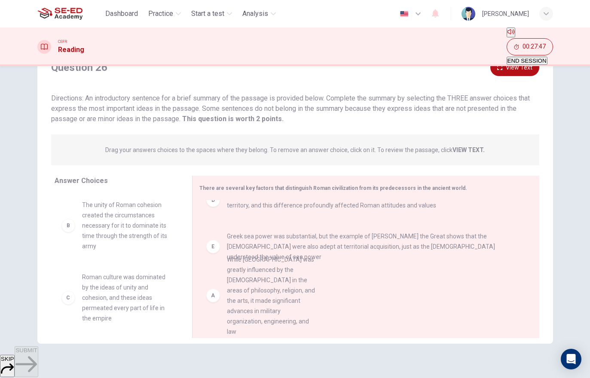
scroll to position [2, 0]
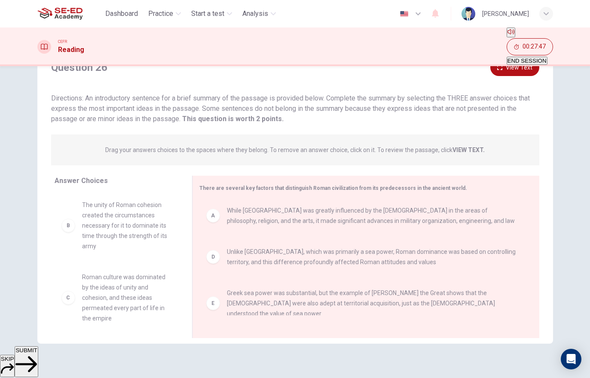
click at [37, 354] on span "SUBMIT" at bounding box center [25, 350] width 21 height 6
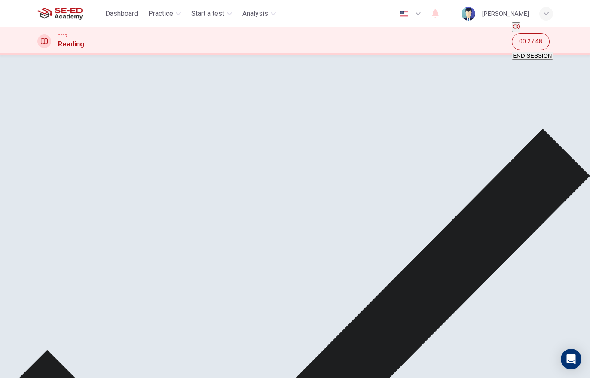
scroll to position [14, 0]
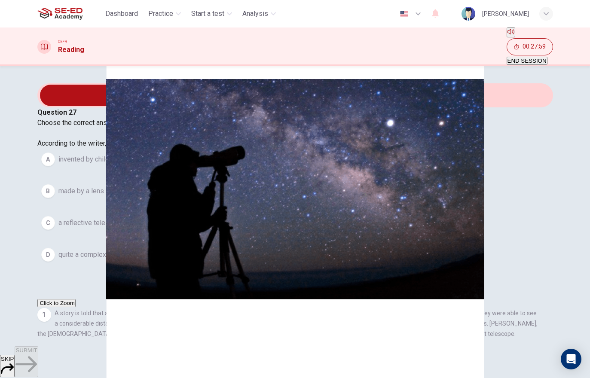
scroll to position [0, 0]
click at [536, 58] on span "END SESSION" at bounding box center [527, 61] width 39 height 6
click at [532, 58] on span "END SESSION" at bounding box center [527, 61] width 39 height 6
click at [542, 57] on button "END SESSION" at bounding box center [527, 61] width 41 height 8
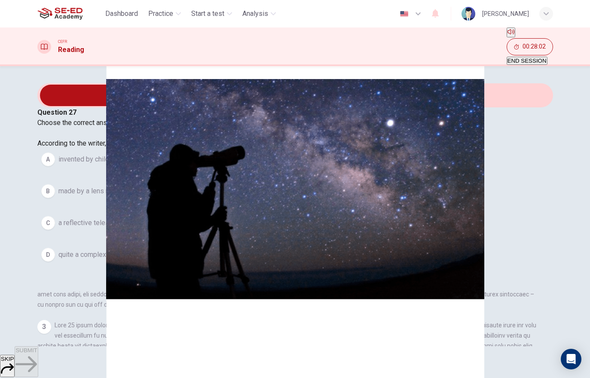
scroll to position [125, 0]
click at [125, 196] on span "made by a lens maker." at bounding box center [91, 191] width 67 height 10
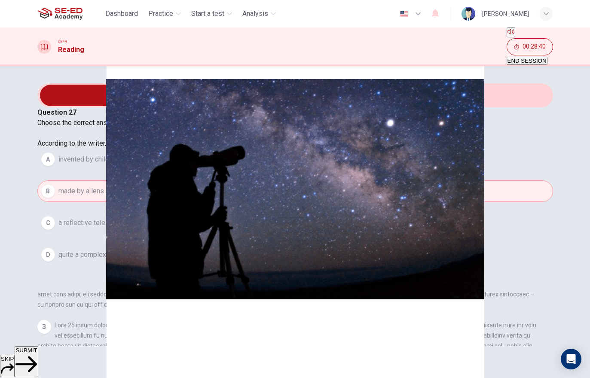
click at [159, 170] on button "A invented by children." at bounding box center [295, 159] width 516 height 21
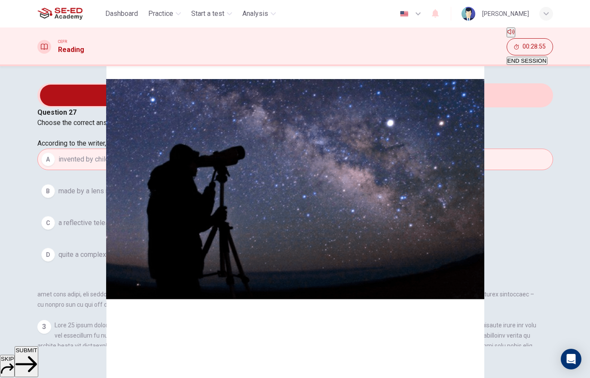
click at [152, 202] on button "B made by a lens maker." at bounding box center [295, 191] width 516 height 21
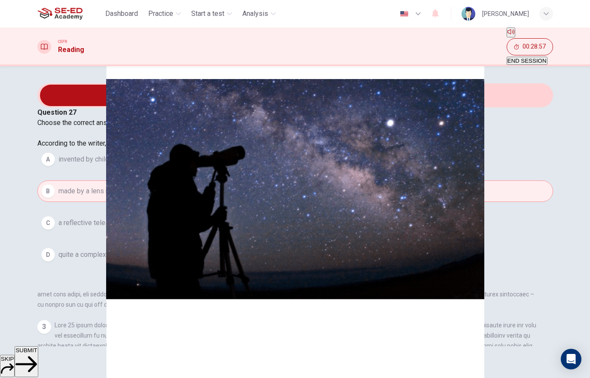
click at [37, 354] on span "SUBMIT" at bounding box center [25, 350] width 21 height 6
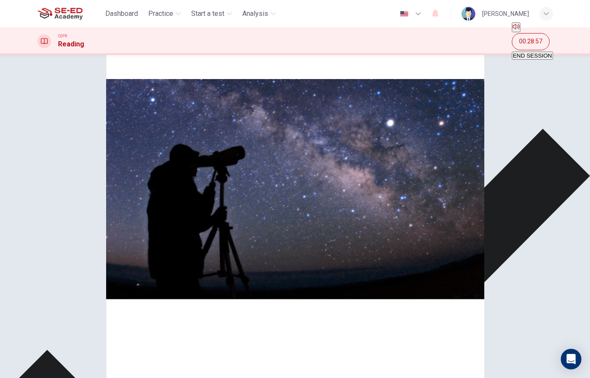
scroll to position [472, 0]
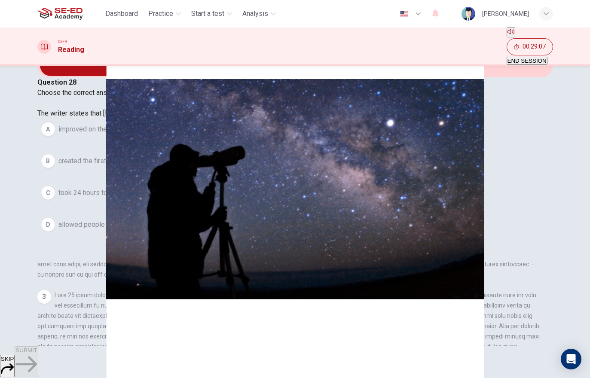
scroll to position [205, 0]
click at [246, 236] on button "D allowed people to see 3 times further than the first telescope." at bounding box center [295, 224] width 516 height 21
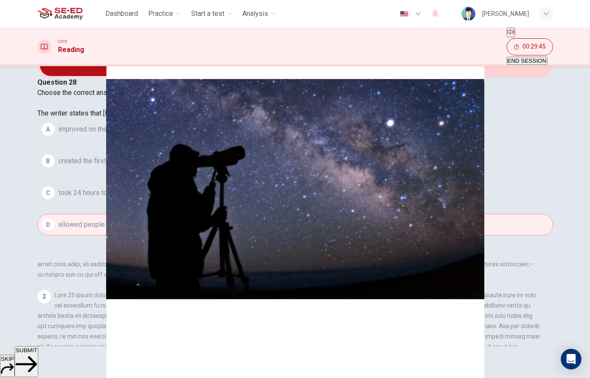
click at [258, 140] on button "A improved on the design of the first telescope." at bounding box center [295, 129] width 516 height 21
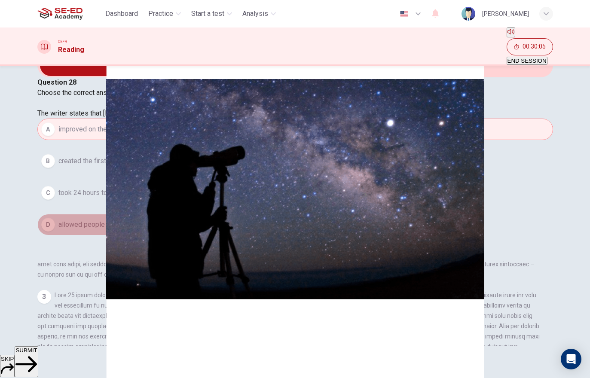
click at [245, 236] on button "D allowed people to see 3 times further than the first telescope." at bounding box center [295, 224] width 516 height 21
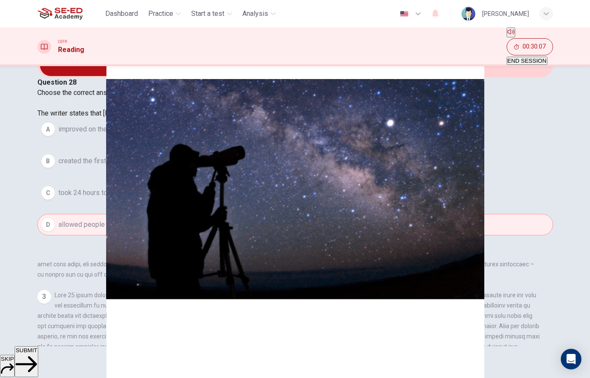
click at [37, 354] on span "SUBMIT" at bounding box center [25, 350] width 21 height 6
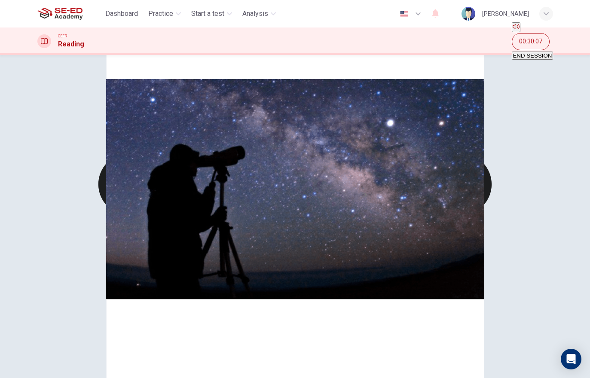
scroll to position [430, 0]
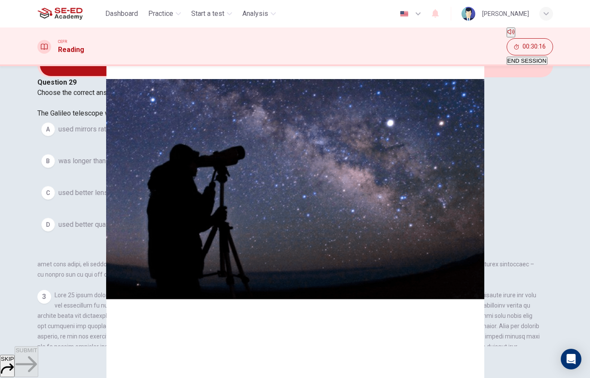
click at [218, 204] on button "C used better lens positioning and quality." at bounding box center [295, 192] width 516 height 21
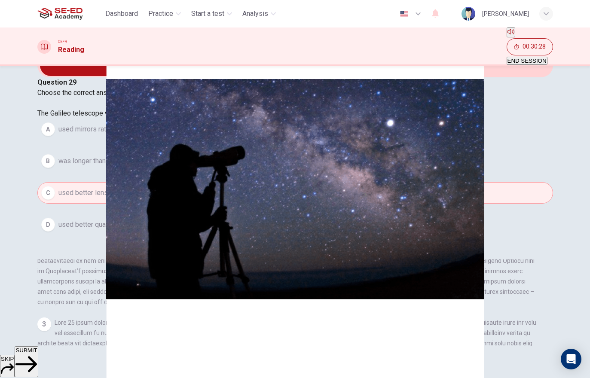
scroll to position [76, 0]
click at [247, 170] on button "B was longer than the first telescope." at bounding box center [295, 160] width 516 height 21
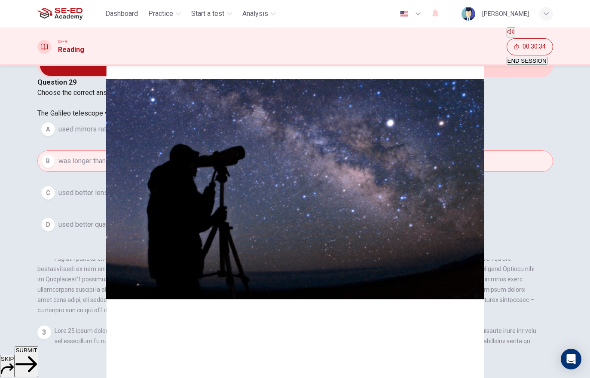
click at [263, 140] on button "A used mirrors rather than glass." at bounding box center [295, 129] width 516 height 21
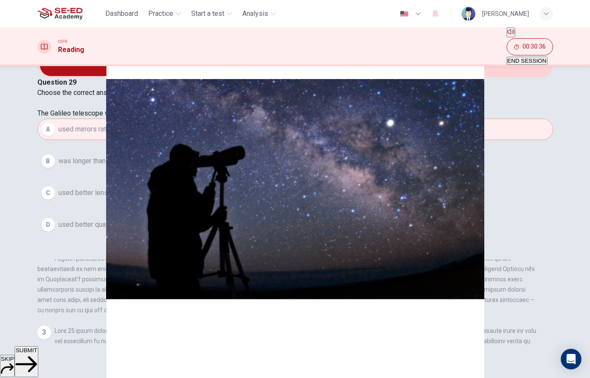
click at [37, 354] on span "SUBMIT" at bounding box center [25, 350] width 21 height 6
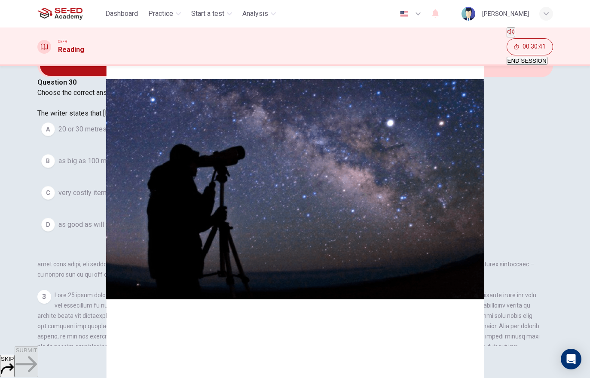
scroll to position [616, 0]
click at [147, 204] on button "C very costly items." at bounding box center [295, 192] width 516 height 21
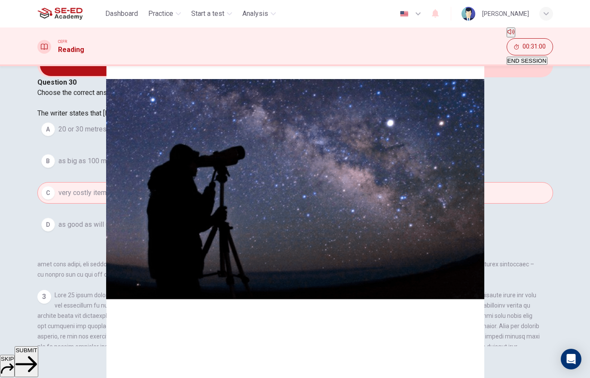
click at [37, 354] on span "SUBMIT" at bounding box center [25, 350] width 21 height 6
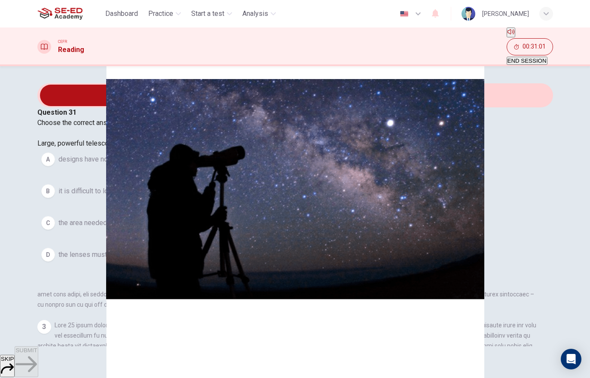
click at [299, 357] on div "SKIP SUBMIT" at bounding box center [295, 362] width 590 height 32
click at [224, 228] on span "the area needed to house the telescope is simply too large." at bounding box center [147, 223] width 179 height 10
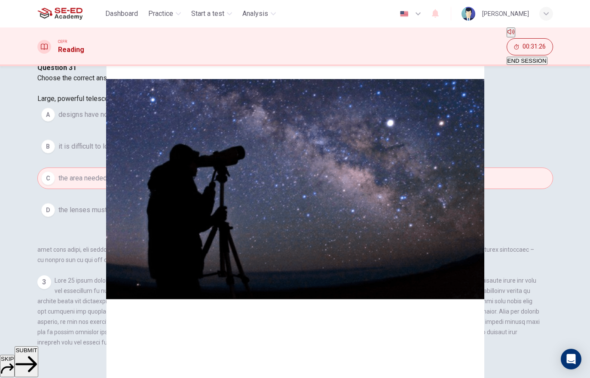
scroll to position [44, 0]
click at [217, 152] on span "it is difficult to locate the flint glass needed for them." at bounding box center [137, 147] width 158 height 10
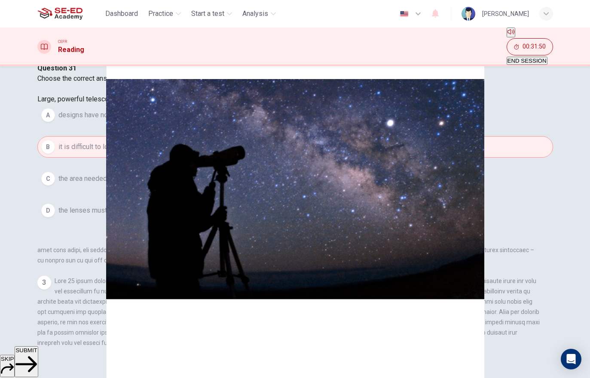
click at [38, 368] on button "SUBMIT" at bounding box center [26, 361] width 23 height 31
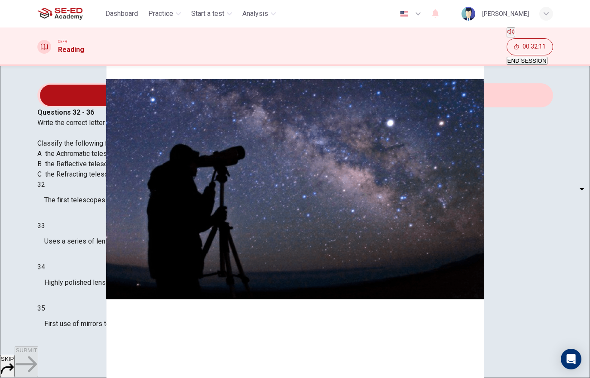
scroll to position [56, 0]
click at [107, 244] on body "This site uses cookies, as explained in our Privacy Policy . If you agree to th…" at bounding box center [295, 189] width 590 height 378
click at [108, 276] on li "B" at bounding box center [96, 273] width 48 height 10
click at [96, 248] on body "This site uses cookies, as explained in our Privacy Policy . If you agree to th…" at bounding box center [295, 189] width 590 height 378
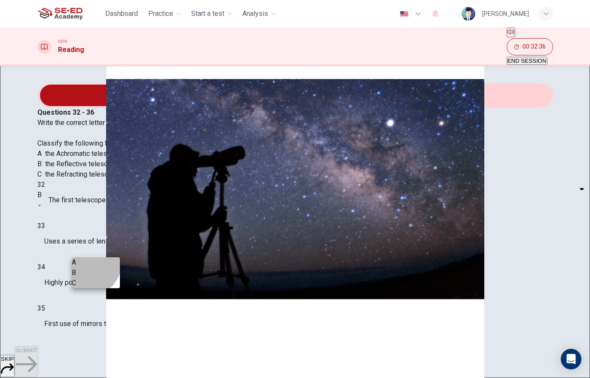
click at [85, 261] on li "A" at bounding box center [96, 262] width 48 height 10
click at [87, 252] on body "This site uses cookies, as explained in our Privacy Policy . If you agree to th…" at bounding box center [295, 189] width 590 height 378
click at [86, 278] on li "B" at bounding box center [96, 273] width 48 height 10
type input "B"
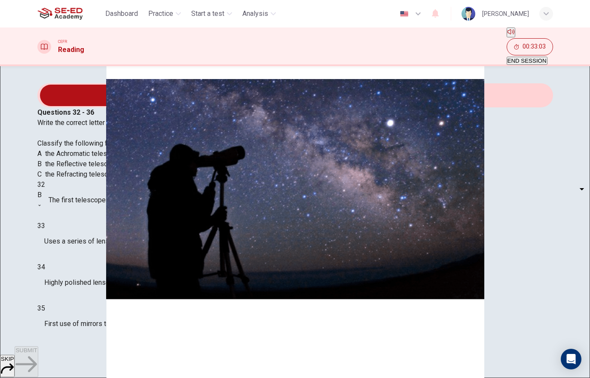
click at [85, 279] on body "This site uses cookies, as explained in our Privacy Policy . If you agree to th…" at bounding box center [295, 189] width 590 height 378
click at [94, 312] on li "C" at bounding box center [96, 307] width 48 height 10
type input "C"
click at [95, 296] on body "This site uses cookies, as explained in our Privacy Policy . If you agree to th…" at bounding box center [295, 189] width 590 height 378
click at [98, 337] on li "C" at bounding box center [96, 331] width 48 height 10
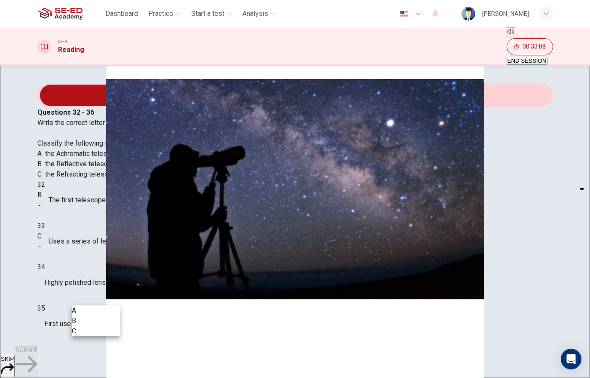
type input "C"
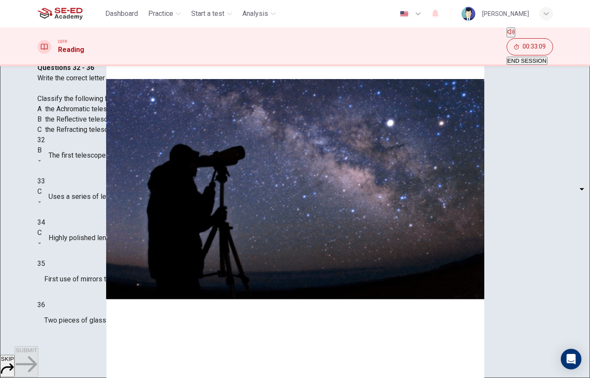
scroll to position [44, 0]
click at [88, 279] on body "This site uses cookies, as explained in our Privacy Policy . If you agree to th…" at bounding box center [295, 189] width 590 height 378
click at [85, 306] on li "B" at bounding box center [96, 301] width 48 height 10
type input "B"
click at [91, 305] on body "This site uses cookies, as explained in our Privacy Policy . If you agree to th…" at bounding box center [295, 189] width 590 height 378
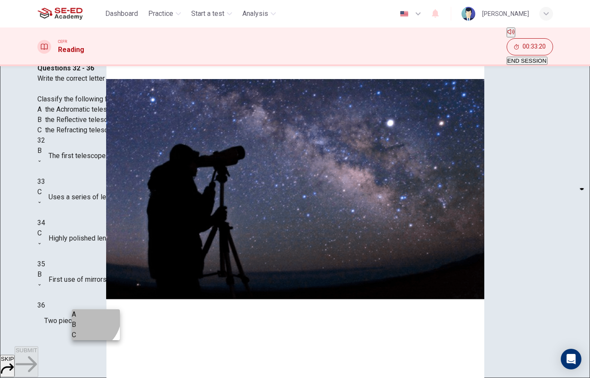
click at [86, 317] on li "A" at bounding box center [96, 314] width 48 height 10
click at [89, 304] on body "This site uses cookies, as explained in our Privacy Policy . If you agree to th…" at bounding box center [295, 189] width 590 height 378
click at [86, 328] on li "B" at bounding box center [96, 325] width 48 height 10
type input "B"
click at [37, 354] on span "SUBMIT" at bounding box center [25, 350] width 21 height 6
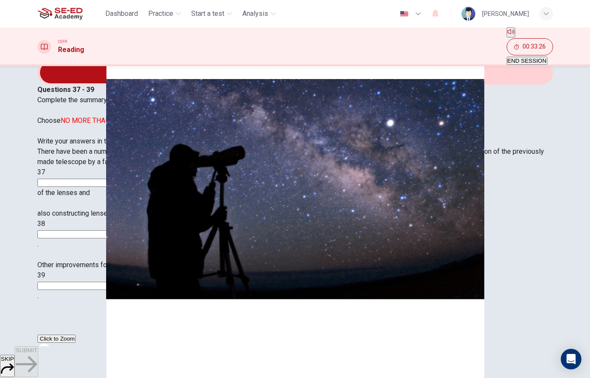
scroll to position [22, 0]
click at [112, 187] on input at bounding box center [74, 183] width 74 height 8
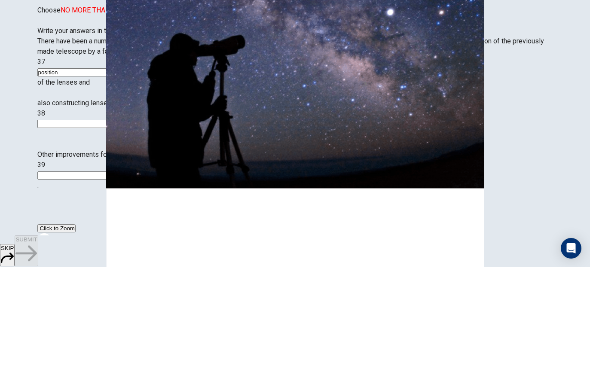
type input "position"
click at [112, 231] on input at bounding box center [74, 235] width 74 height 8
type input "of better quality"
click at [112, 282] on input at bounding box center [74, 286] width 74 height 8
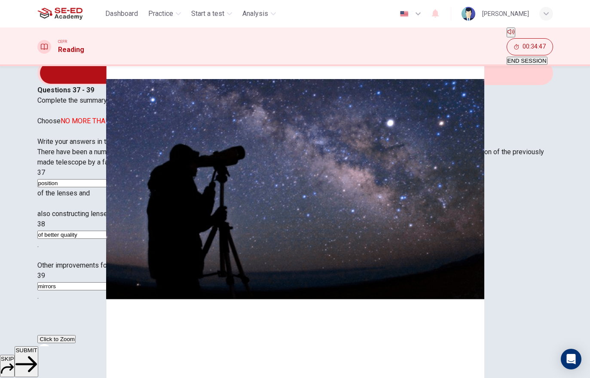
type input "mirrors"
click at [37, 354] on span "SUBMIT" at bounding box center [25, 350] width 21 height 6
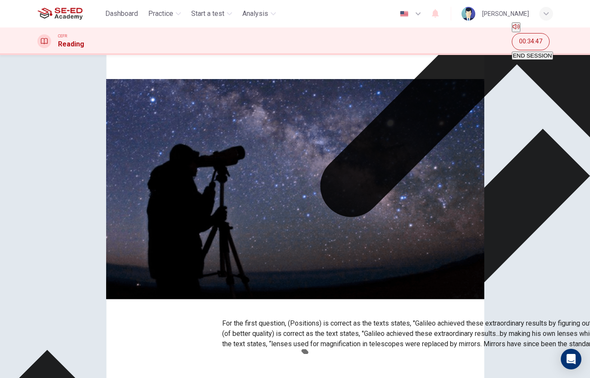
click at [374, 245] on icon at bounding box center [517, 20] width 590 height 590
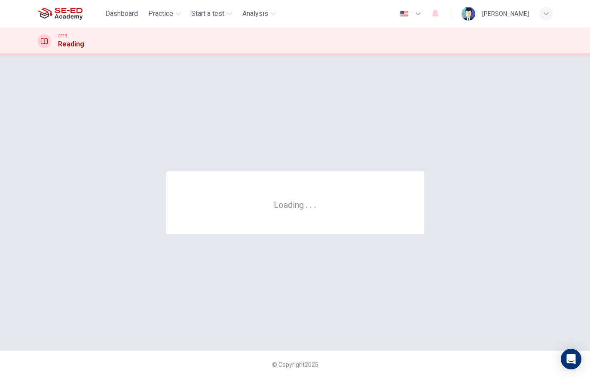
scroll to position [0, 0]
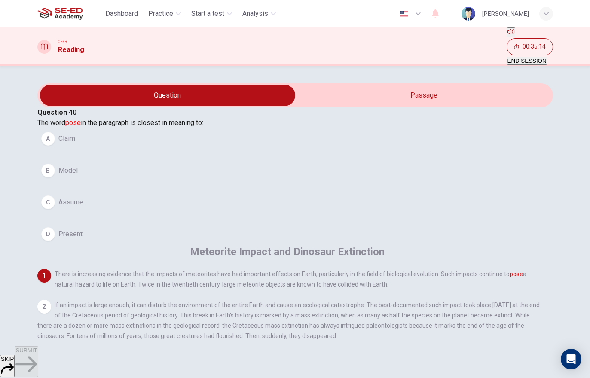
click at [55, 178] on div "B" at bounding box center [48, 171] width 14 height 14
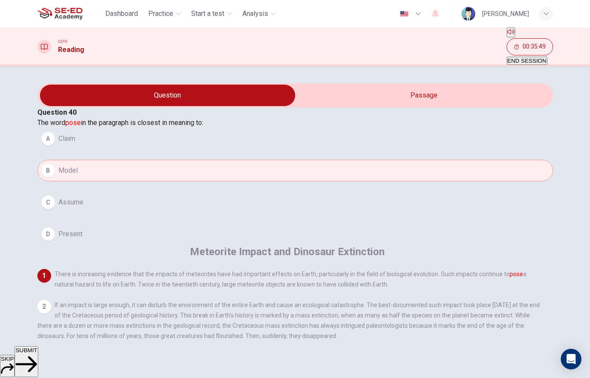
click at [83, 239] on span "Present" at bounding box center [70, 234] width 24 height 10
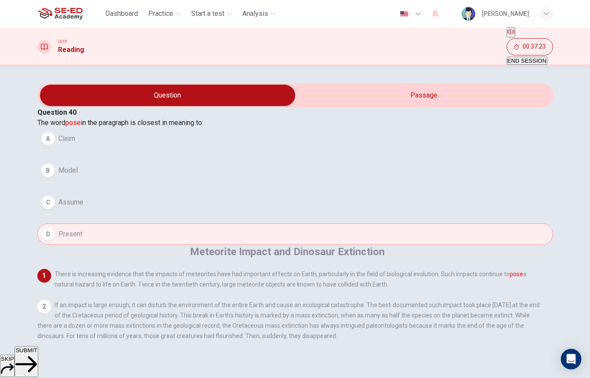
click at [38, 354] on button "SUBMIT" at bounding box center [26, 361] width 23 height 31
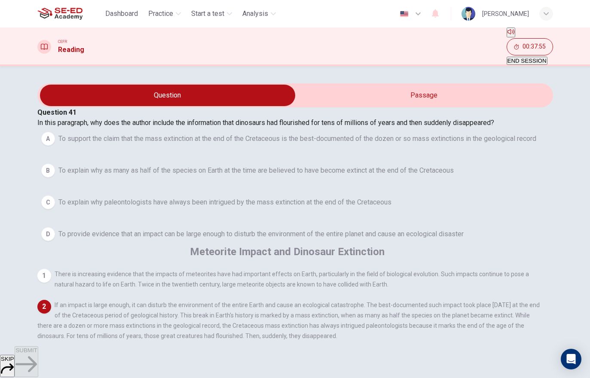
click at [175, 208] on span "To explain why paleontologists have always been intrigued by the mass extinctio…" at bounding box center [224, 202] width 333 height 10
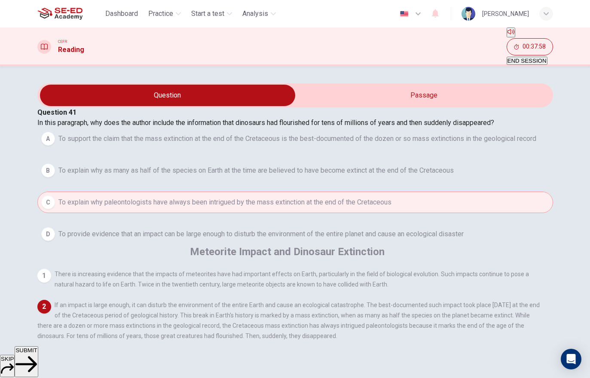
click at [37, 354] on span "SUBMIT" at bounding box center [25, 350] width 21 height 6
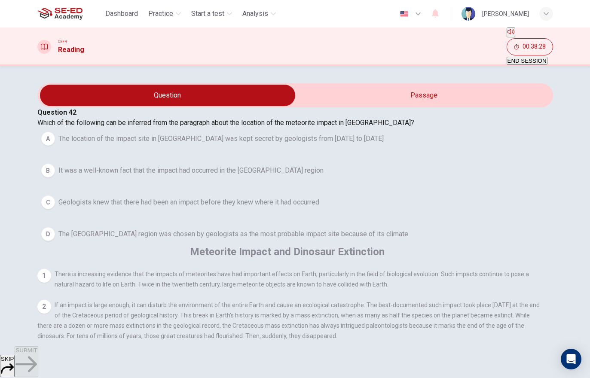
click at [119, 208] on span "Geologists knew that there had been an impact before they knew where it had occ…" at bounding box center [188, 202] width 261 height 10
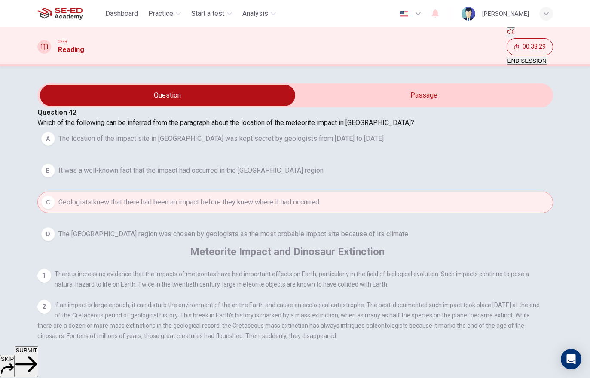
click at [37, 354] on span "SUBMIT" at bounding box center [25, 350] width 21 height 6
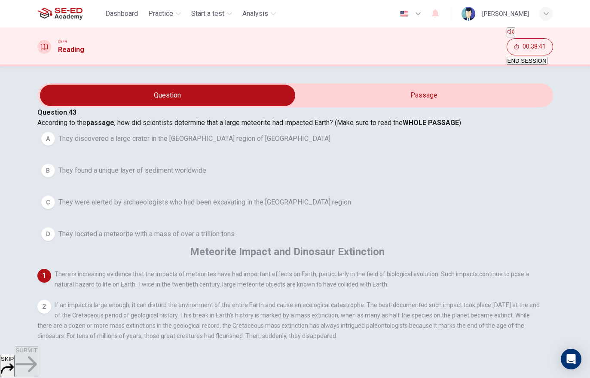
click at [221, 144] on span "They discovered a large crater in the Yucatán region of Mexico" at bounding box center [194, 139] width 272 height 10
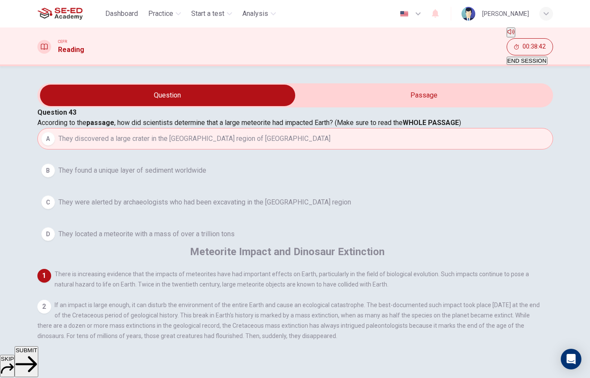
click at [37, 354] on span "SUBMIT" at bounding box center [25, 350] width 21 height 6
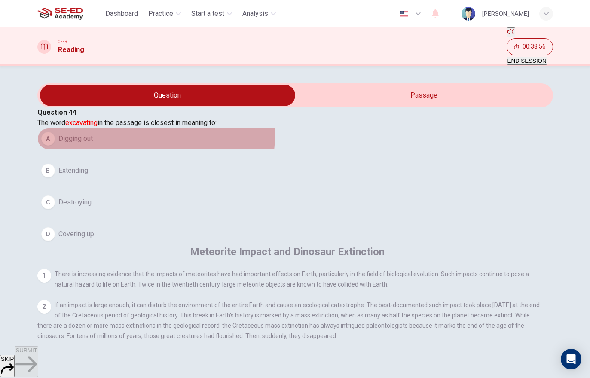
click at [138, 147] on button "A Digging out" at bounding box center [295, 138] width 516 height 21
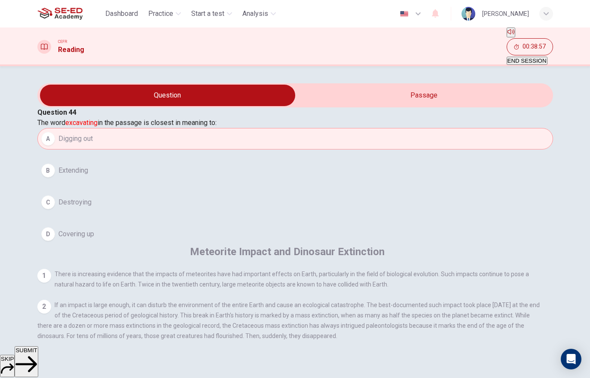
click at [37, 354] on span "SUBMIT" at bounding box center [25, 350] width 21 height 6
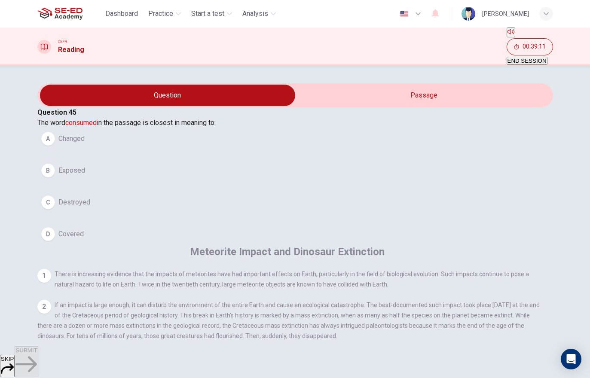
click at [150, 150] on button "A Changed" at bounding box center [295, 138] width 516 height 21
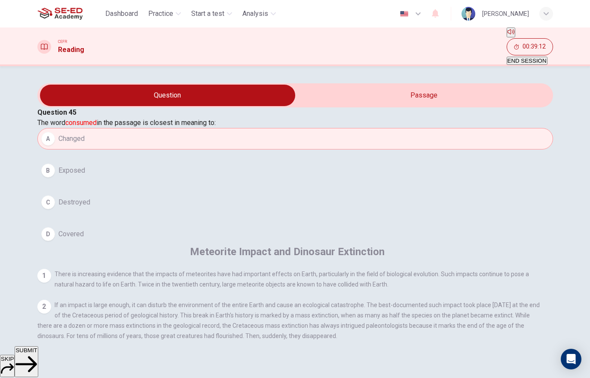
click at [37, 354] on span "SUBMIT" at bounding box center [25, 350] width 21 height 6
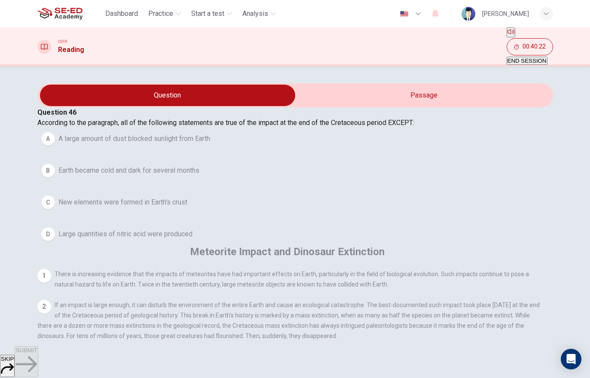
click at [187, 208] on span "New elements were formed in Earth's crust" at bounding box center [122, 202] width 129 height 10
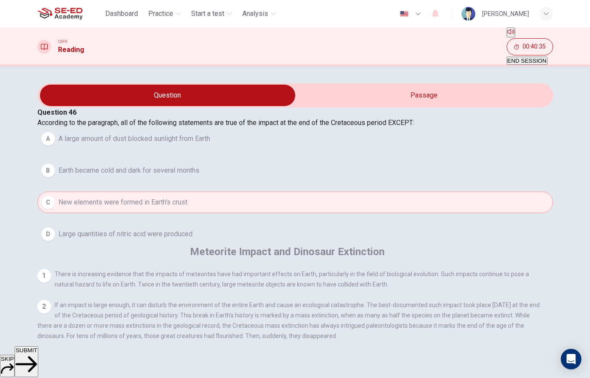
click at [37, 354] on span "SUBMIT" at bounding box center [25, 350] width 21 height 6
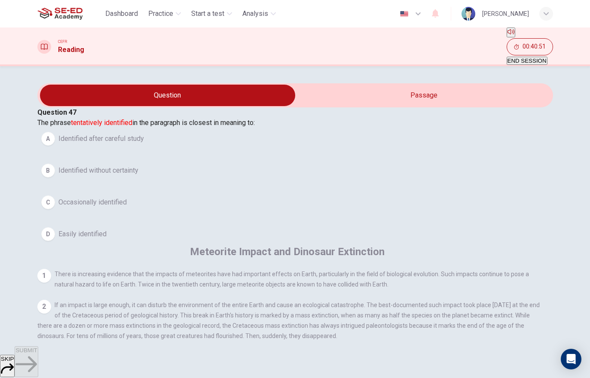
click at [149, 181] on button "B Identified without certainty" at bounding box center [295, 170] width 516 height 21
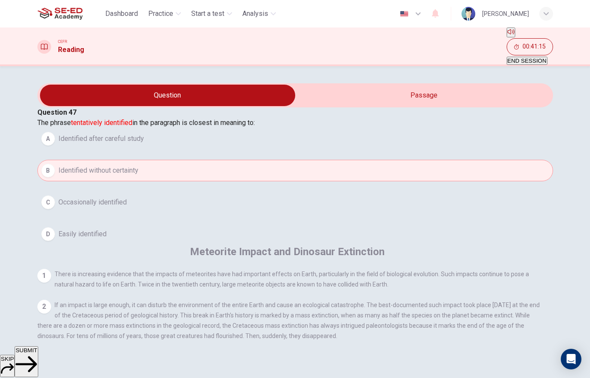
click at [37, 354] on span "SUBMIT" at bounding box center [25, 350] width 21 height 6
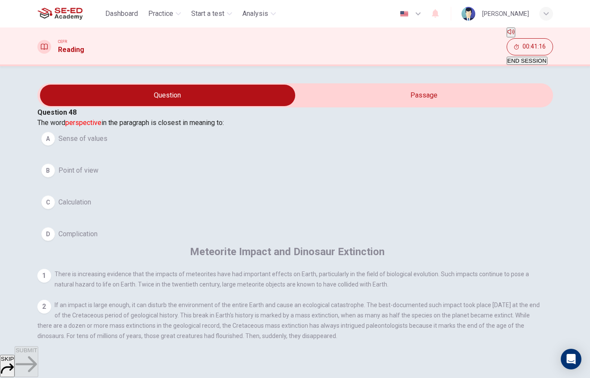
click at [201, 181] on button "B Point of view" at bounding box center [295, 170] width 516 height 21
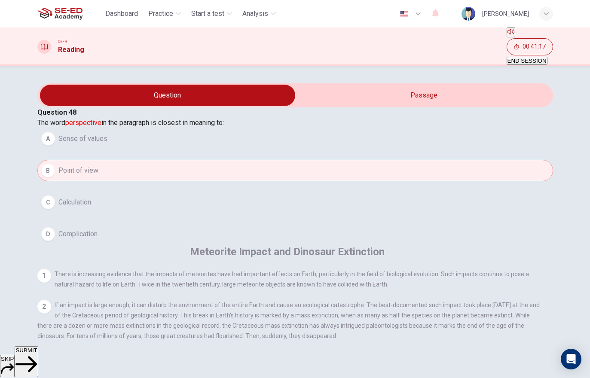
click at [37, 354] on span "SUBMIT" at bounding box center [25, 350] width 21 height 6
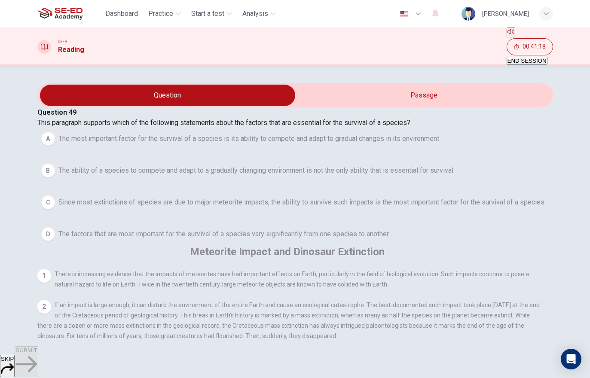
click at [227, 239] on span "The factors that are most important for the survival of a species vary signific…" at bounding box center [223, 234] width 331 height 10
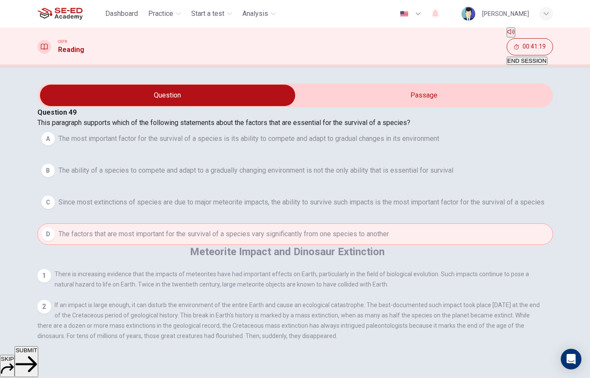
click at [37, 354] on span "SUBMIT" at bounding box center [25, 350] width 21 height 6
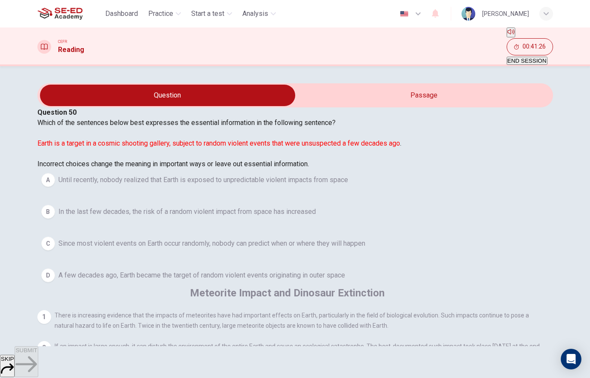
scroll to position [4, 0]
click at [186, 185] on span "Until recently, nobody realized that Earth is exposed to unpredictable violent …" at bounding box center [203, 180] width 290 height 10
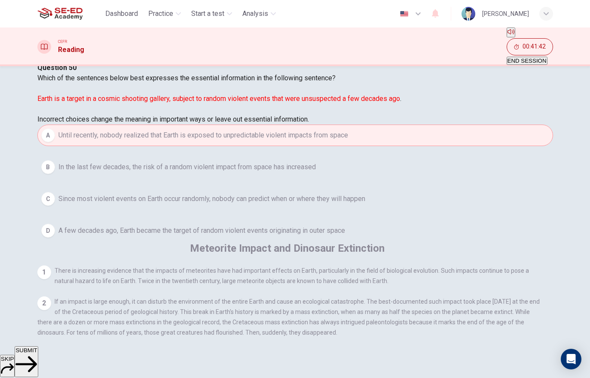
scroll to position [44, 0]
click at [38, 350] on button "SUBMIT" at bounding box center [26, 361] width 23 height 31
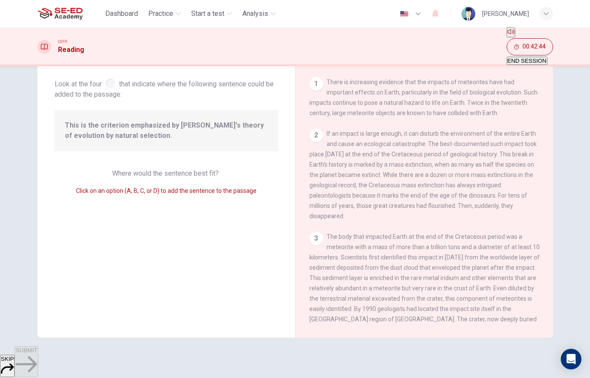
scroll to position [523, 0]
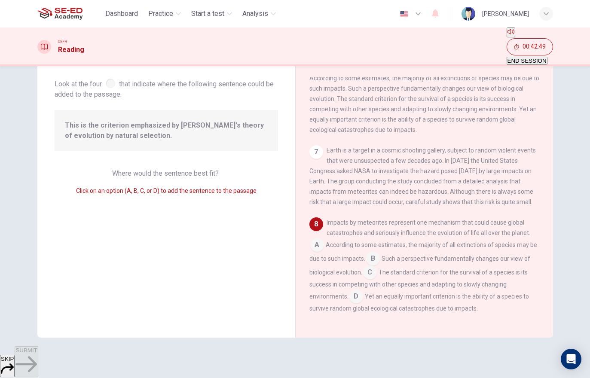
click at [359, 291] on input at bounding box center [356, 298] width 14 height 14
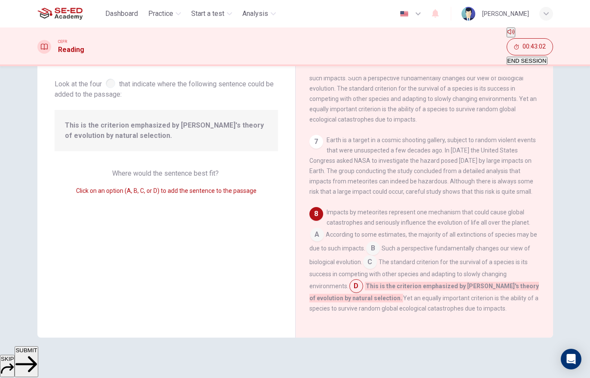
click at [38, 364] on button "SUBMIT" at bounding box center [26, 361] width 23 height 31
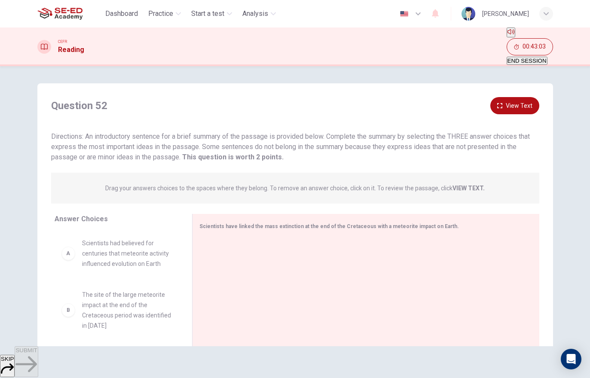
scroll to position [0, 0]
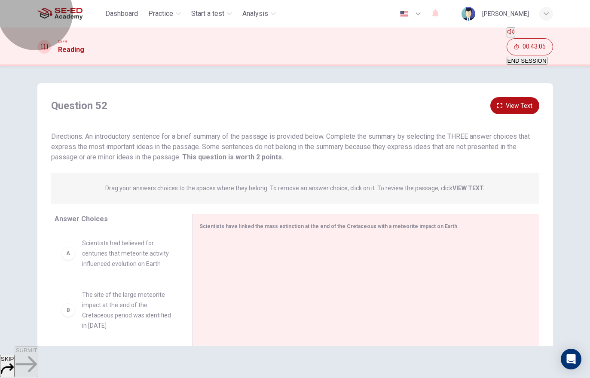
click at [538, 57] on button "END SESSION" at bounding box center [527, 61] width 41 height 8
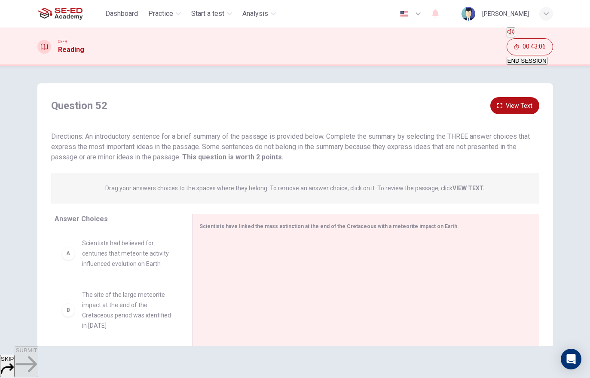
click at [540, 58] on span "END SESSION" at bounding box center [527, 61] width 39 height 6
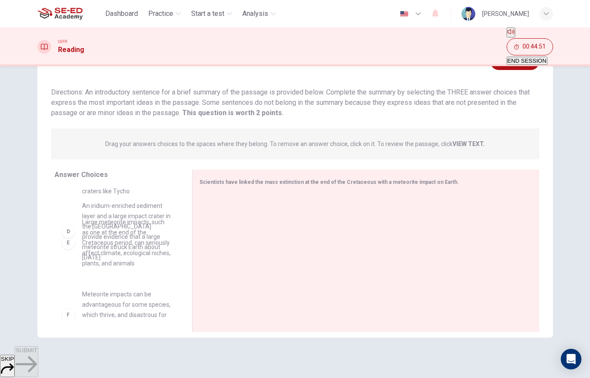
scroll to position [150, 0]
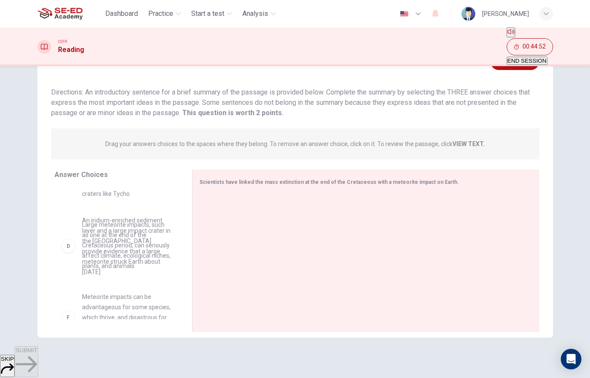
click at [288, 203] on div at bounding box center [362, 251] width 326 height 115
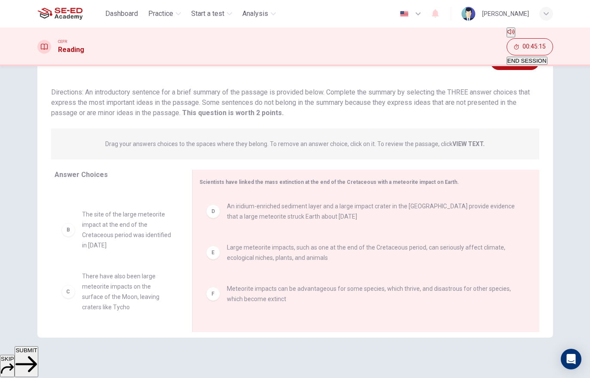
scroll to position [36, 0]
click at [37, 354] on span "SUBMIT" at bounding box center [25, 350] width 21 height 6
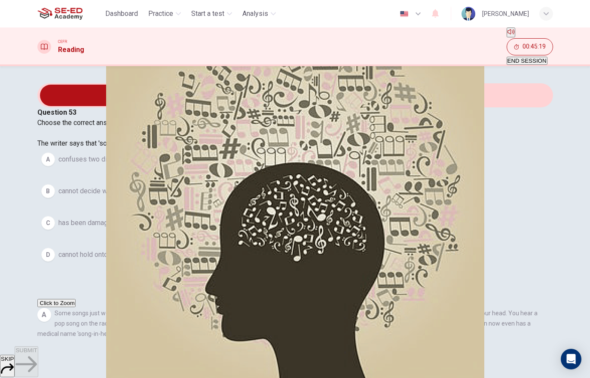
click at [77, 50] on div "CEFR Reading 00:45:19 END SESSION" at bounding box center [295, 47] width 590 height 39
click at [533, 57] on button "END SESSION" at bounding box center [527, 61] width 41 height 8
click at [536, 57] on button "END SESSION" at bounding box center [527, 61] width 41 height 8
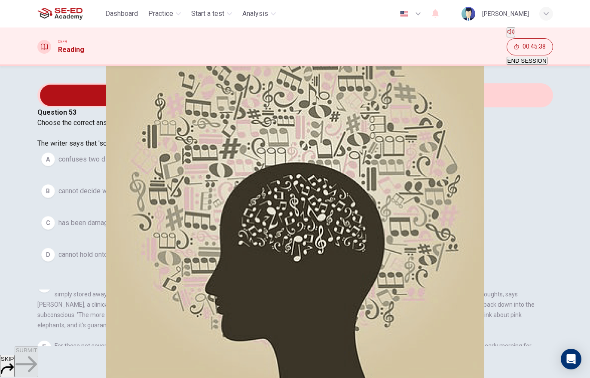
click at [539, 58] on span "END SESSION" at bounding box center [527, 61] width 39 height 6
click at [204, 202] on button "B cannot decide what information it needs to retain." at bounding box center [295, 191] width 516 height 21
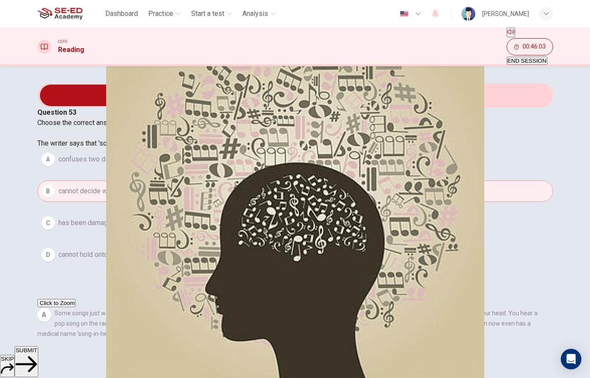
click at [38, 358] on button "SUBMIT" at bounding box center [26, 361] width 23 height 31
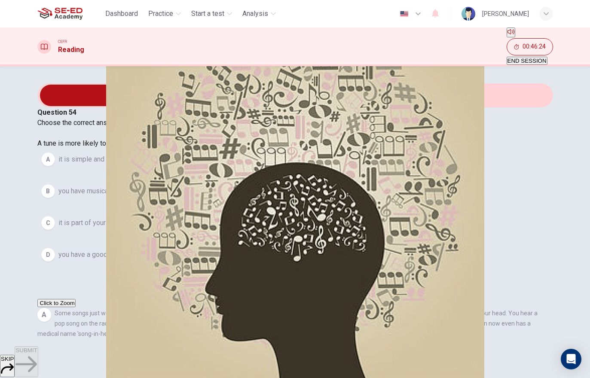
click at [136, 165] on span "it is simple and unoriginal." at bounding box center [97, 159] width 78 height 10
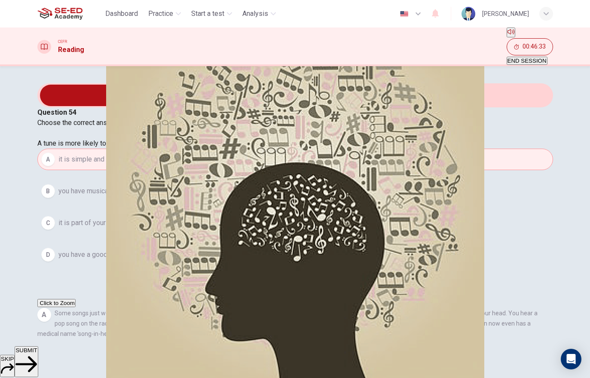
click at [37, 354] on span "SUBMIT" at bounding box center [25, 350] width 21 height 6
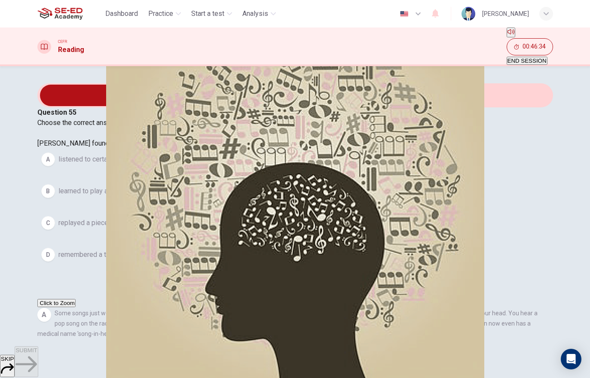
click at [196, 260] on span "remembered a tune they had heard previously." at bounding box center [127, 255] width 138 height 10
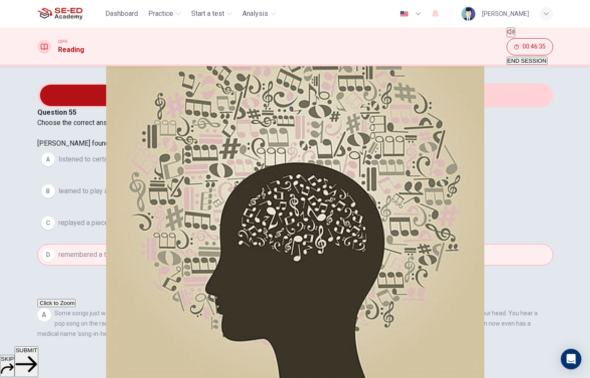
click at [38, 360] on button "SUBMIT" at bounding box center [26, 361] width 23 height 31
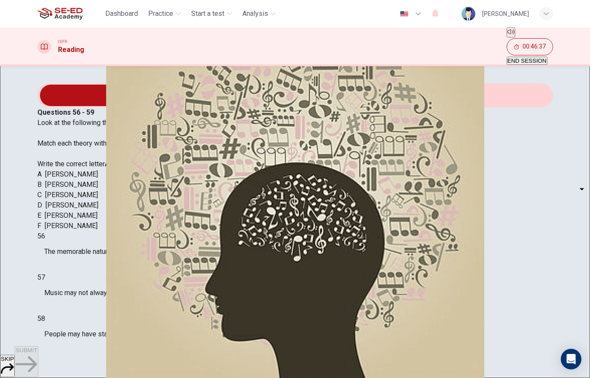
scroll to position [49, 0]
click at [112, 276] on body "This site uses cookies, as explained in our Privacy Policy . If you agree to th…" at bounding box center [295, 189] width 590 height 378
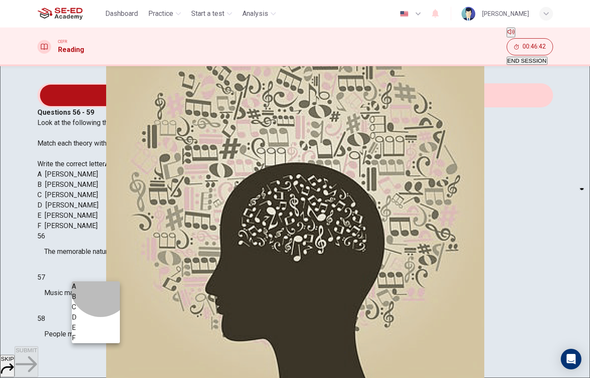
click at [101, 333] on li "E" at bounding box center [96, 328] width 48 height 10
type input "E"
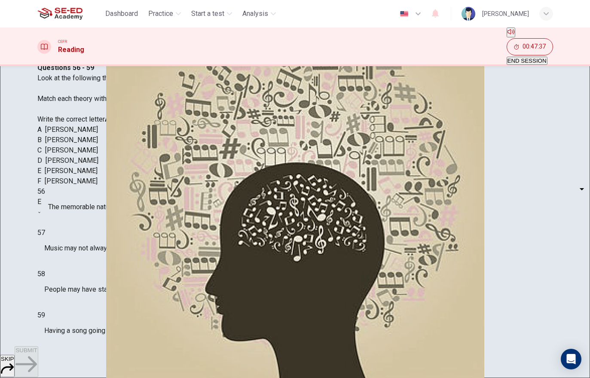
scroll to position [44, 0]
click at [106, 255] on body "This site uses cookies, as explained in our Privacy Policy . If you agree to th…" at bounding box center [295, 189] width 590 height 378
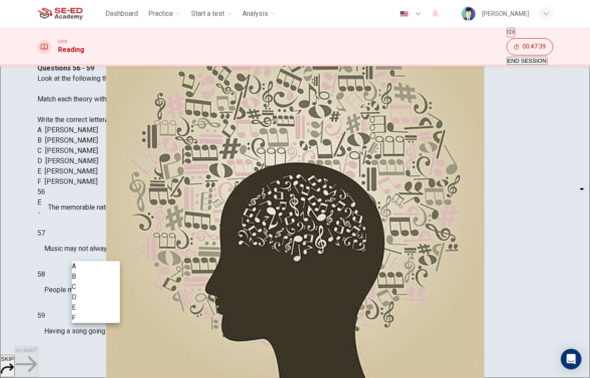
click at [107, 280] on li "B" at bounding box center [96, 277] width 48 height 10
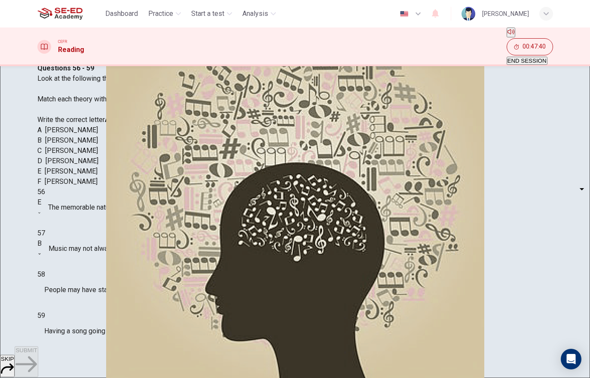
click at [100, 285] on body "This site uses cookies, as explained in our Privacy Policy . If you agree to th…" at bounding box center [295, 189] width 590 height 378
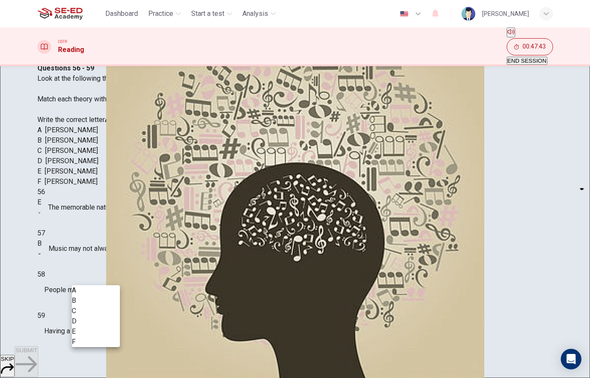
click at [181, 251] on div at bounding box center [295, 189] width 590 height 378
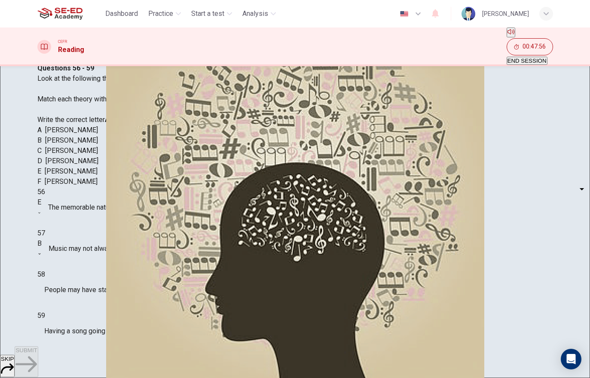
click at [99, 252] on body "This site uses cookies, as explained in our Privacy Policy . If you agree to th…" at bounding box center [295, 189] width 590 height 378
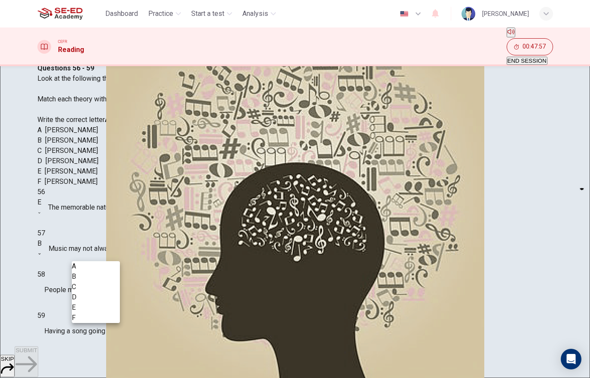
click at [98, 303] on li "D" at bounding box center [96, 297] width 48 height 10
type input "D"
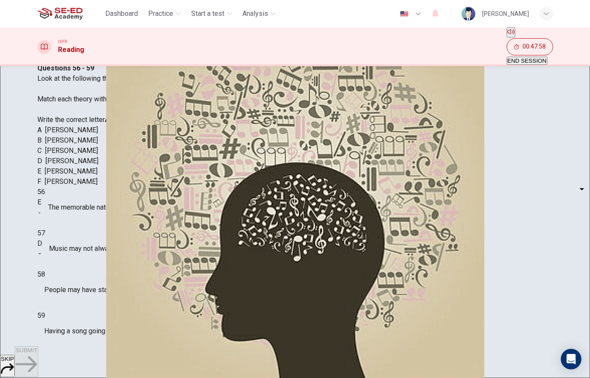
click at [105, 275] on body "This site uses cookies, as explained in our Privacy Policy . If you agree to th…" at bounding box center [295, 189] width 590 height 378
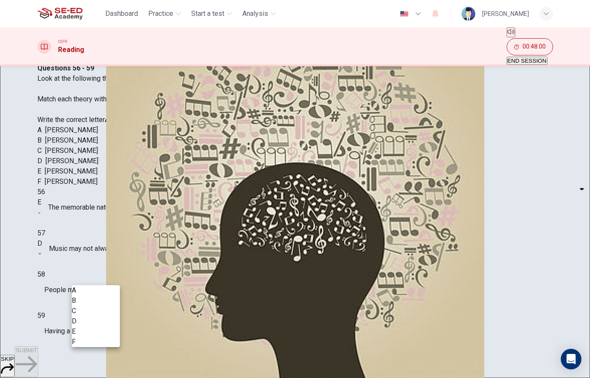
click at [101, 347] on li "F" at bounding box center [96, 342] width 48 height 10
type input "F"
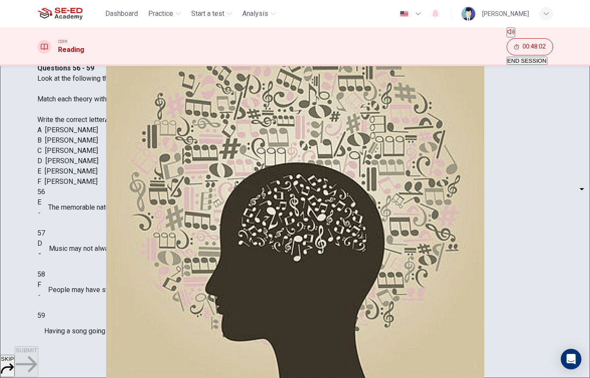
click at [103, 303] on body "This site uses cookies, as explained in our Privacy Policy . If you agree to th…" at bounding box center [295, 189] width 590 height 378
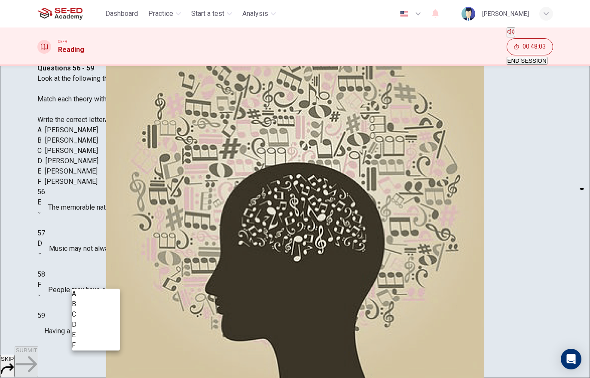
click at [106, 309] on li "B" at bounding box center [96, 304] width 48 height 10
type input "B"
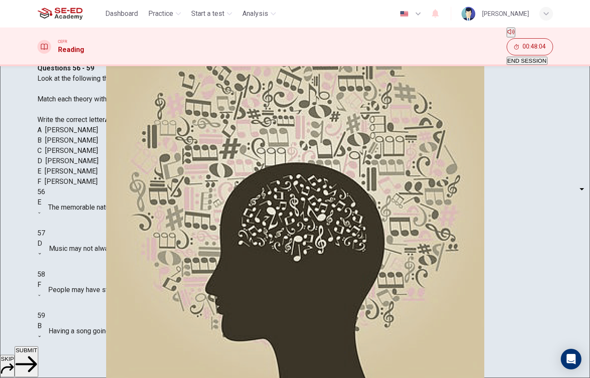
click at [37, 354] on span "SUBMIT" at bounding box center [25, 350] width 21 height 6
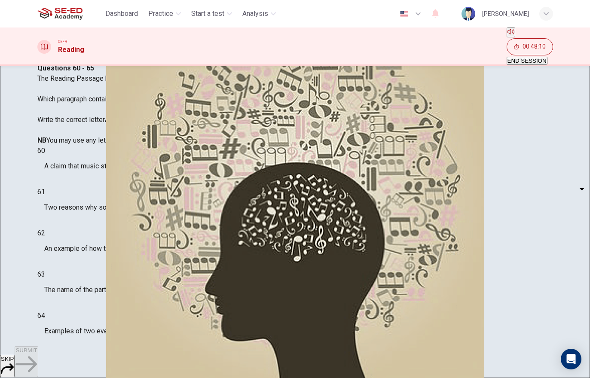
click at [108, 166] on body "This site uses cookies, as explained in our Privacy Policy . If you agree to th…" at bounding box center [295, 189] width 590 height 378
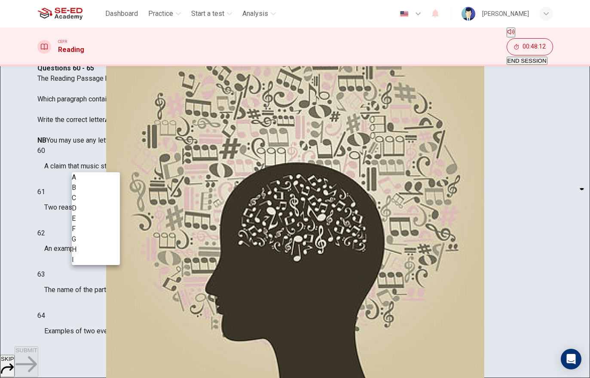
click at [98, 265] on li "I" at bounding box center [96, 260] width 48 height 10
type input "I"
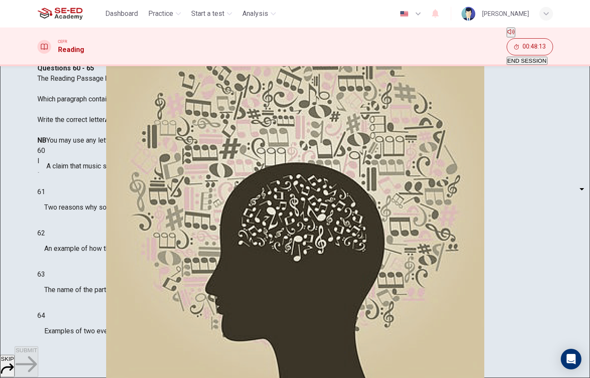
click at [106, 193] on body "This site uses cookies, as explained in our Privacy Policy . If you agree to th…" at bounding box center [295, 189] width 590 height 378
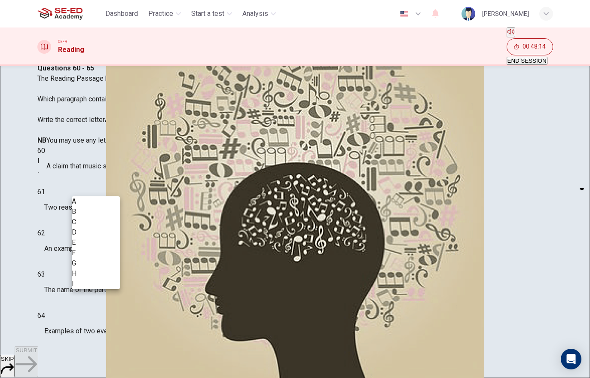
click at [104, 269] on li "G" at bounding box center [96, 263] width 48 height 10
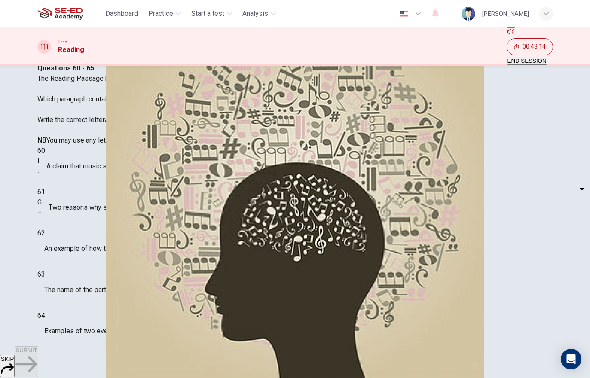
type input "G"
click at [110, 218] on body "This site uses cookies, as explained in our Privacy Policy . If you agree to th…" at bounding box center [295, 189] width 590 height 378
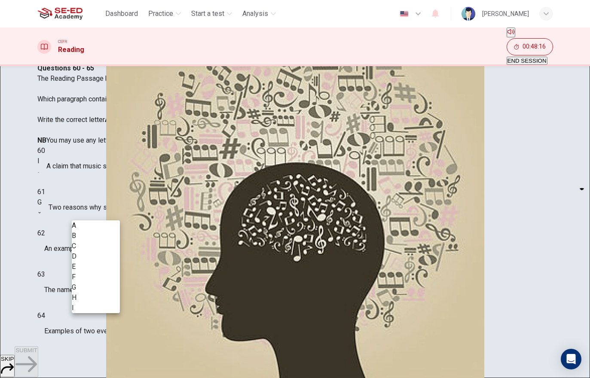
click at [108, 272] on li "E" at bounding box center [96, 267] width 48 height 10
type input "E"
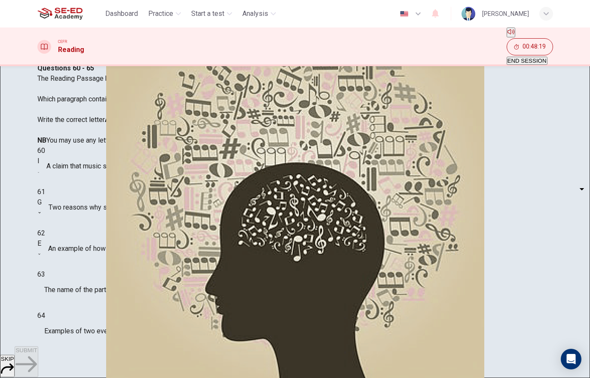
click at [115, 242] on body "This site uses cookies, as explained in our Privacy Policy . If you agree to th…" at bounding box center [295, 189] width 590 height 378
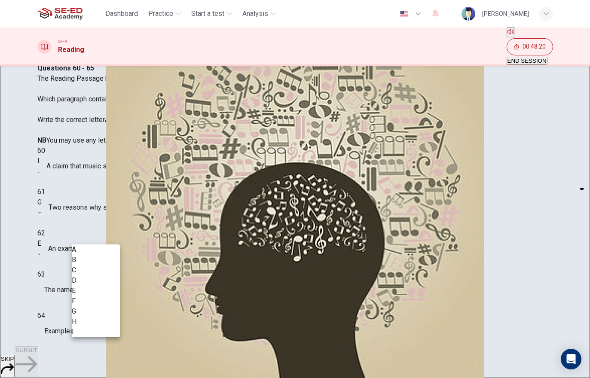
click at [110, 286] on li "D" at bounding box center [96, 281] width 48 height 10
type input "D"
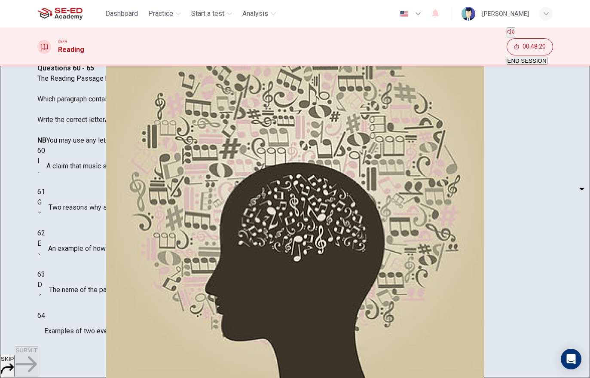
click at [113, 258] on body "This site uses cookies, as explained in our Privacy Policy . If you agree to th…" at bounding box center [295, 189] width 590 height 378
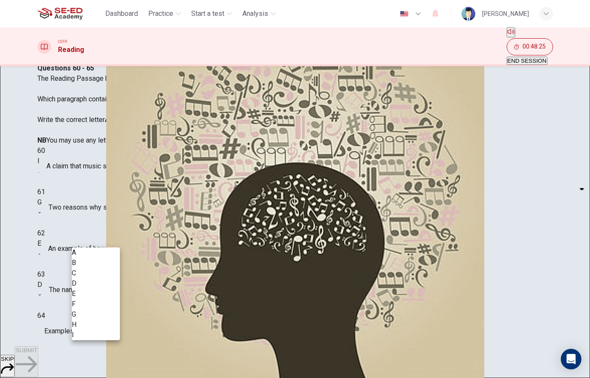
click at [109, 258] on li "A" at bounding box center [96, 253] width 48 height 10
type input "A"
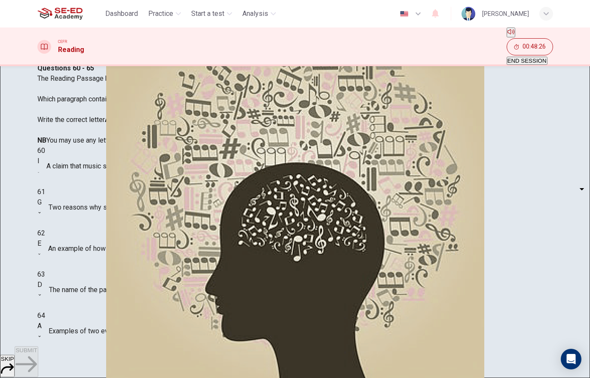
click at [108, 284] on body "This site uses cookies, as explained in our Privacy Policy . If you agree to th…" at bounding box center [295, 189] width 590 height 378
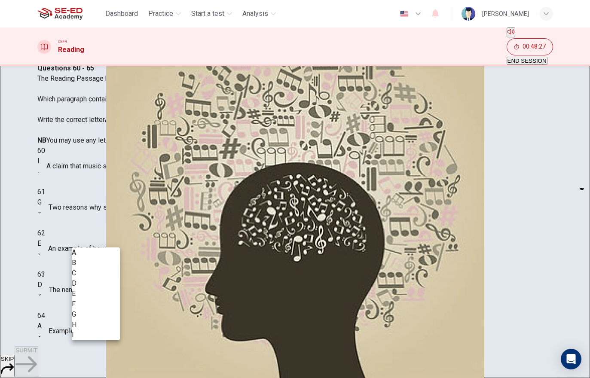
click at [103, 309] on li "F" at bounding box center [96, 304] width 48 height 10
type input "F"
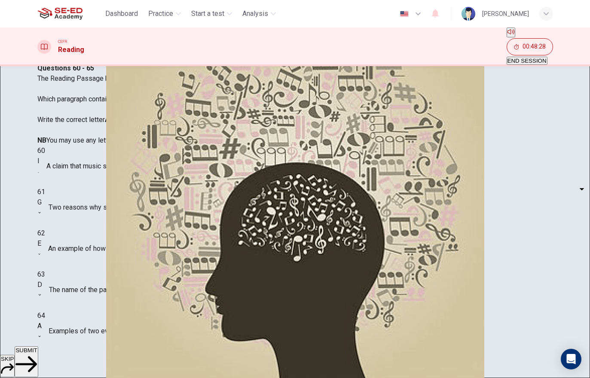
click at [38, 368] on button "SUBMIT" at bounding box center [26, 361] width 23 height 31
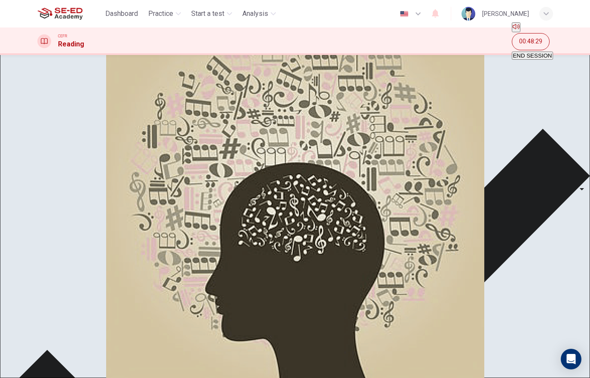
scroll to position [0, 0]
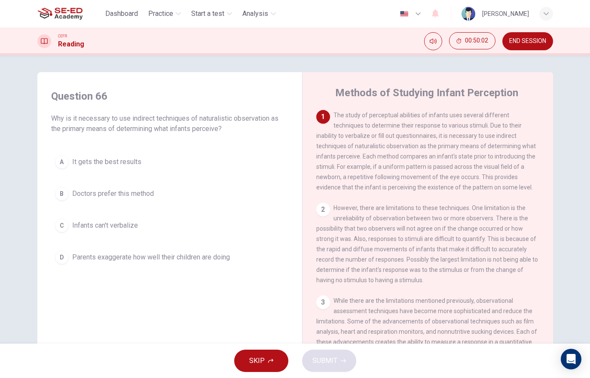
click at [535, 46] on button "END SESSION" at bounding box center [527, 41] width 51 height 18
click at [535, 45] on button "END SESSION" at bounding box center [527, 41] width 51 height 18
click at [545, 38] on span "END SESSION" at bounding box center [527, 41] width 37 height 7
click at [538, 43] on span "END SESSION" at bounding box center [527, 41] width 37 height 7
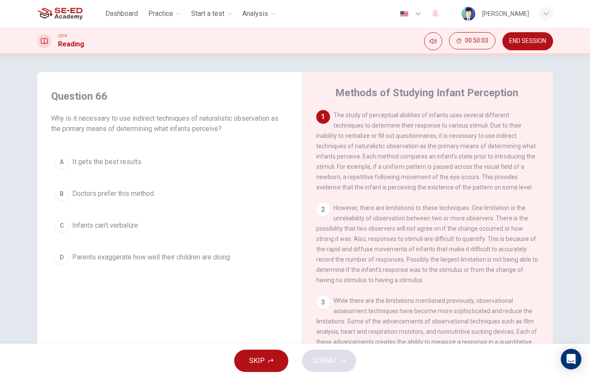
click at [537, 43] on span "END SESSION" at bounding box center [527, 41] width 37 height 7
click at [529, 50] on button "END SESSION" at bounding box center [527, 41] width 51 height 18
click at [528, 41] on span "END SESSION" at bounding box center [527, 41] width 37 height 7
click at [530, 43] on span "END SESSION" at bounding box center [527, 41] width 37 height 7
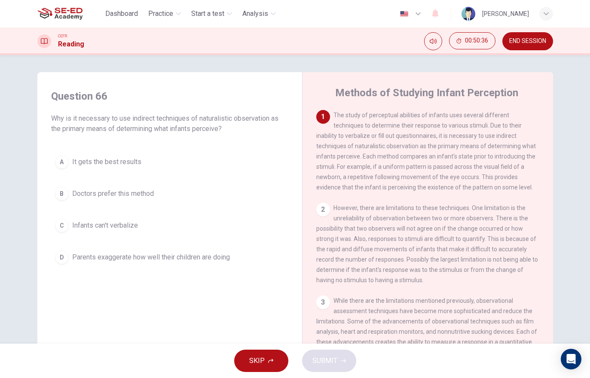
click at [173, 9] on span "Practice" at bounding box center [160, 14] width 25 height 10
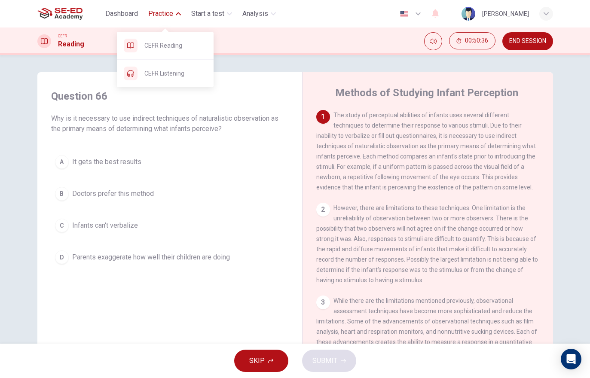
click at [174, 79] on div "CEFR Listening" at bounding box center [165, 74] width 97 height 28
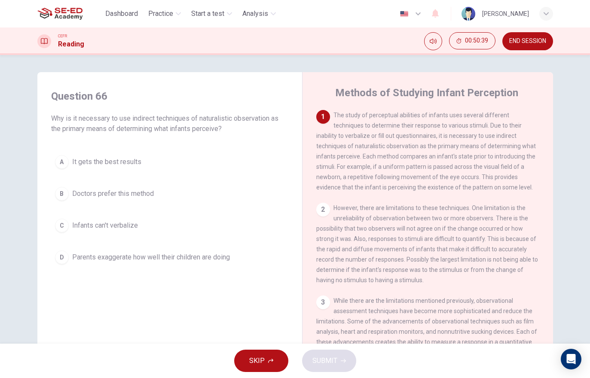
click at [162, 18] on span "Practice" at bounding box center [160, 14] width 25 height 10
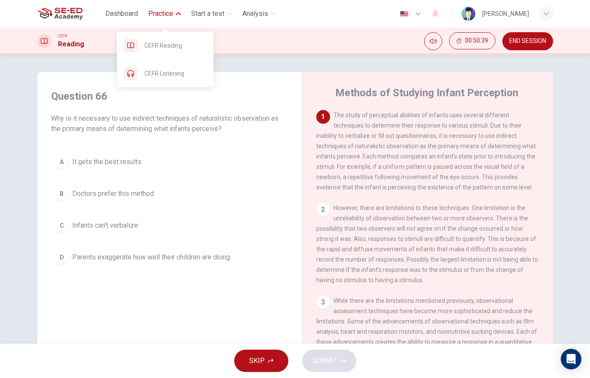
click at [168, 46] on span "CEFR Reading" at bounding box center [175, 45] width 62 height 10
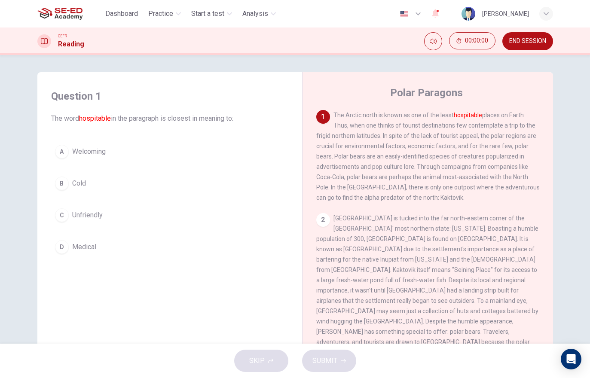
click at [534, 44] on span "END SESSION" at bounding box center [527, 41] width 37 height 7
